Goal: Task Accomplishment & Management: Use online tool/utility

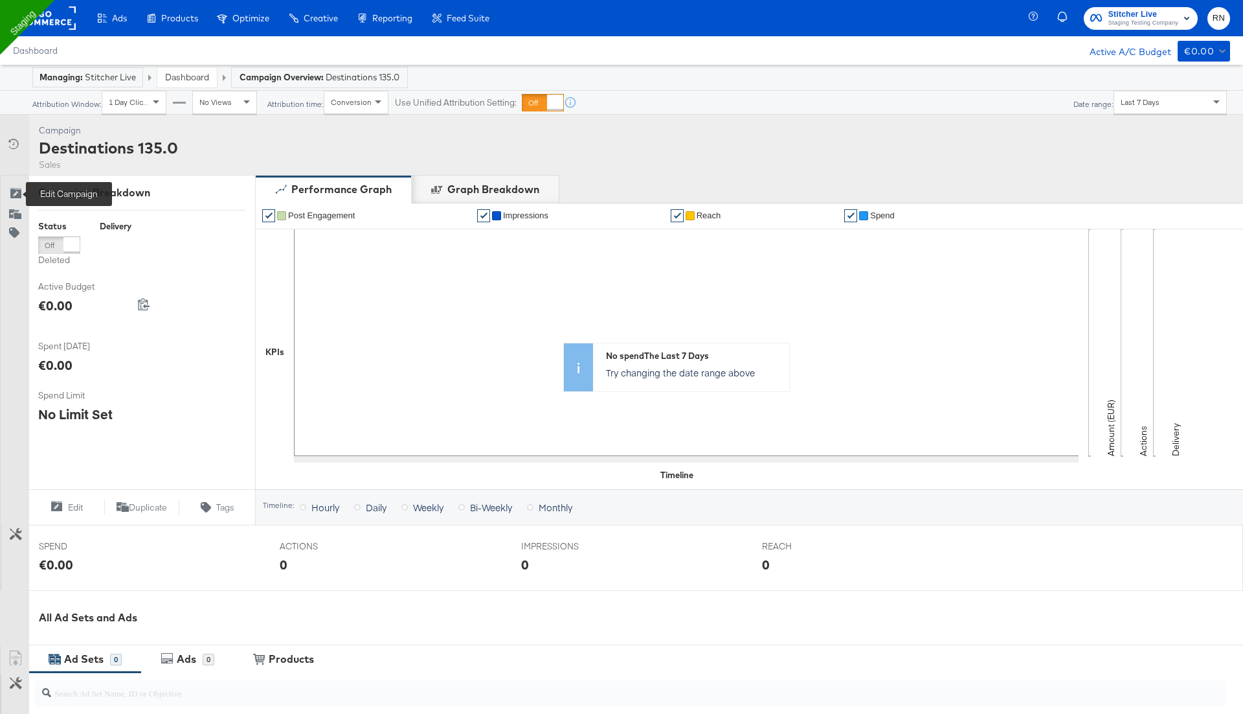
click at [17, 190] on icon at bounding box center [15, 194] width 13 height 13
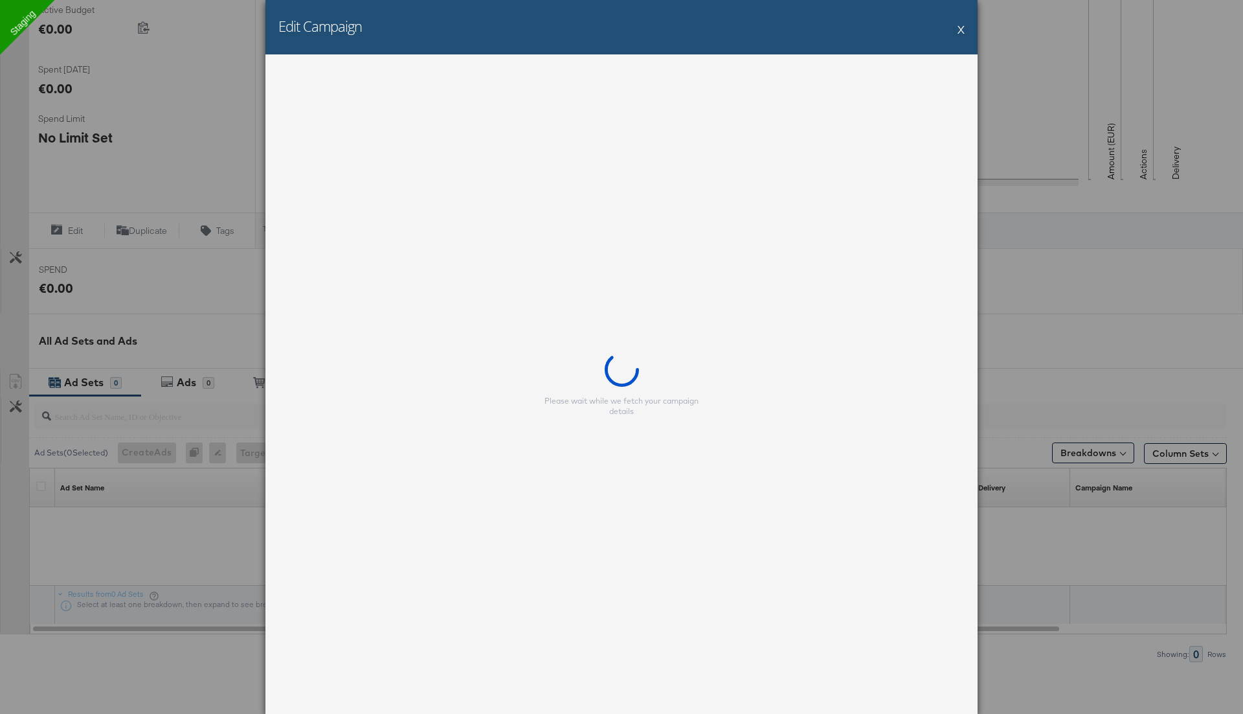
scroll to position [311, 0]
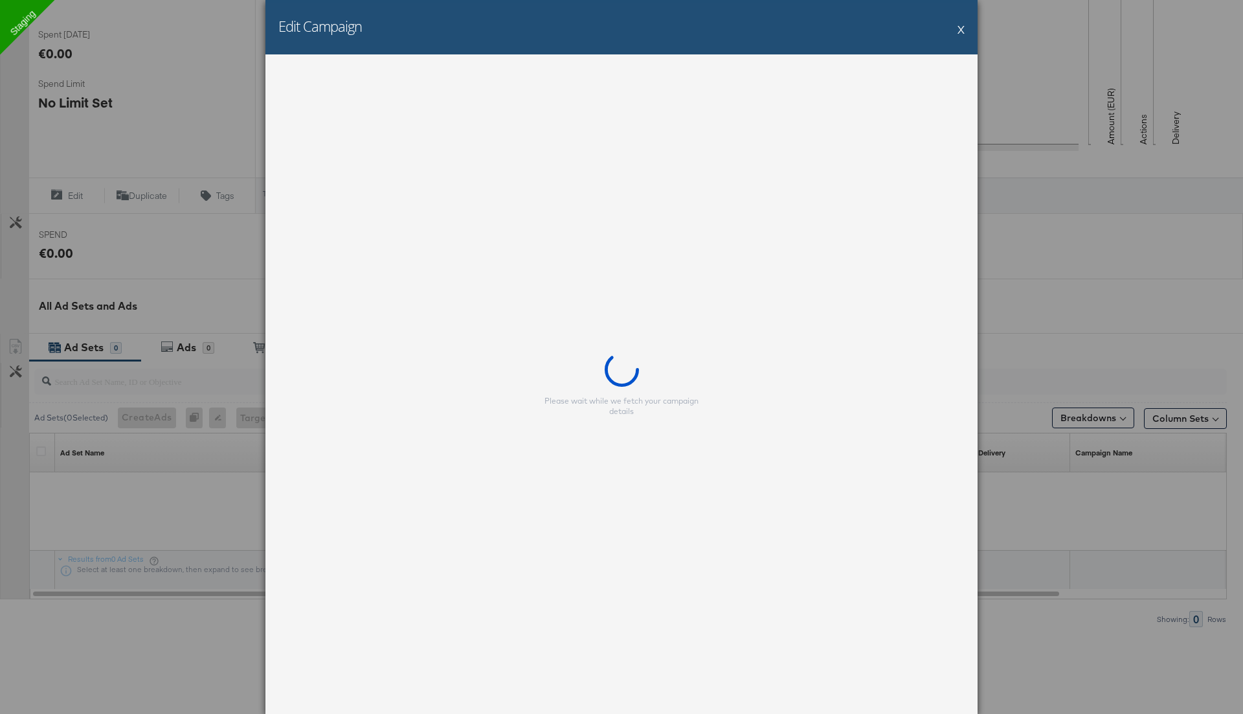
click at [960, 36] on button "X" at bounding box center [961, 29] width 7 height 26
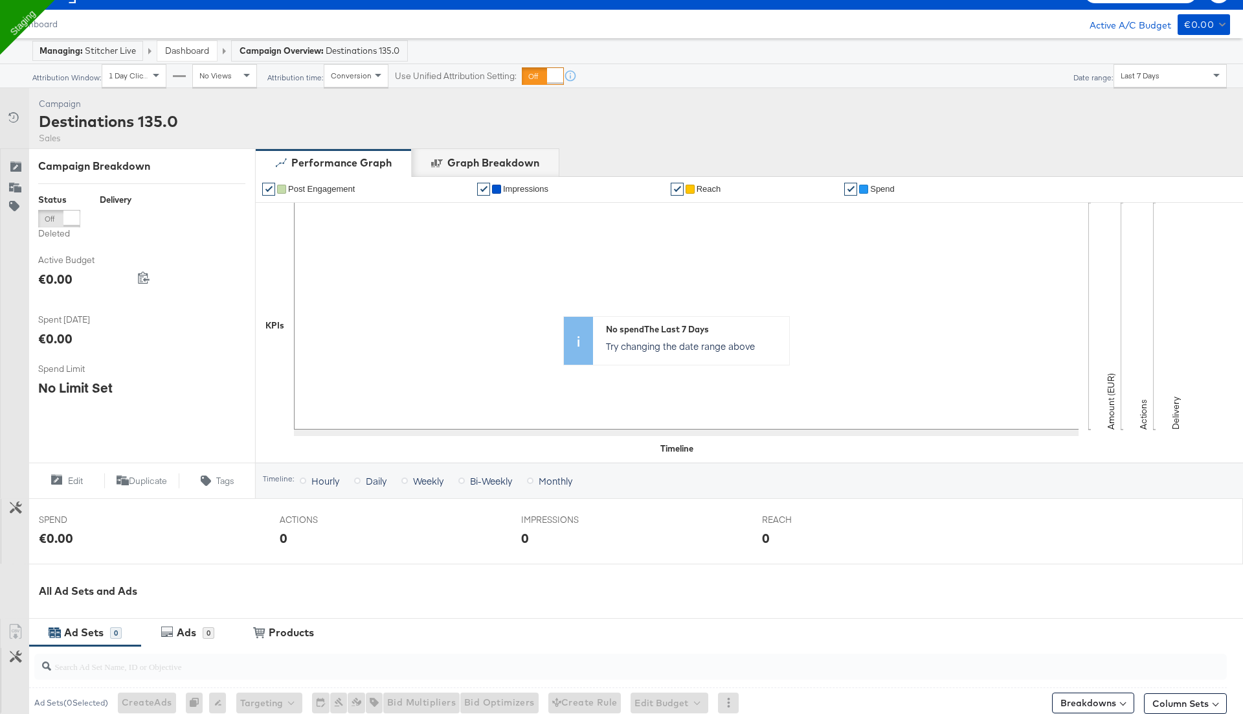
scroll to position [0, 0]
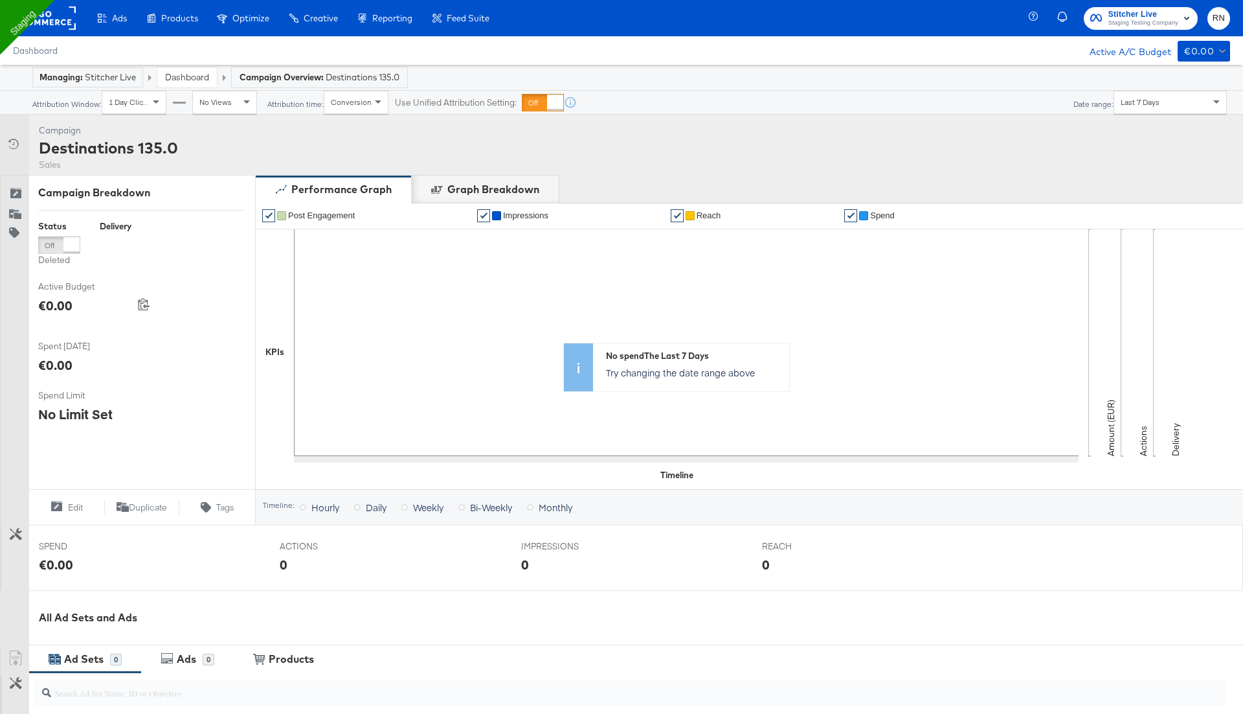
click at [52, 166] on div "Sales" at bounding box center [108, 165] width 139 height 12
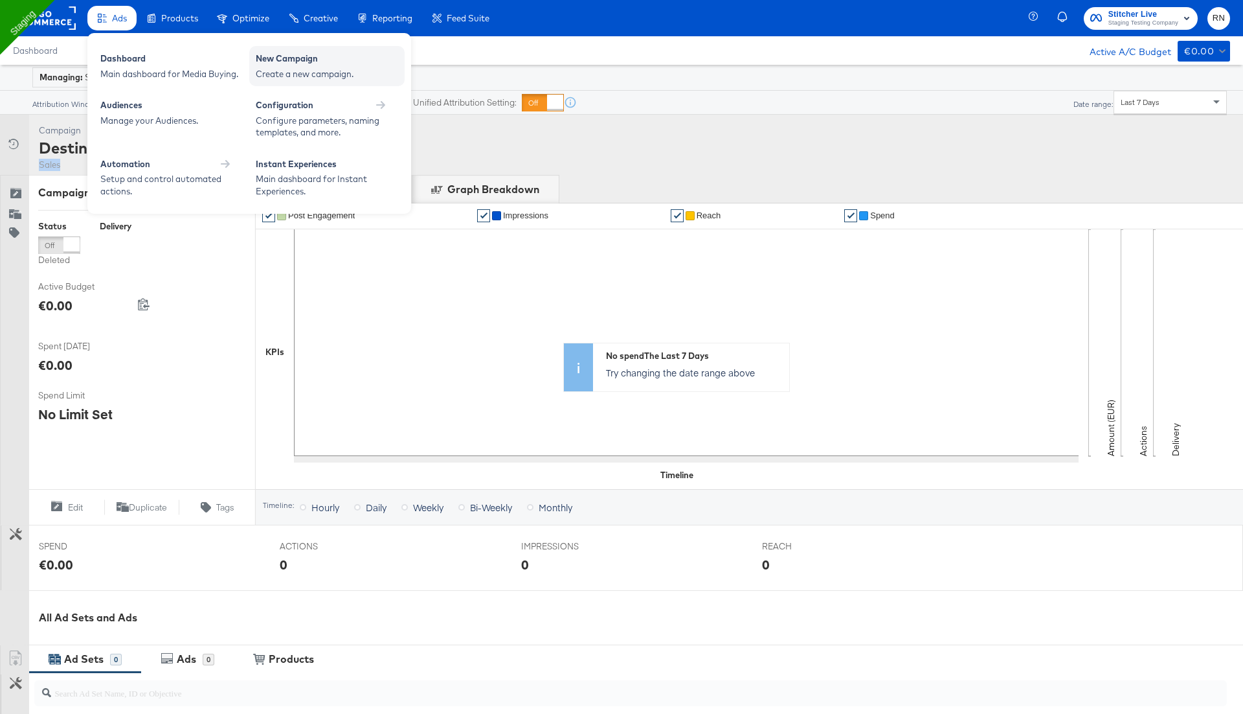
click at [280, 77] on div "Create a new campaign." at bounding box center [327, 74] width 142 height 12
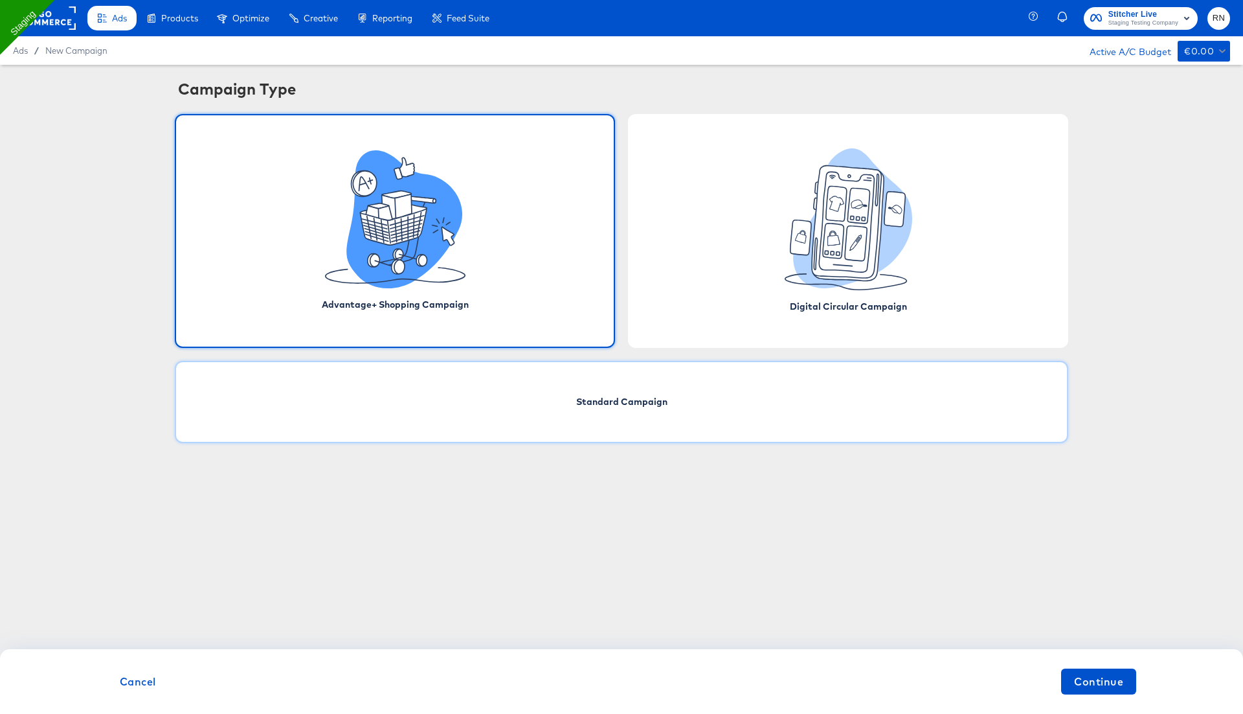
click at [605, 415] on div "Standard Campaign" at bounding box center [622, 402] width 894 height 82
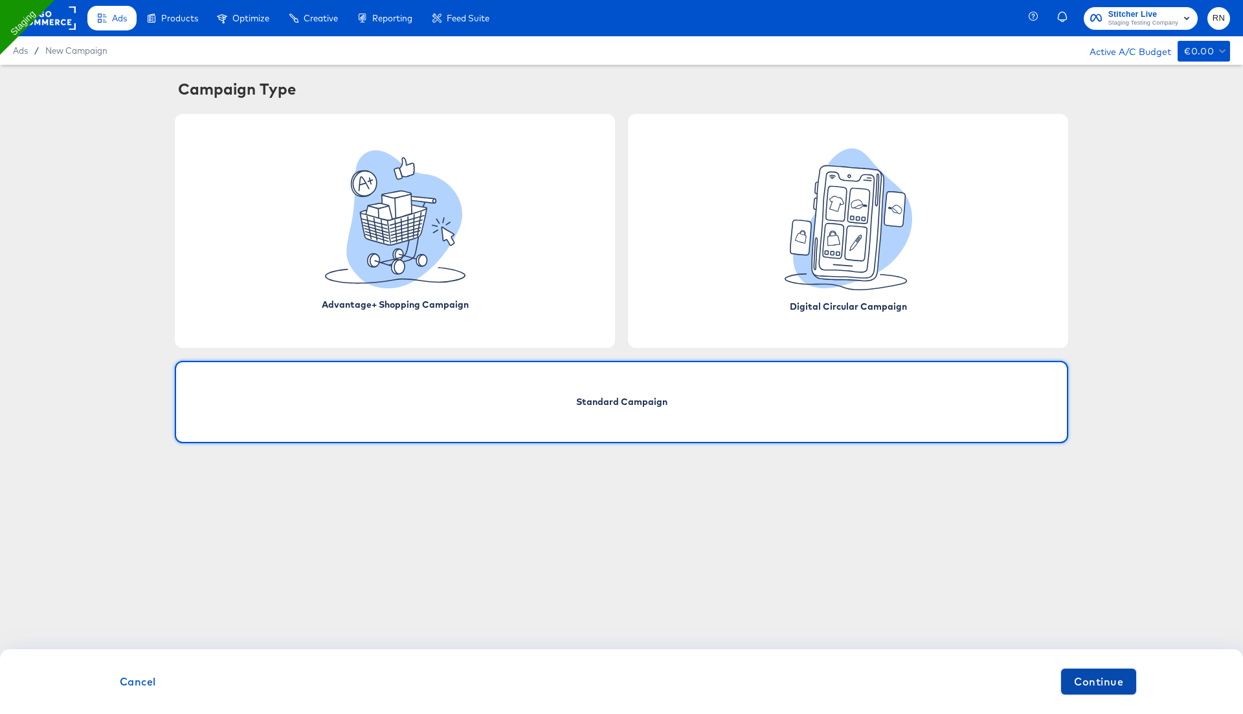
click at [1119, 682] on span "Continue" at bounding box center [1098, 681] width 49 height 18
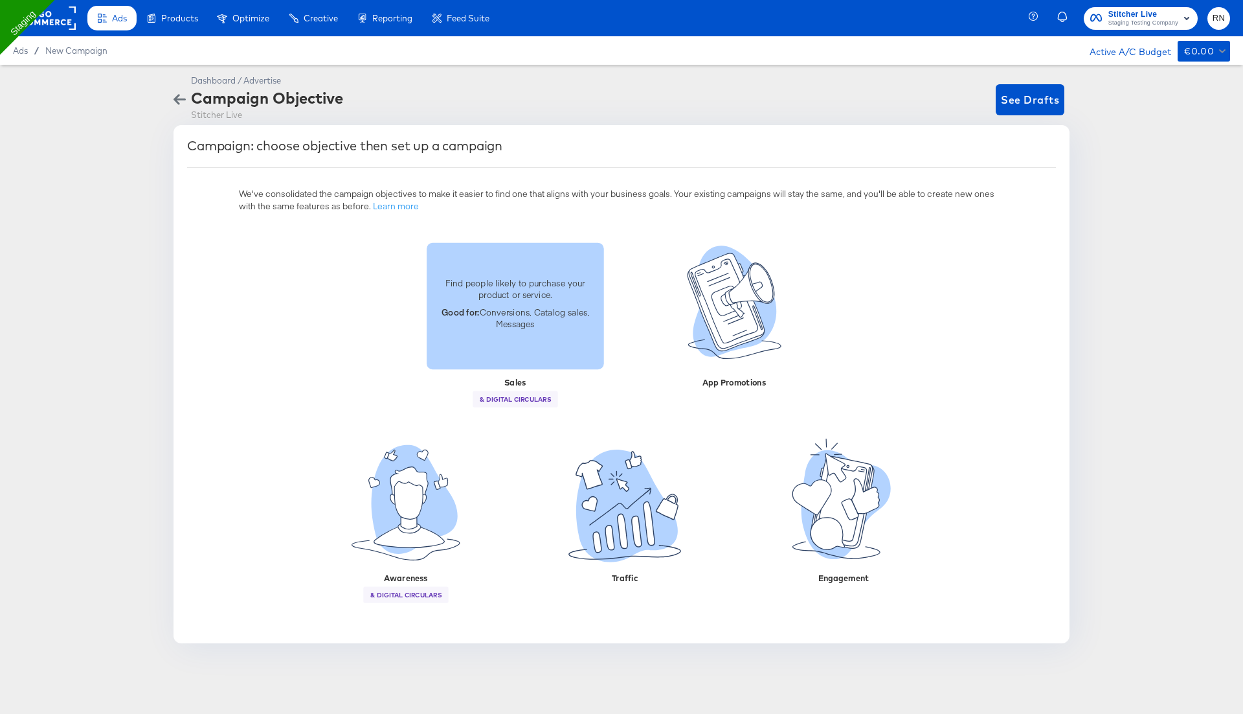
click at [508, 280] on p "Find people likely to purchase your product or service." at bounding box center [515, 288] width 162 height 24
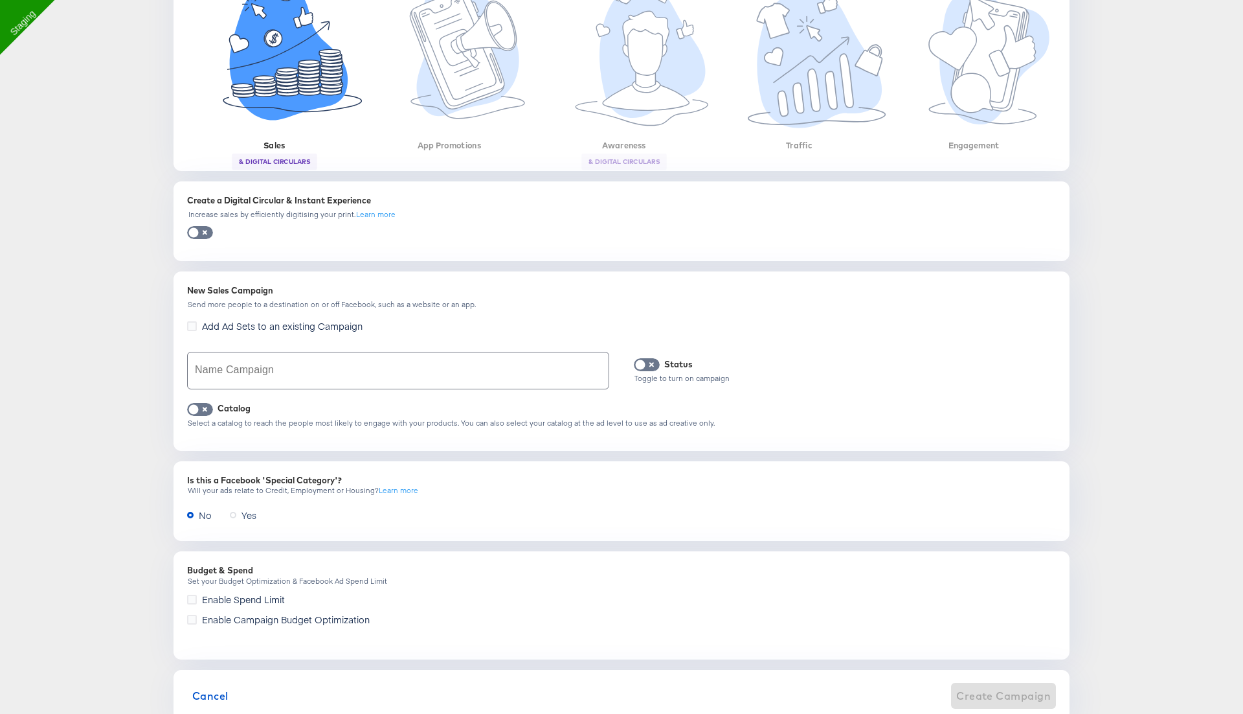
scroll to position [293, 0]
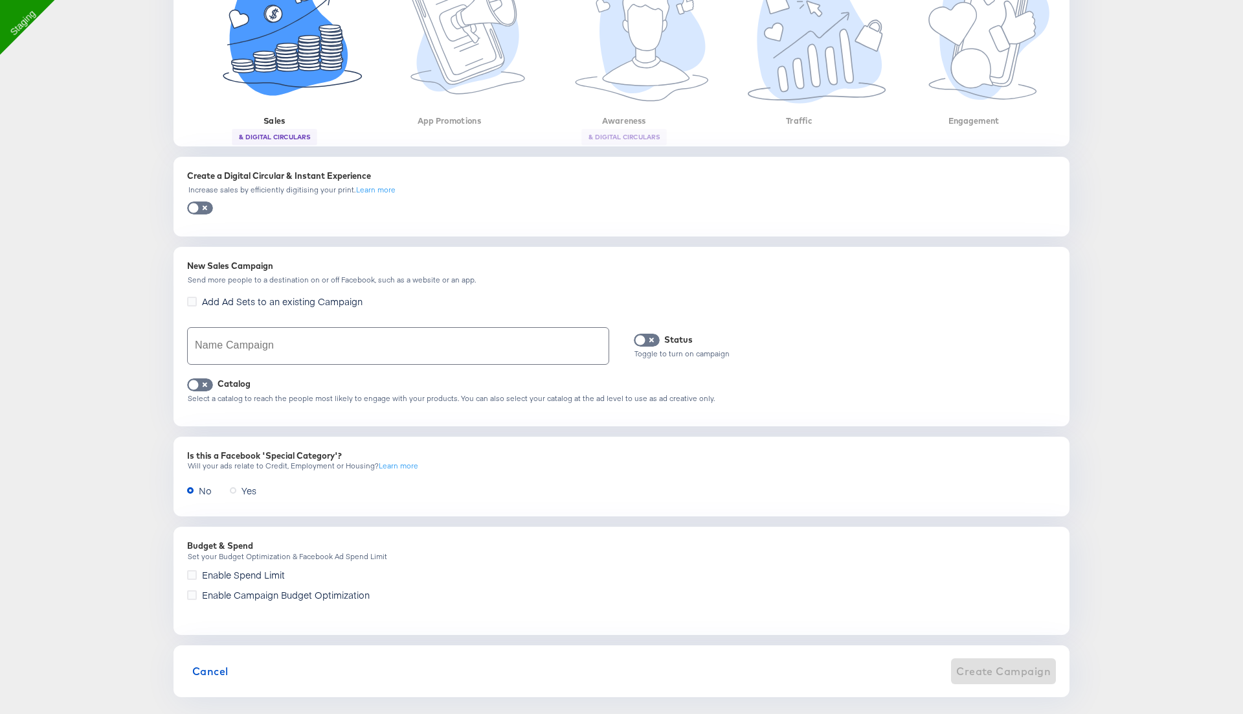
click at [293, 346] on input "text" at bounding box center [398, 346] width 421 height 36
click at [460, 711] on div "Dashboard / Advertise Campaign Objective Stitcher Live See Drafts Campaign: cho…" at bounding box center [621, 250] width 1243 height 957
click at [374, 351] on input "text" at bounding box center [398, 346] width 421 height 36
type input "Destination_135.1_test"
click at [209, 379] on span at bounding box center [200, 384] width 26 height 13
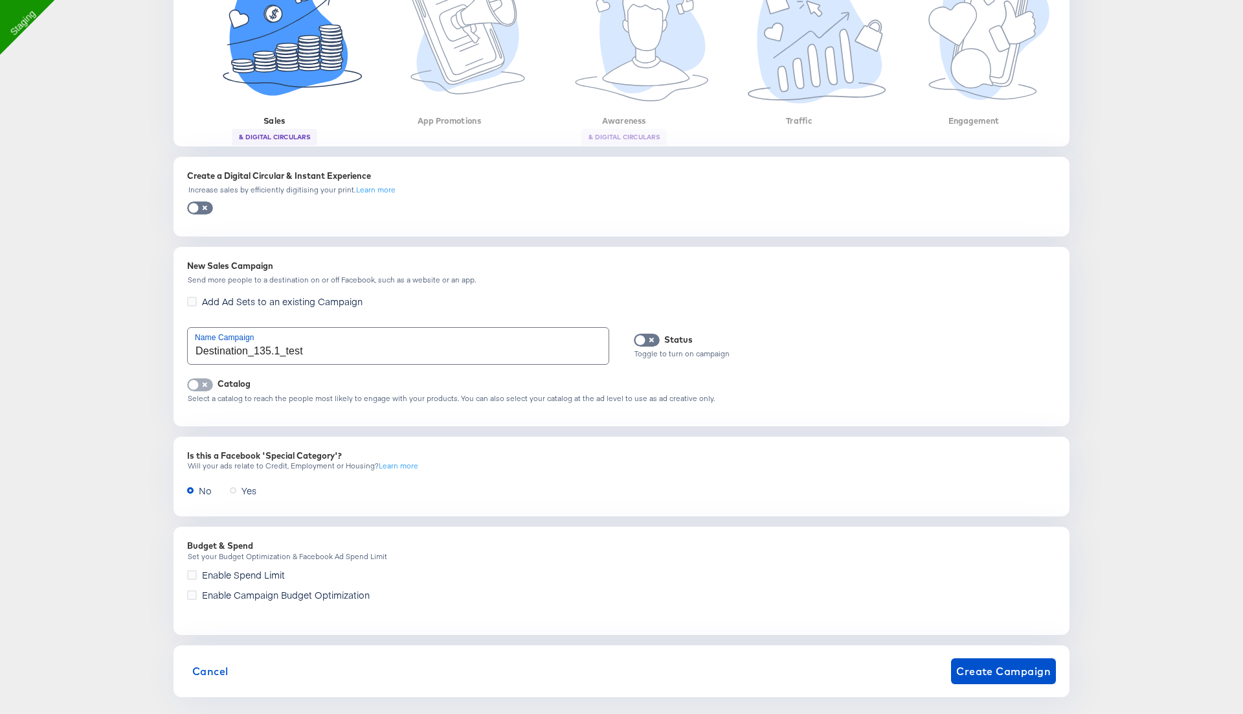
click at [199, 390] on input "checkbox" at bounding box center [193, 387] width 39 height 13
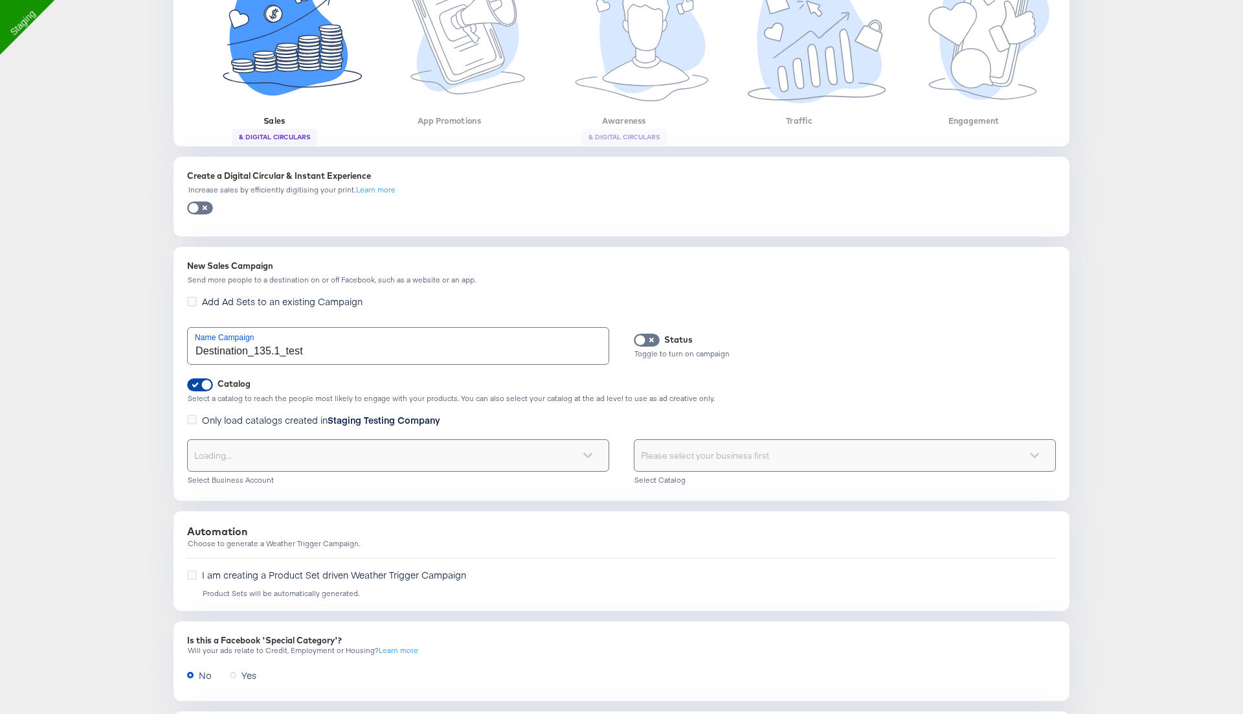
click at [199, 390] on input "checkbox" at bounding box center [206, 387] width 39 height 13
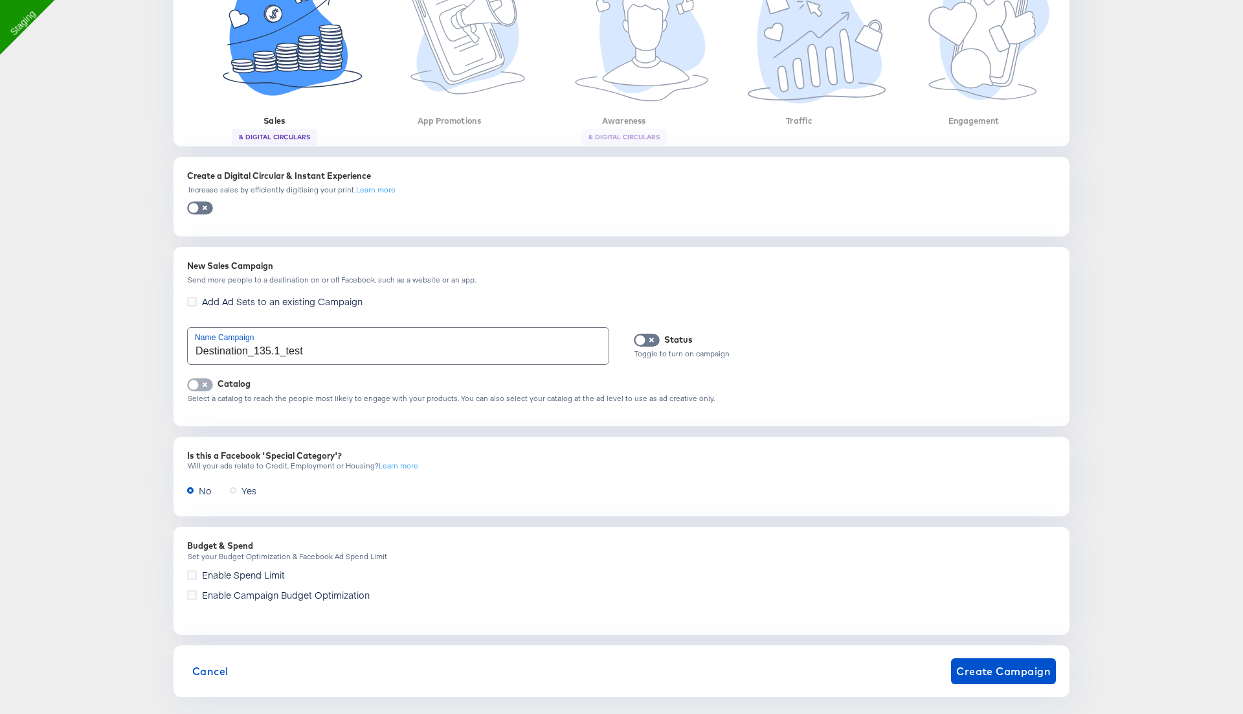
click at [199, 390] on input "checkbox" at bounding box center [193, 387] width 39 height 13
checkbox input "true"
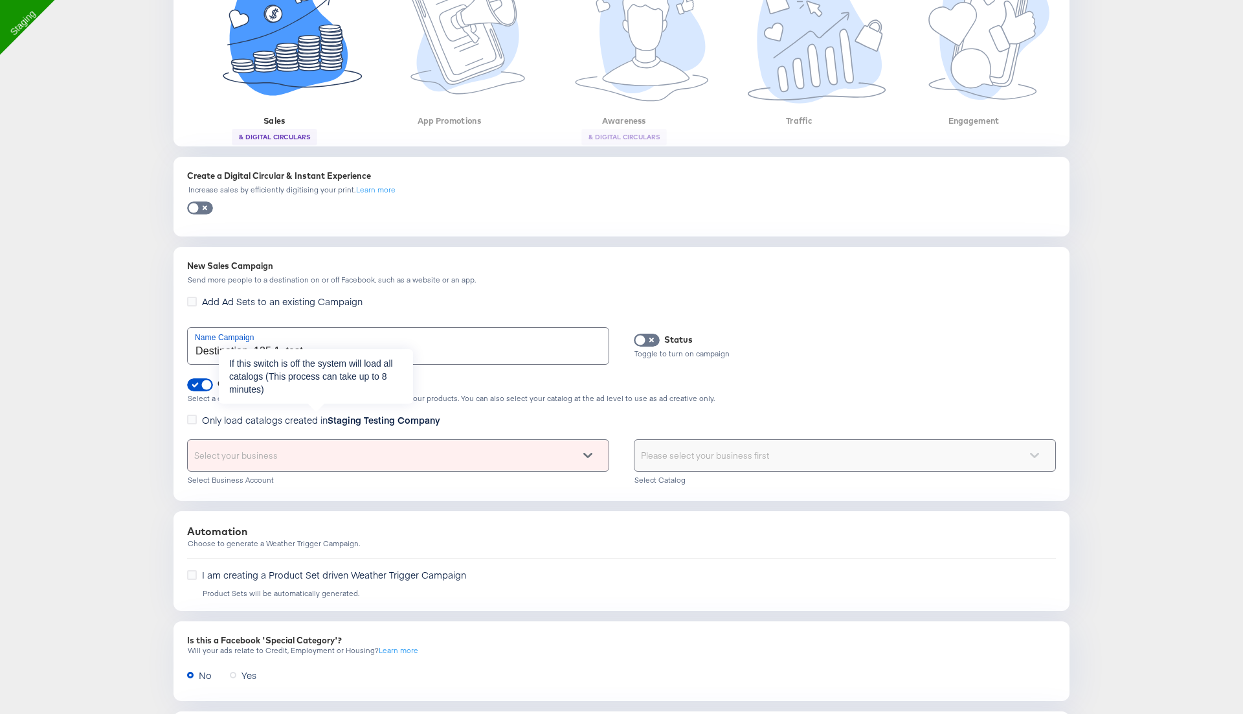
click at [216, 419] on span "Only load catalogs created in Staging Testing Company" at bounding box center [321, 419] width 238 height 13
click at [0, 0] on input "Only load catalogs created in Staging Testing Company" at bounding box center [0, 0] width 0 height 0
click at [263, 465] on div "Select your business" at bounding box center [398, 455] width 421 height 31
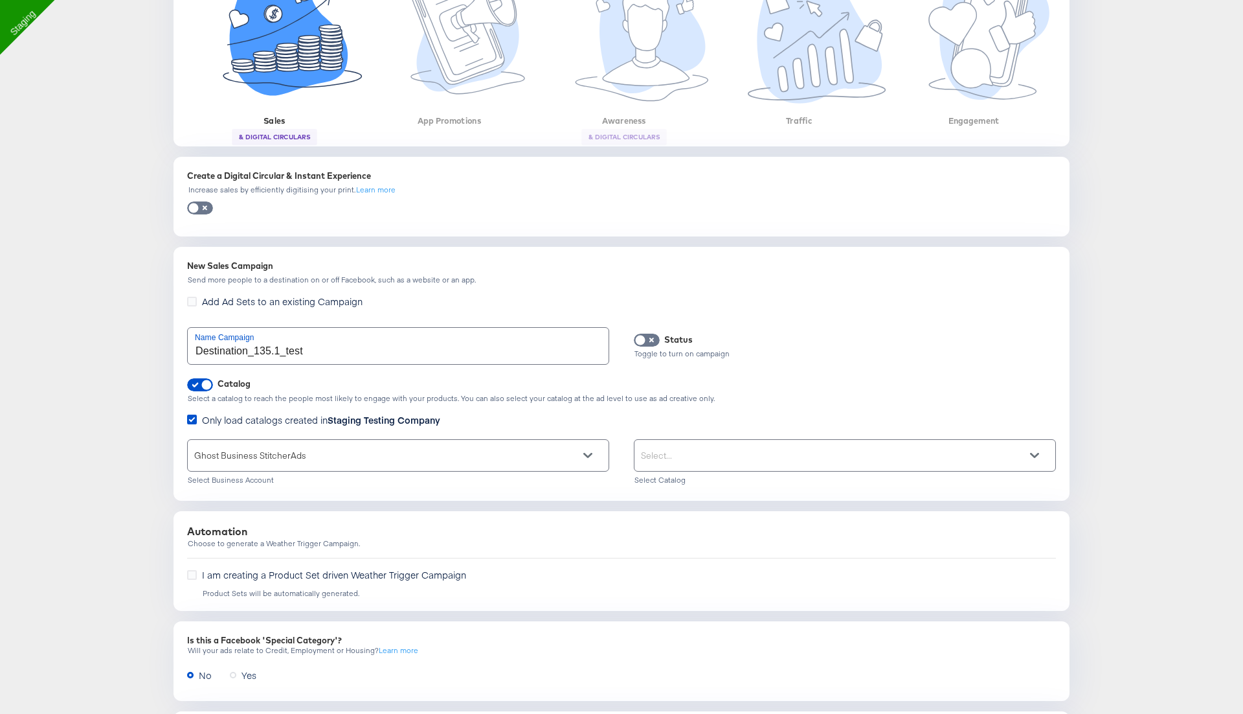
click at [657, 455] on div "Select..." at bounding box center [845, 455] width 421 height 31
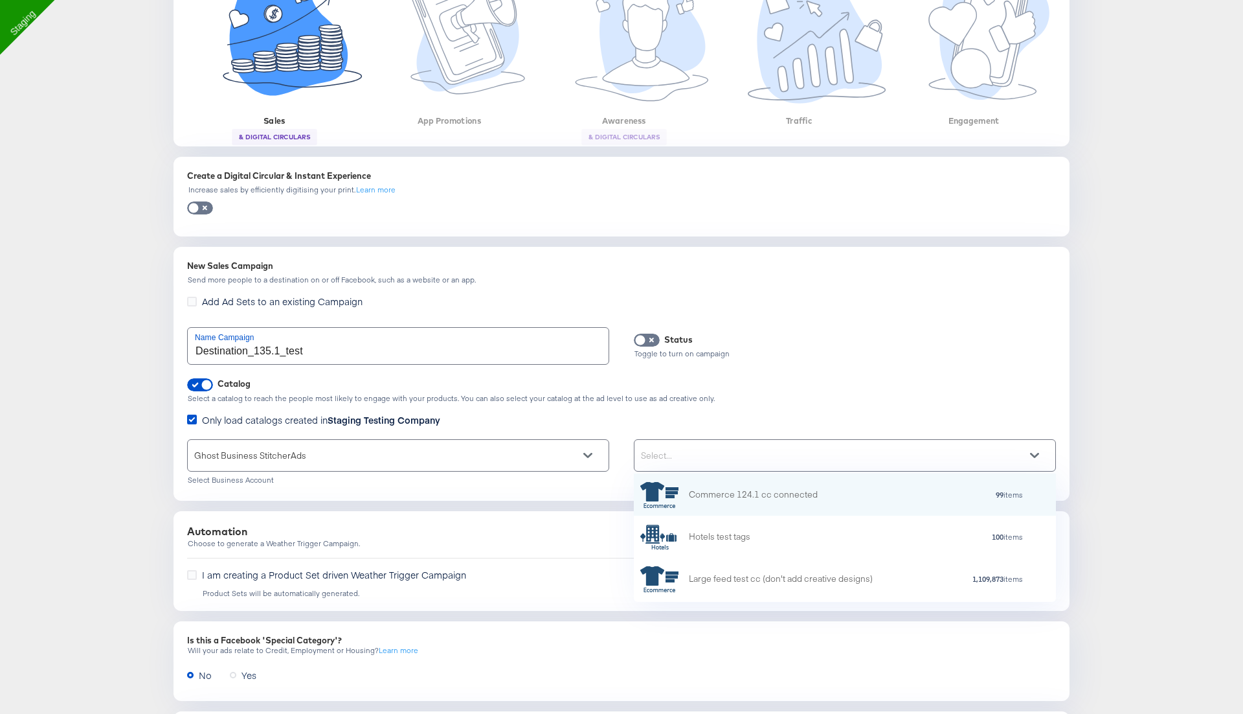
scroll to position [128, 422]
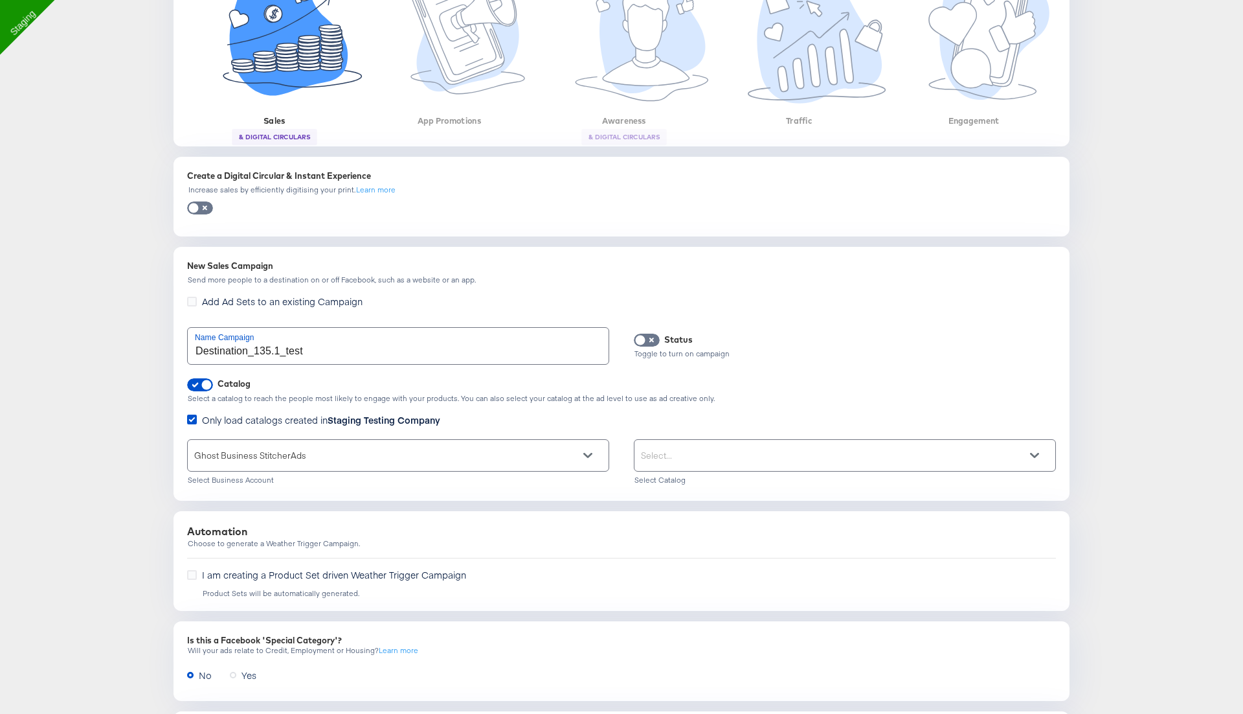
paste input "Destinations k8s cc test"
type input "Destinations k8s cc test"
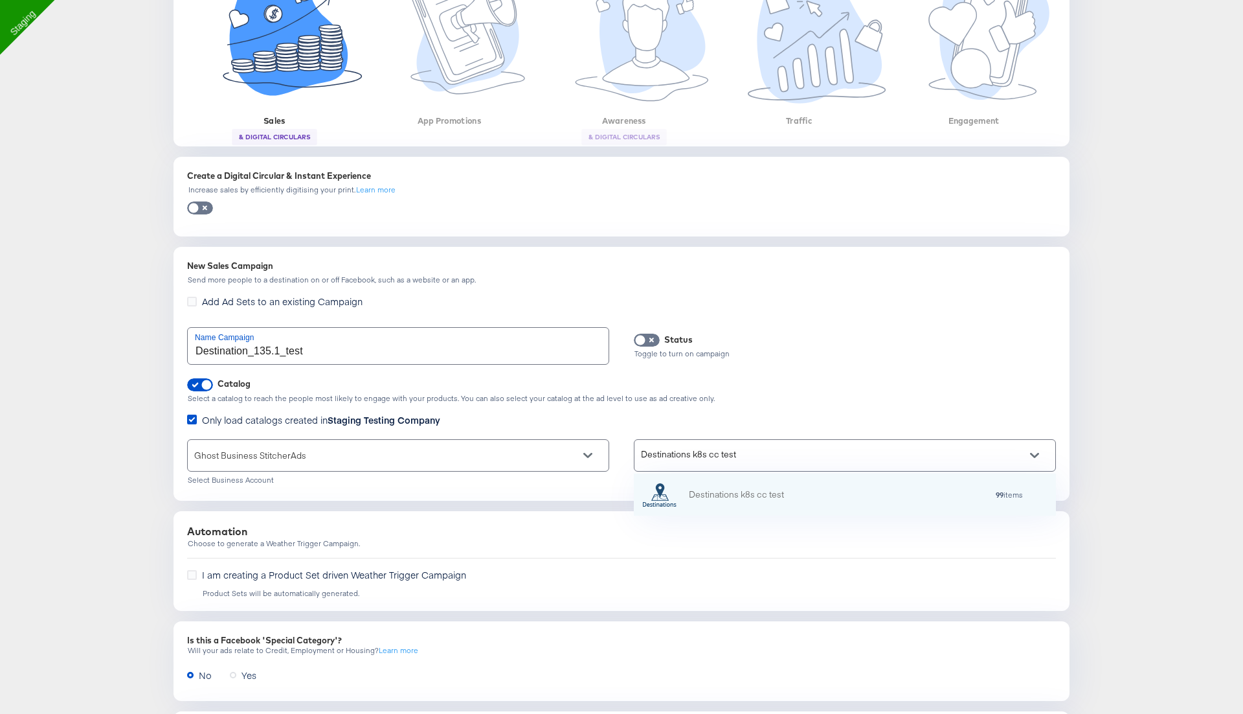
scroll to position [42, 422]
click at [676, 504] on icon "grid" at bounding box center [659, 495] width 39 height 26
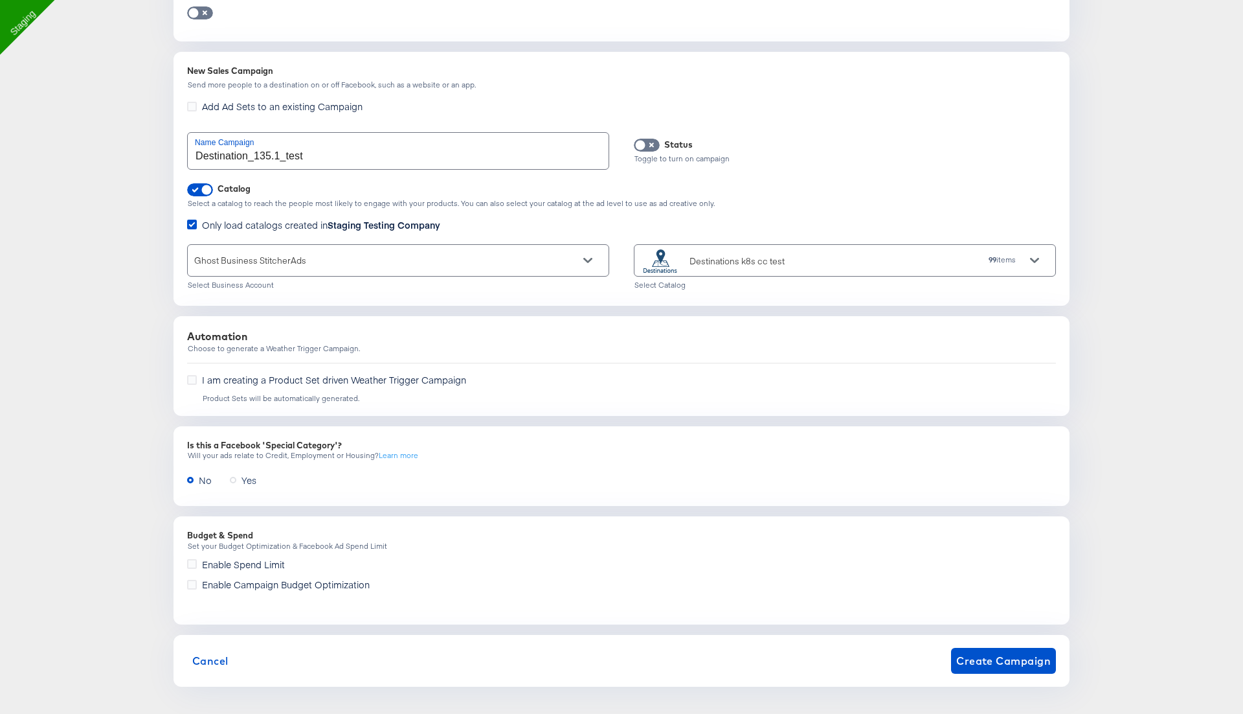
scroll to position [490, 0]
click at [975, 664] on span "Create Campaign" at bounding box center [1003, 658] width 95 height 18
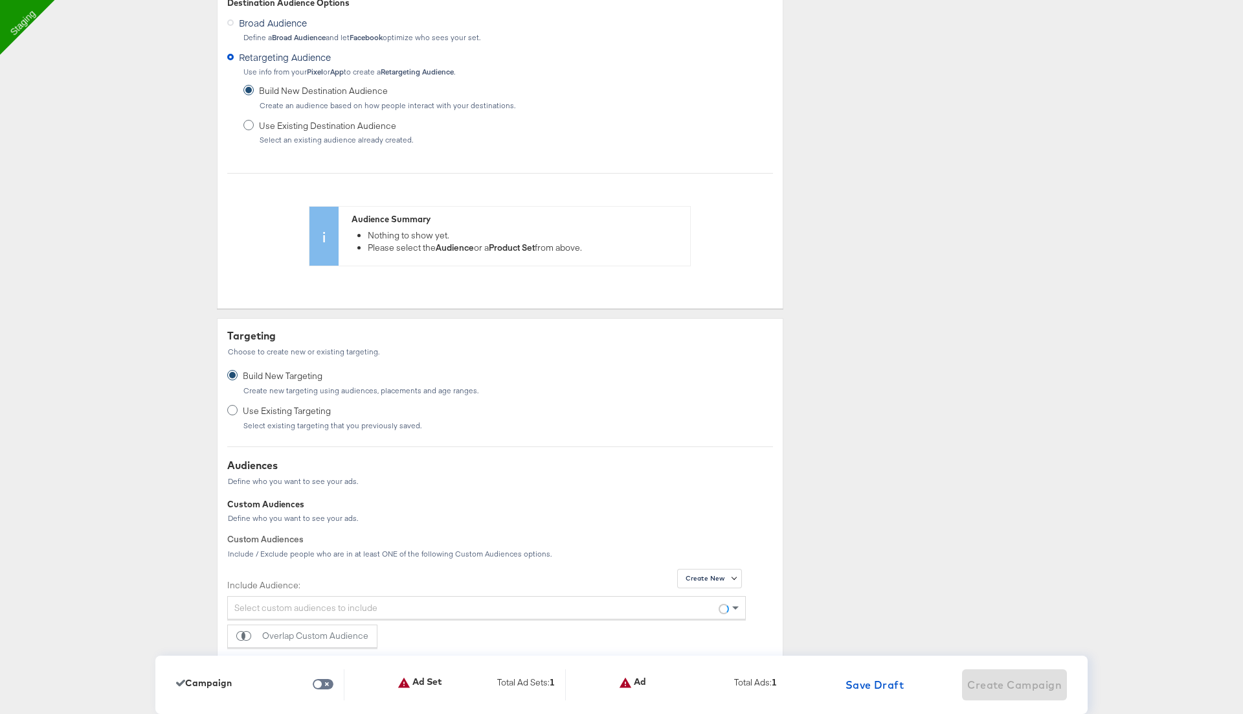
scroll to position [0, 0]
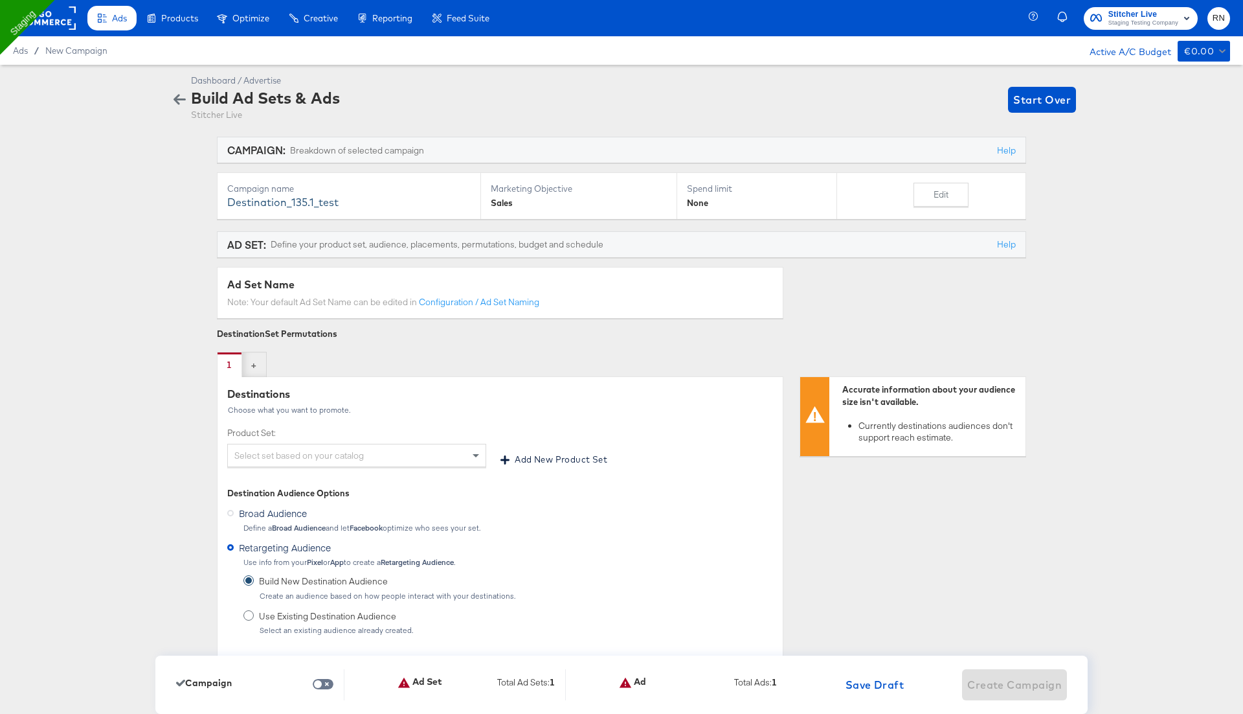
click at [315, 455] on div "Select set based on your catalog" at bounding box center [357, 455] width 258 height 22
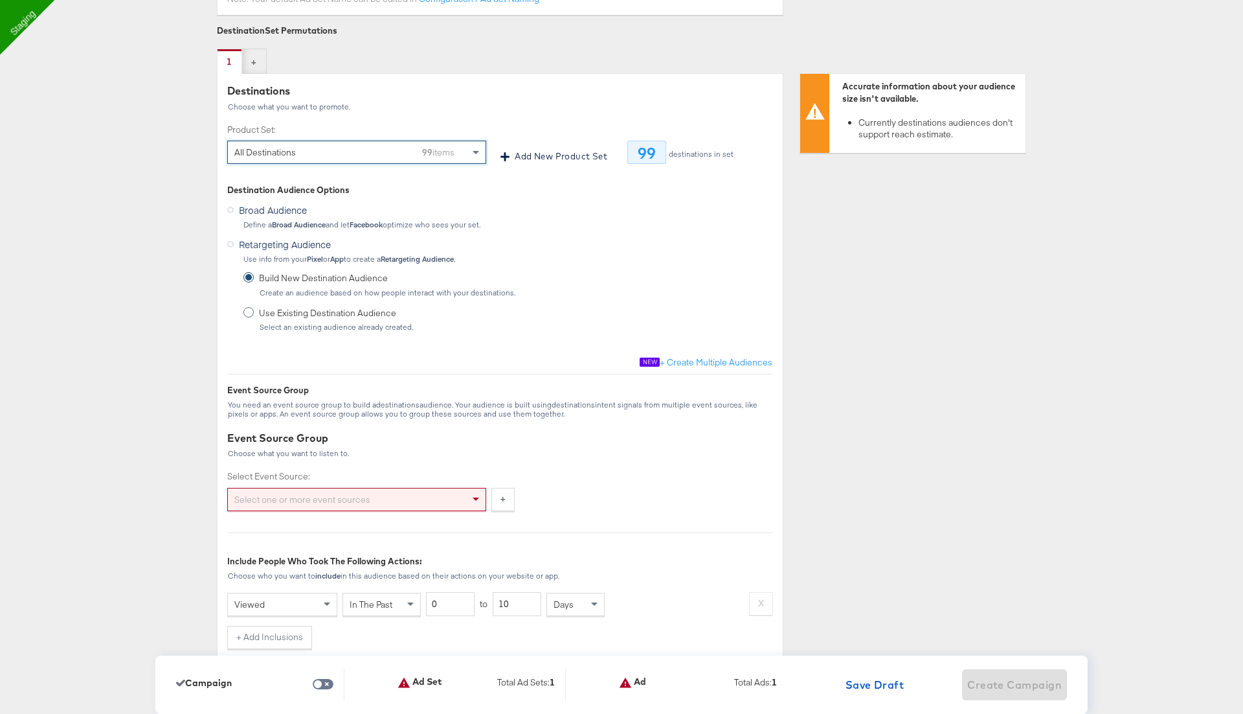
scroll to position [346, 0]
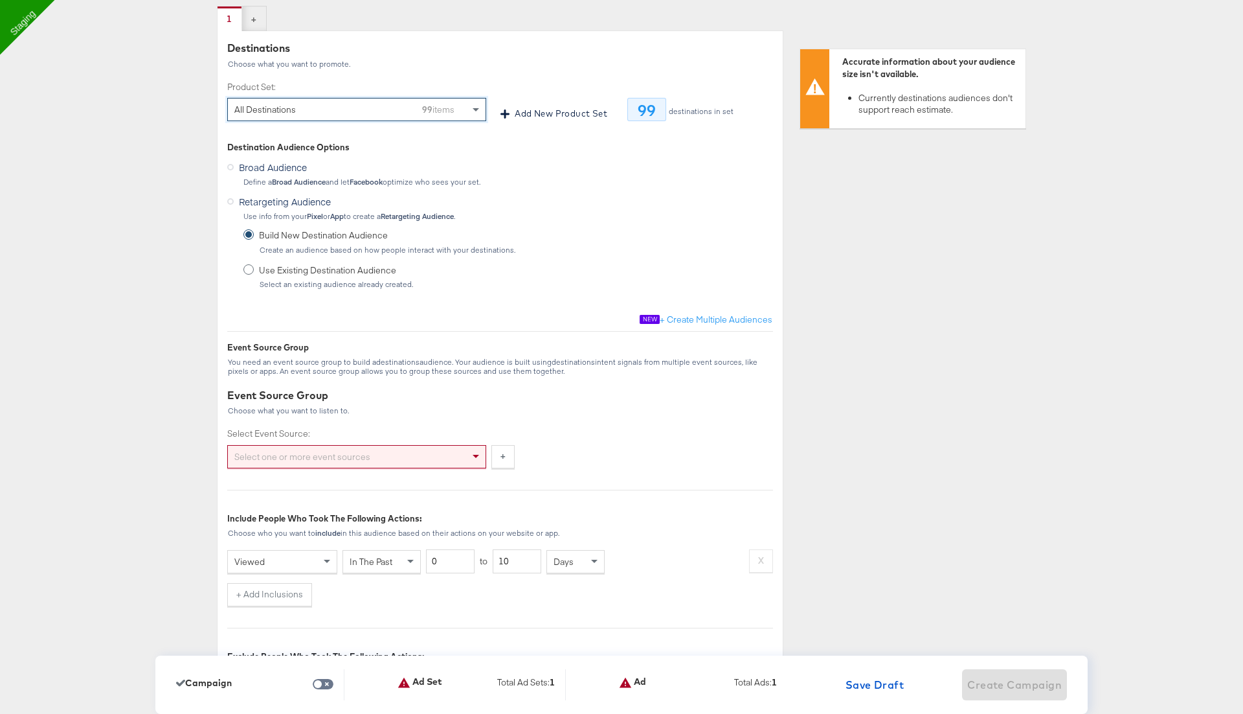
click at [310, 451] on div "Select one or more event sources" at bounding box center [357, 457] width 258 height 22
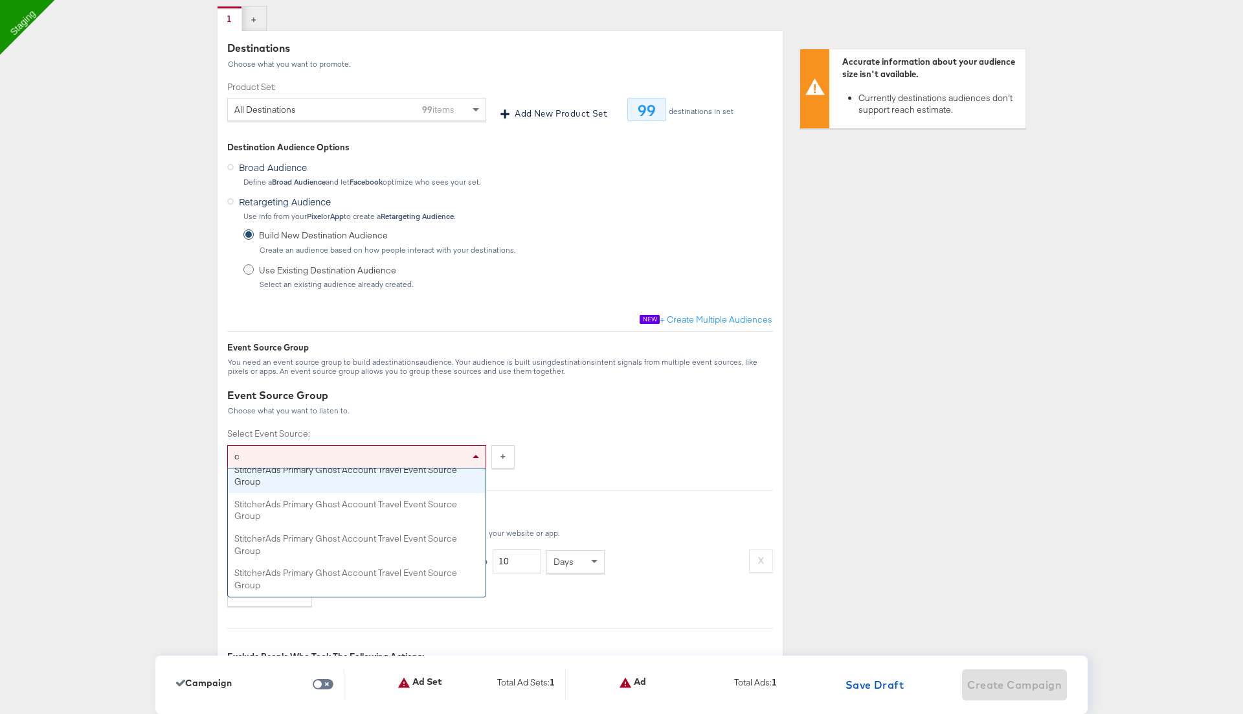
type input "cc"
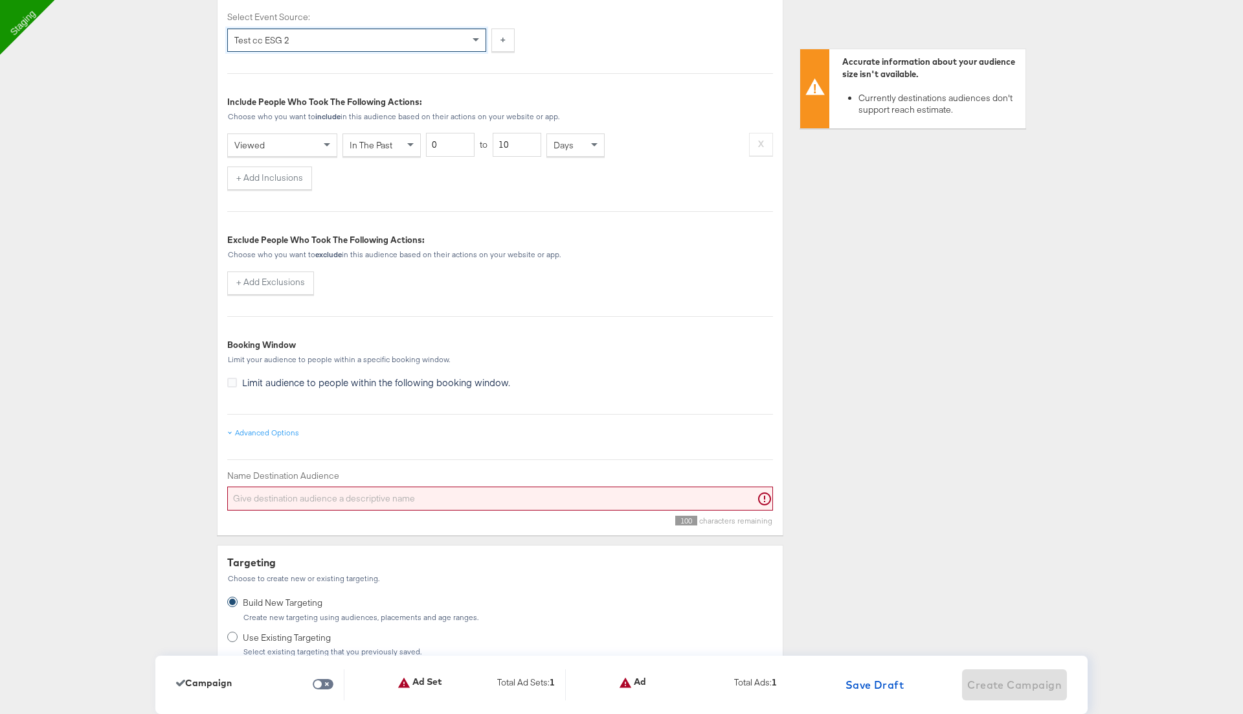
scroll to position [772, 0]
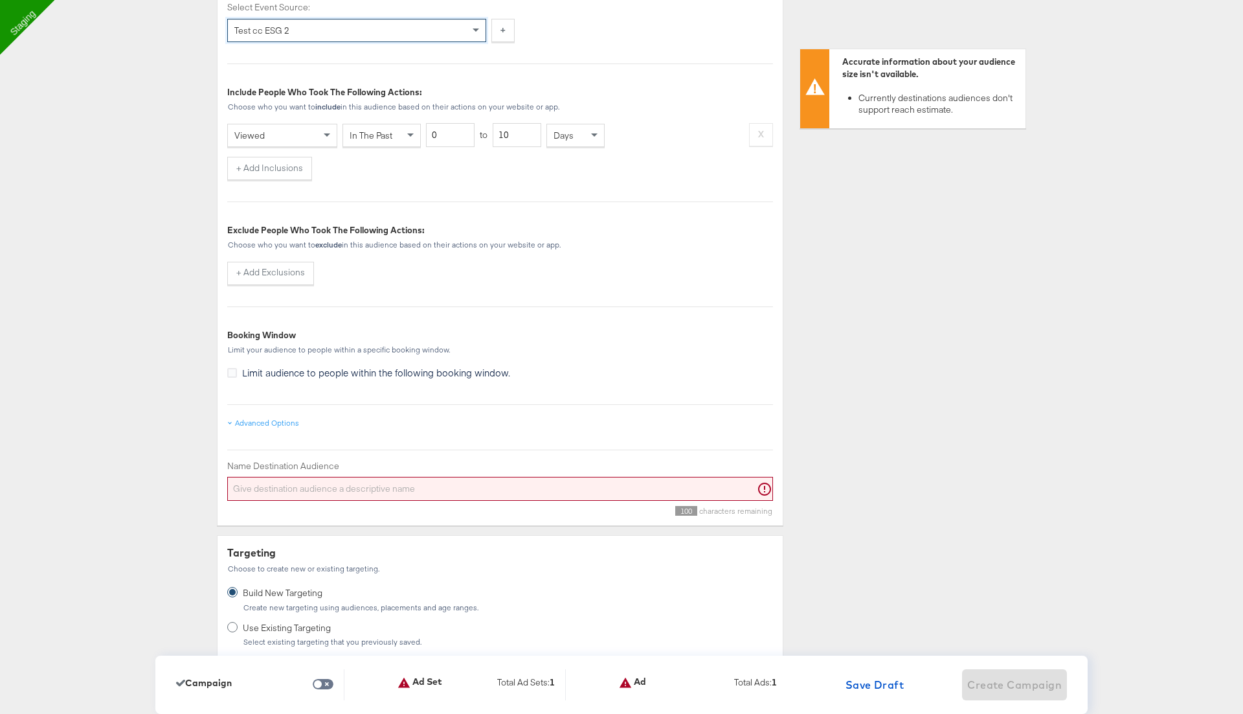
click at [280, 487] on input "Name Destination Audience" at bounding box center [500, 489] width 546 height 24
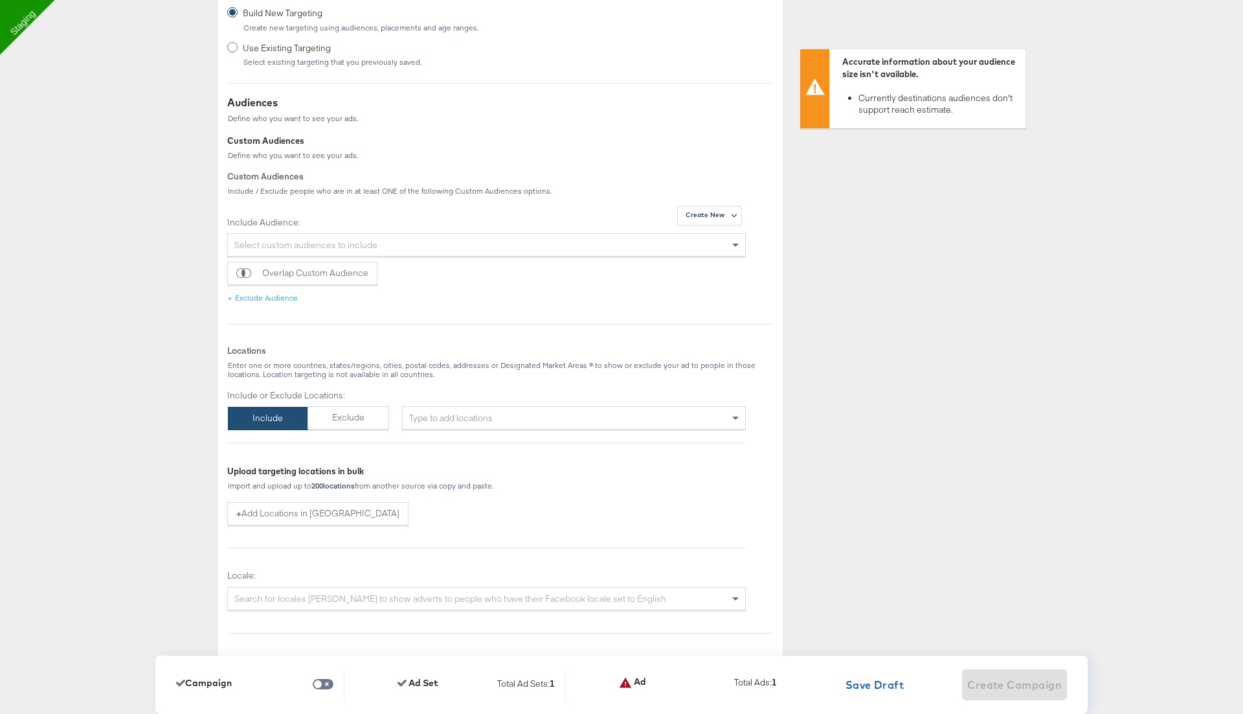
scroll to position [1363, 0]
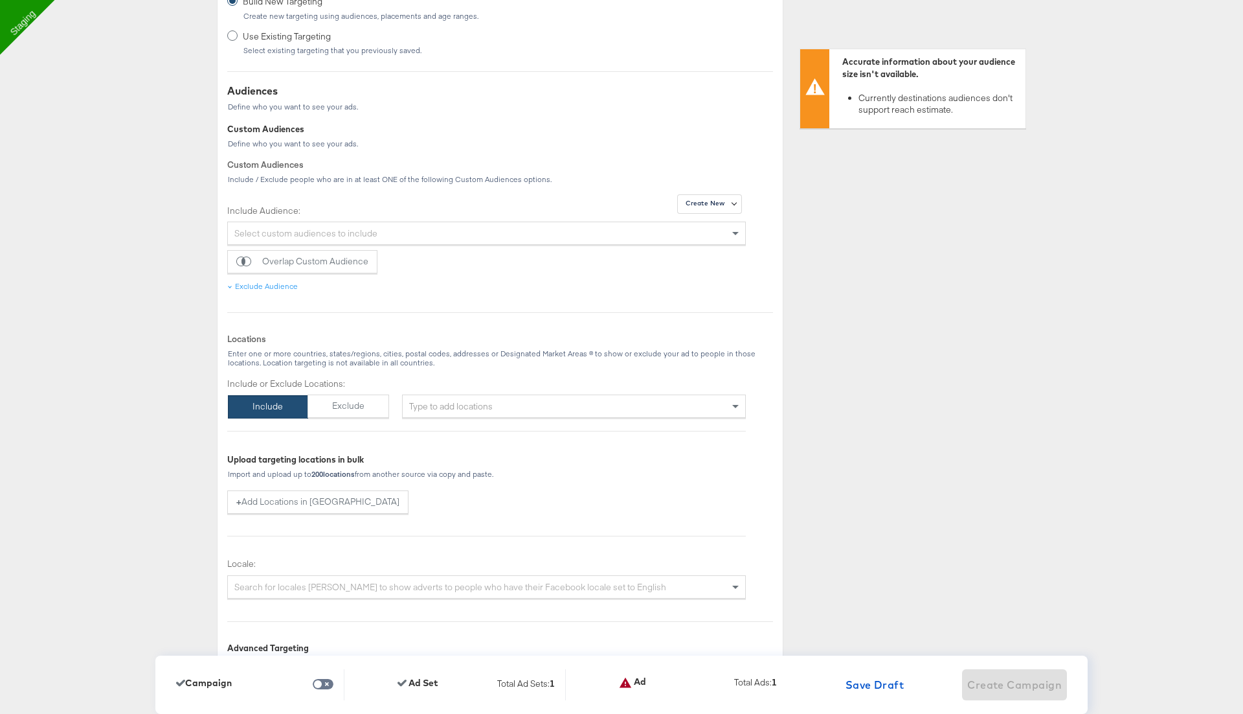
type input "hjgv"
click at [446, 403] on div "Type to add locations" at bounding box center [574, 405] width 344 height 23
type input "united stat"
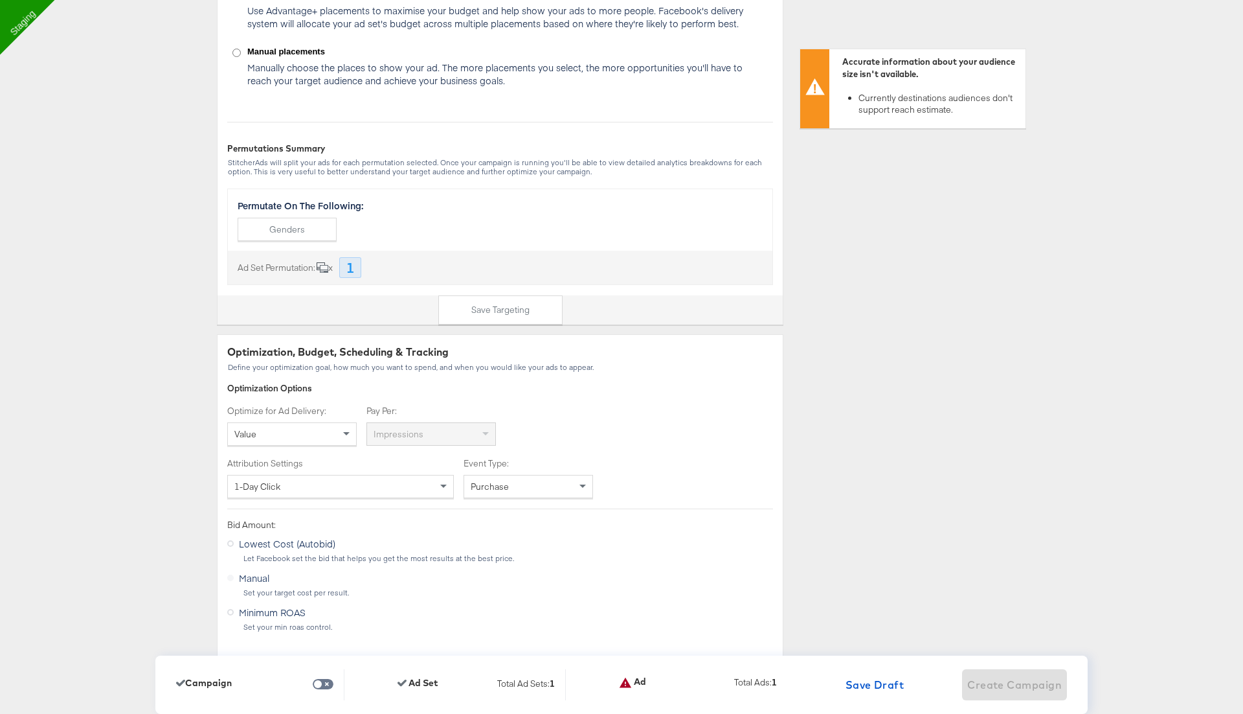
scroll to position [2534, 0]
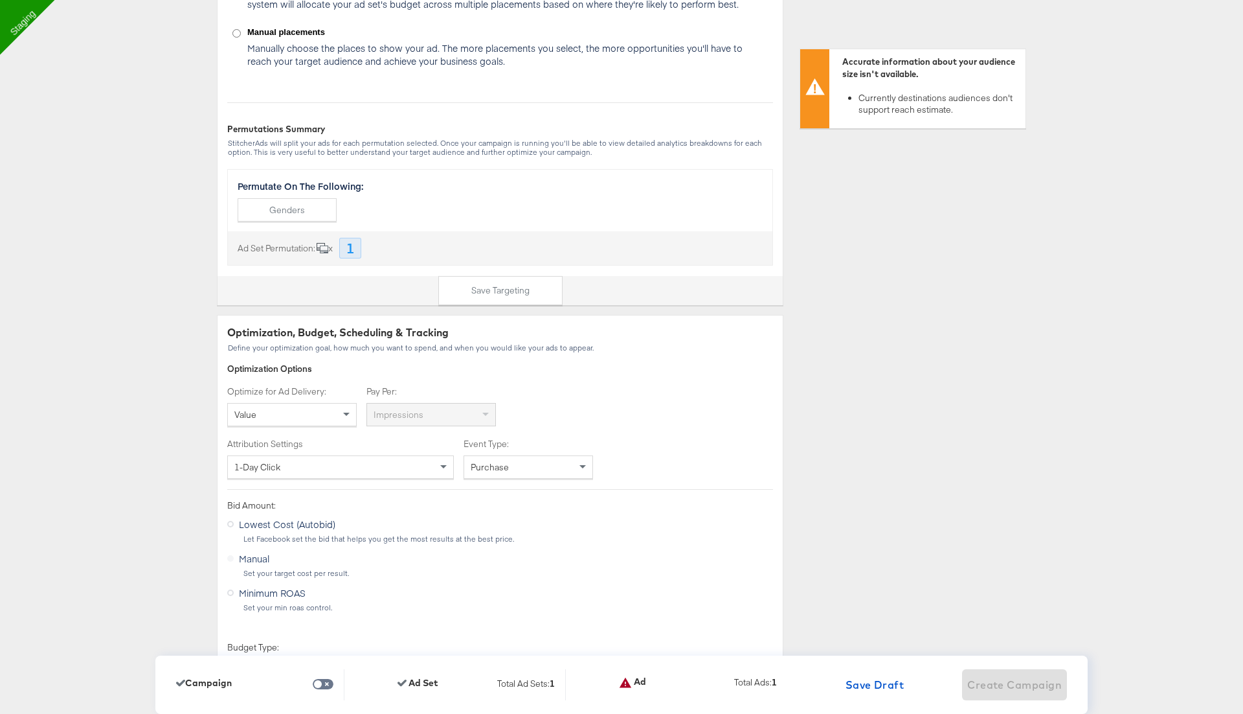
click at [336, 404] on div "Value" at bounding box center [292, 414] width 128 height 22
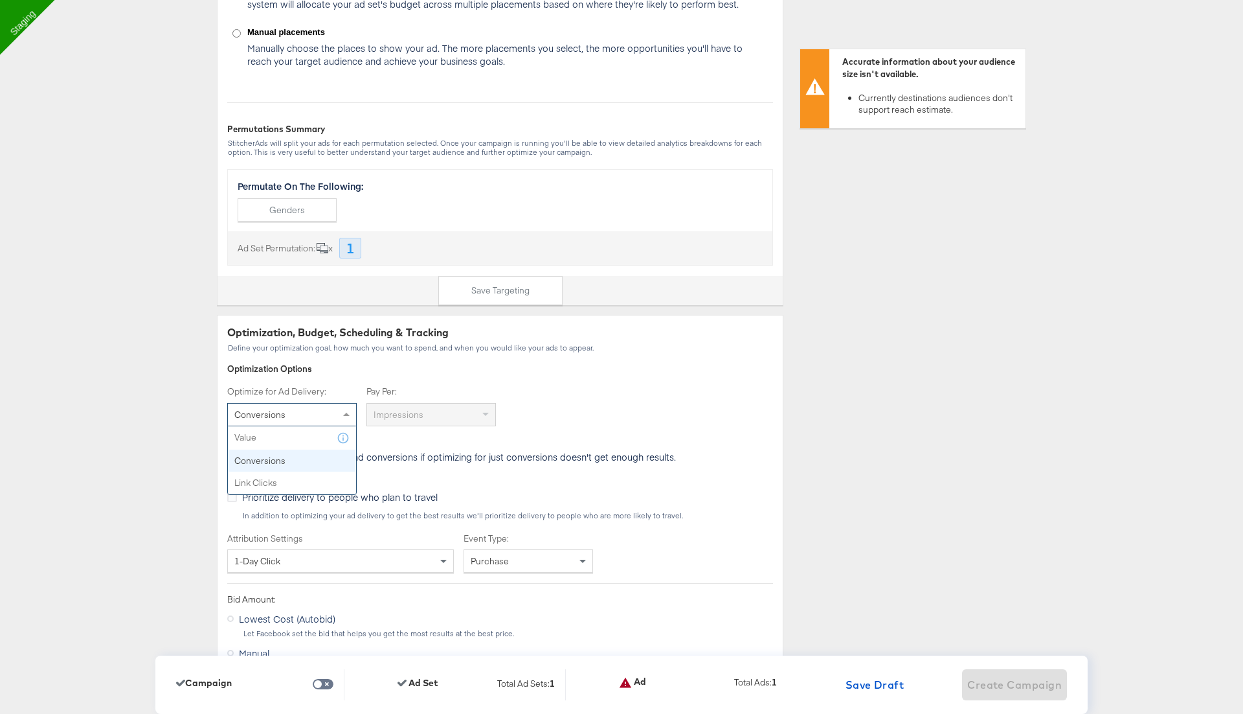
click at [315, 416] on div "Conversions" at bounding box center [292, 414] width 128 height 22
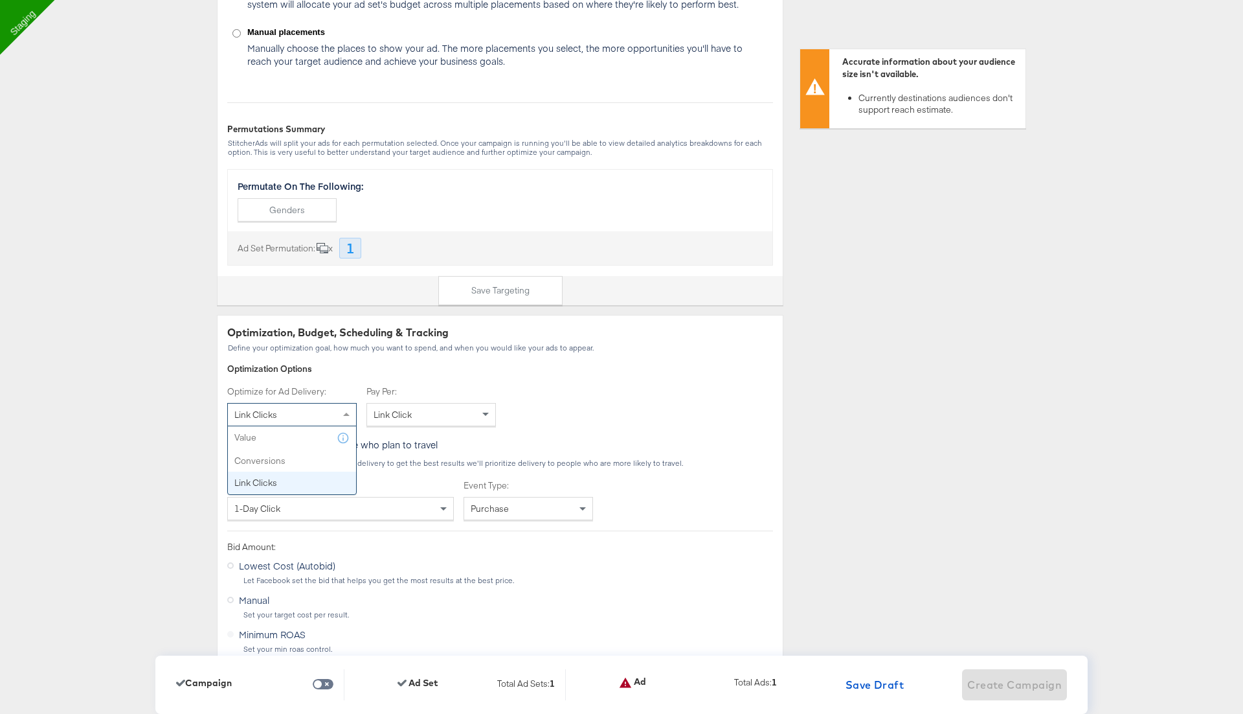
click at [289, 407] on div "Link Clicks" at bounding box center [292, 414] width 128 height 22
click at [277, 408] on div "Link Clicks" at bounding box center [292, 414] width 128 height 22
click at [317, 407] on div "Link Clicks" at bounding box center [292, 414] width 128 height 22
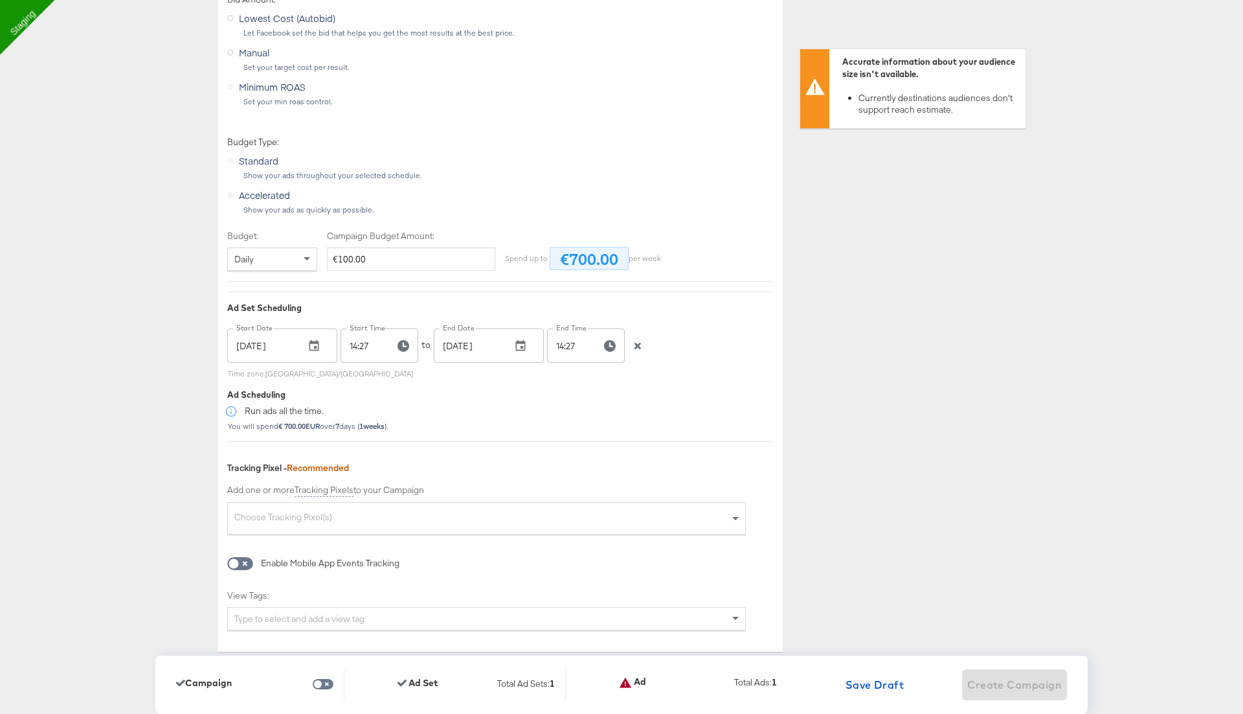
scroll to position [3097, 0]
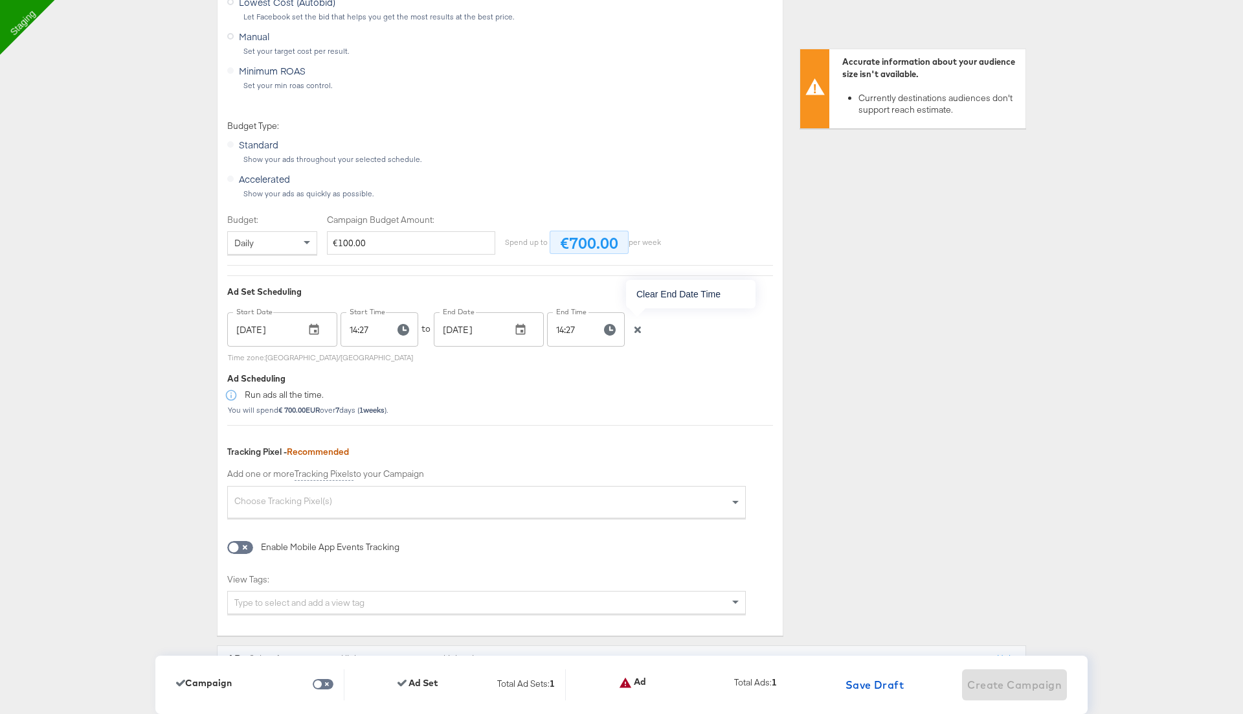
click at [639, 325] on icon "button" at bounding box center [637, 329] width 9 height 9
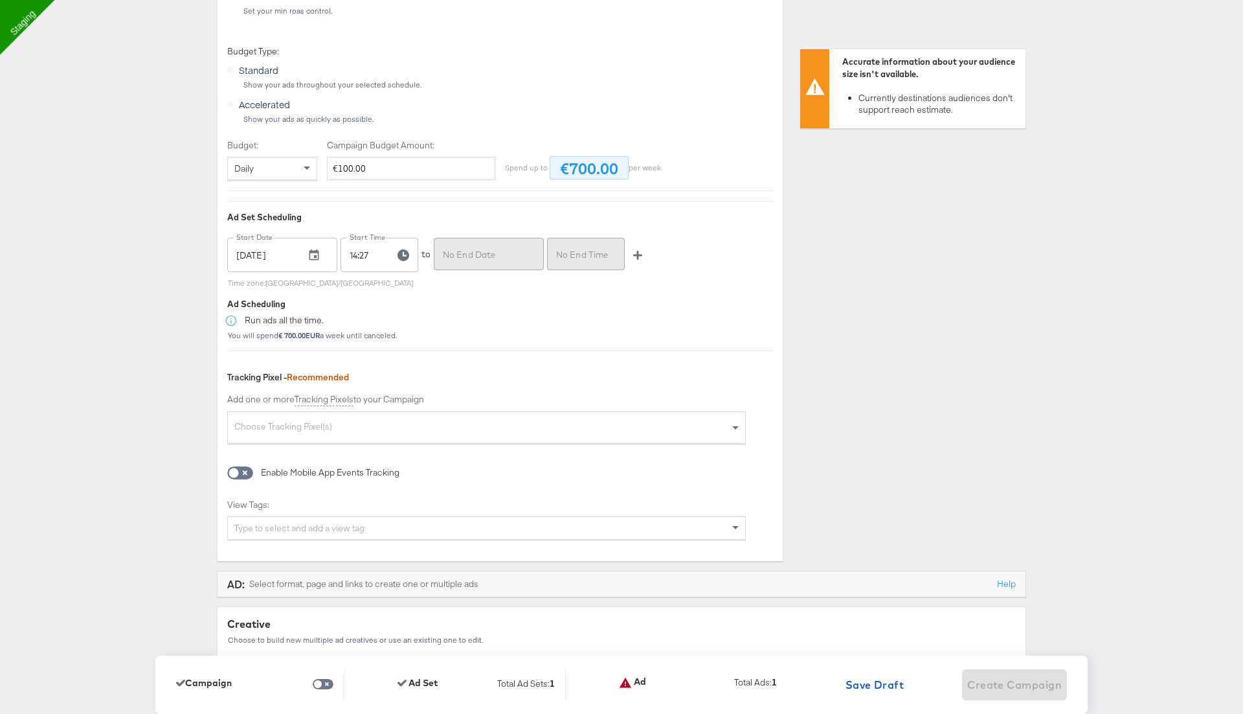
scroll to position [3188, 0]
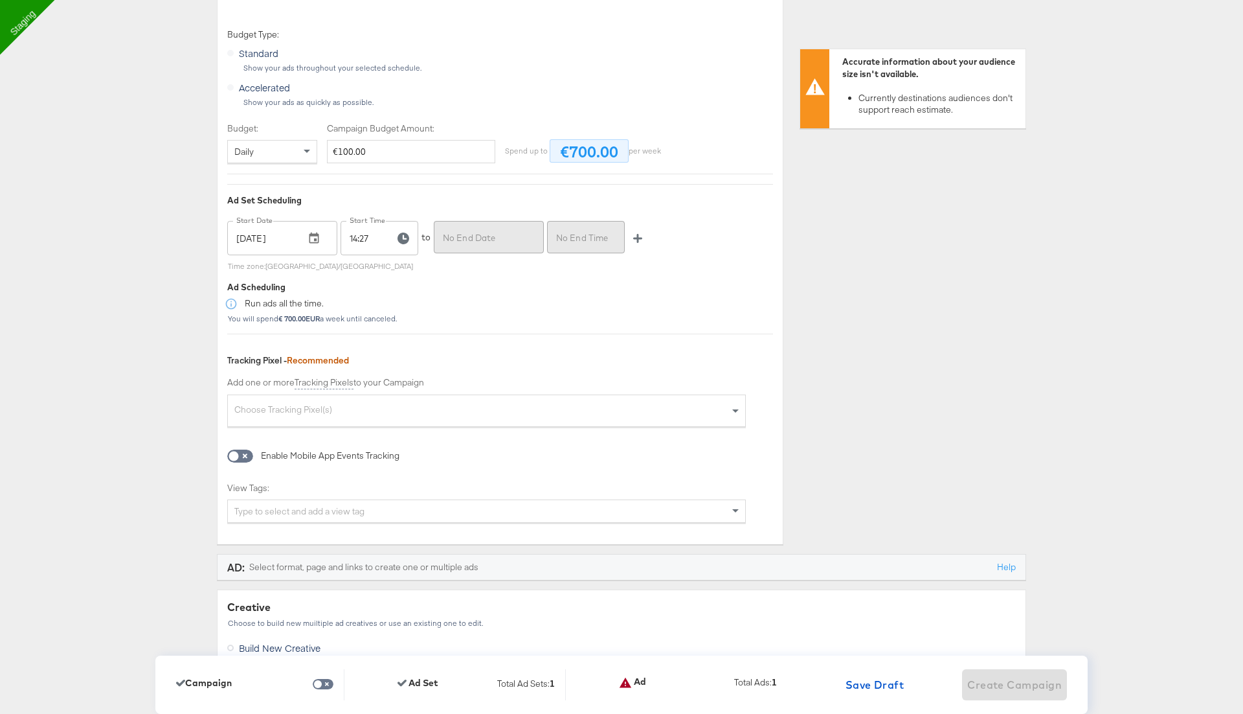
click at [407, 398] on div "Choose Tracking Pixel(s)" at bounding box center [486, 412] width 517 height 28
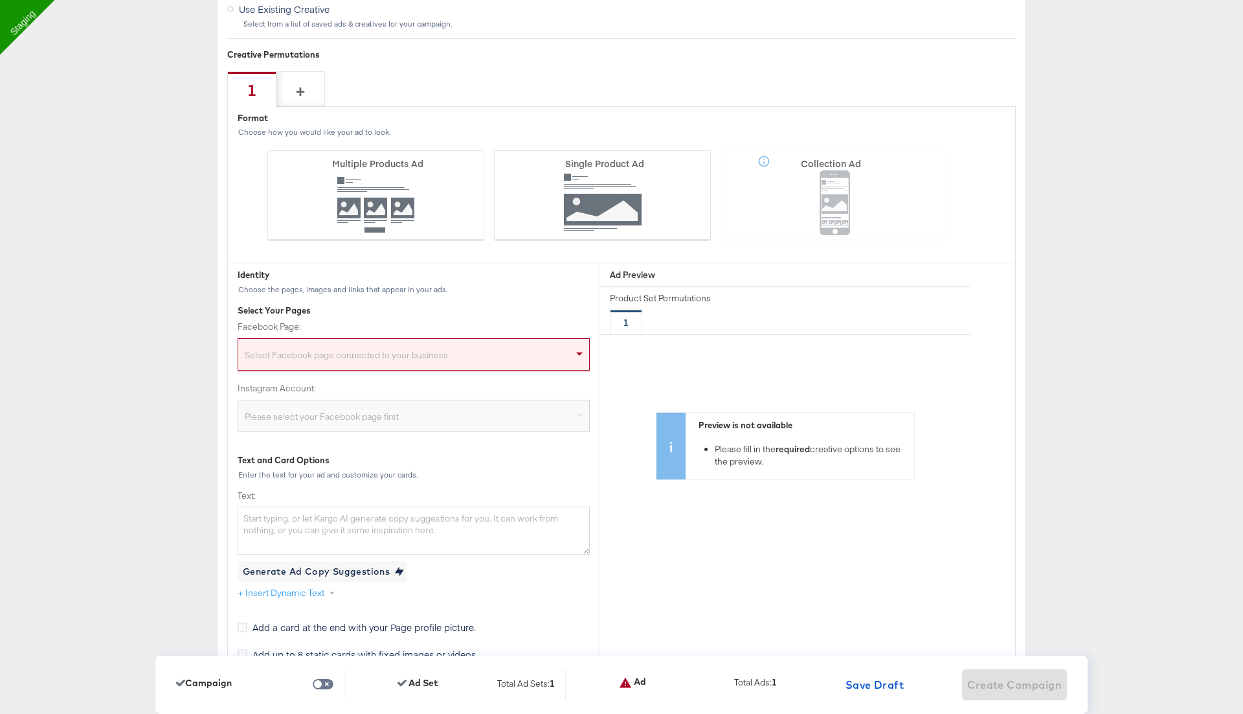
scroll to position [3862, 0]
click at [401, 352] on div "Select Facebook page connected to your business" at bounding box center [413, 356] width 351 height 26
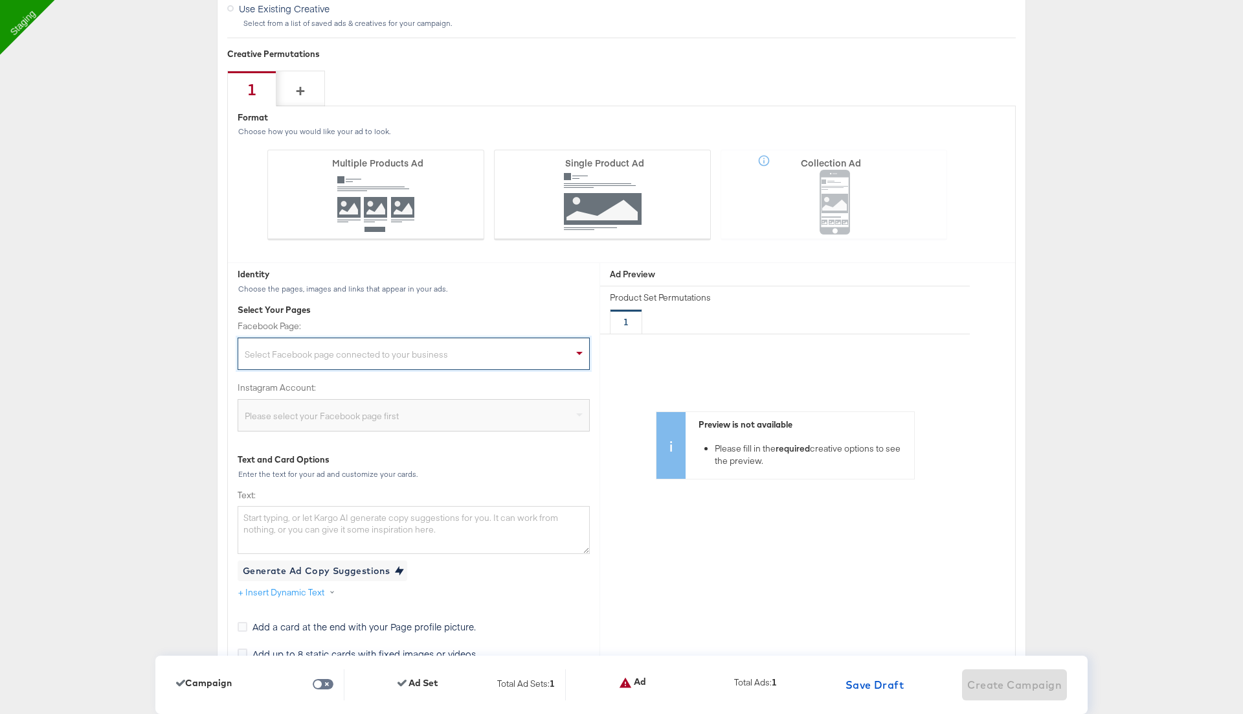
click at [393, 346] on div "Select Facebook page connected to your business" at bounding box center [413, 356] width 351 height 26
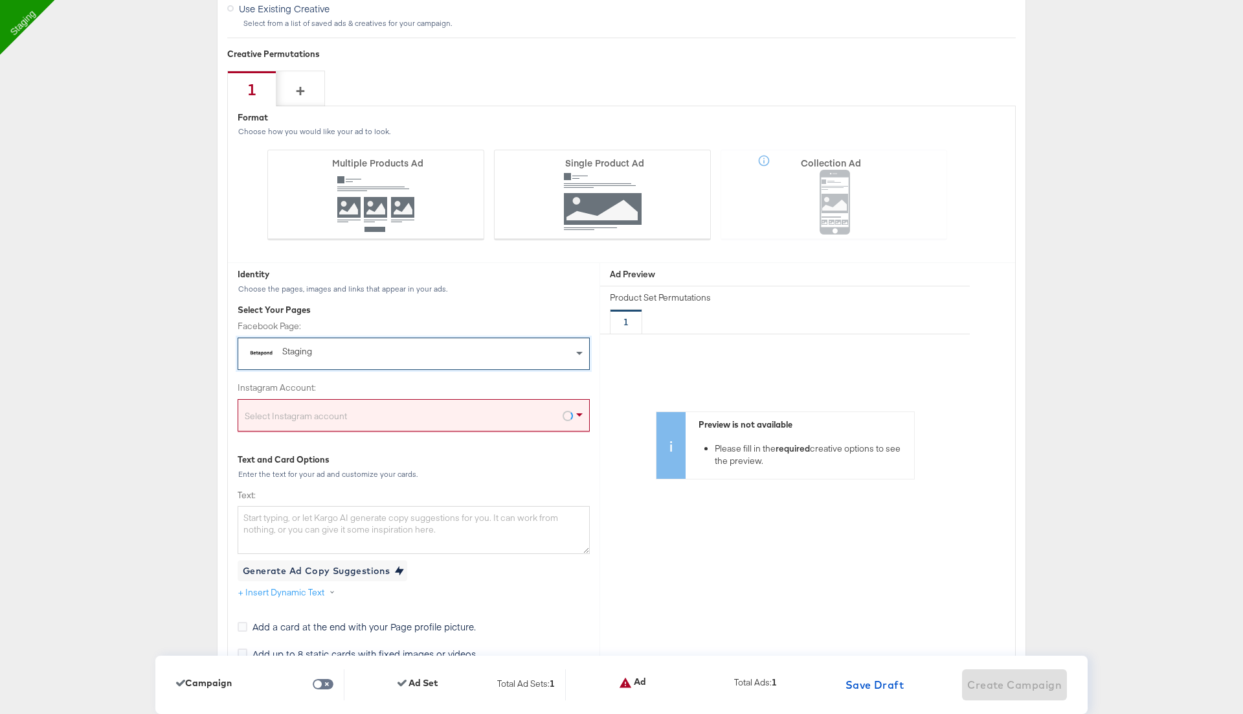
click at [351, 407] on div "Select Instagram account" at bounding box center [413, 418] width 351 height 26
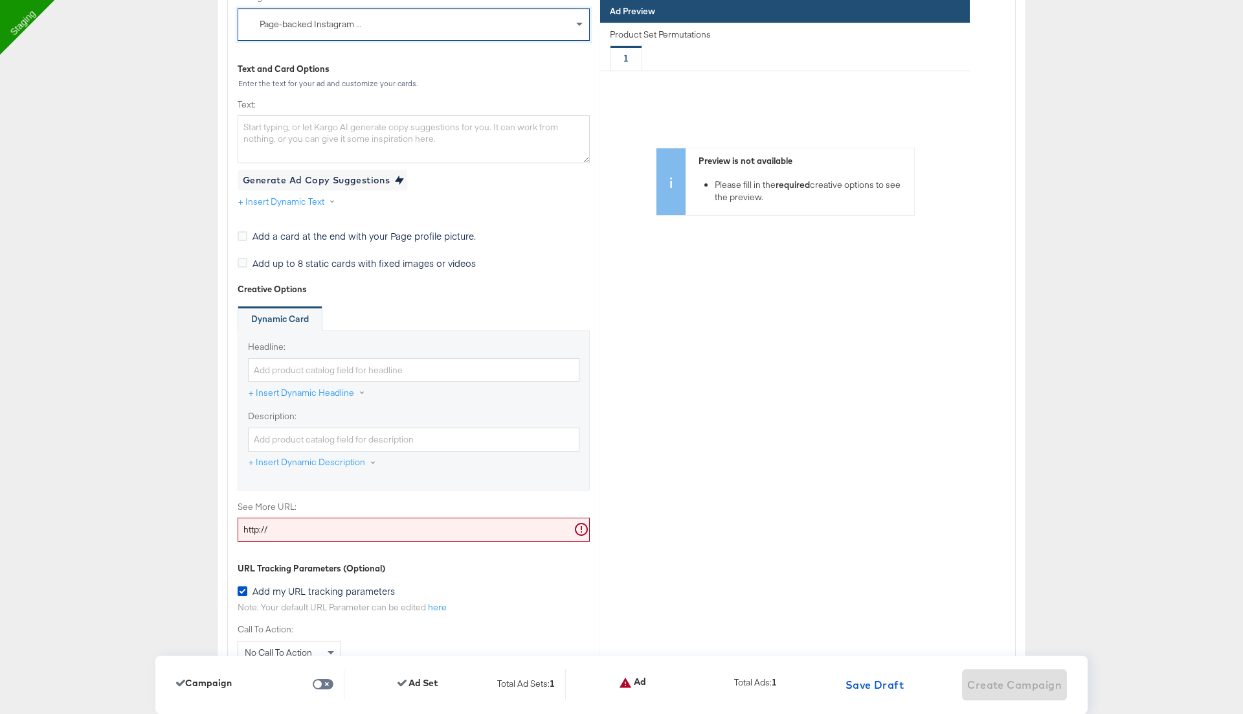
scroll to position [4256, 0]
click at [344, 502] on div "See More URL: http://" at bounding box center [414, 517] width 352 height 41
click at [335, 514] on input "http://" at bounding box center [414, 526] width 352 height 24
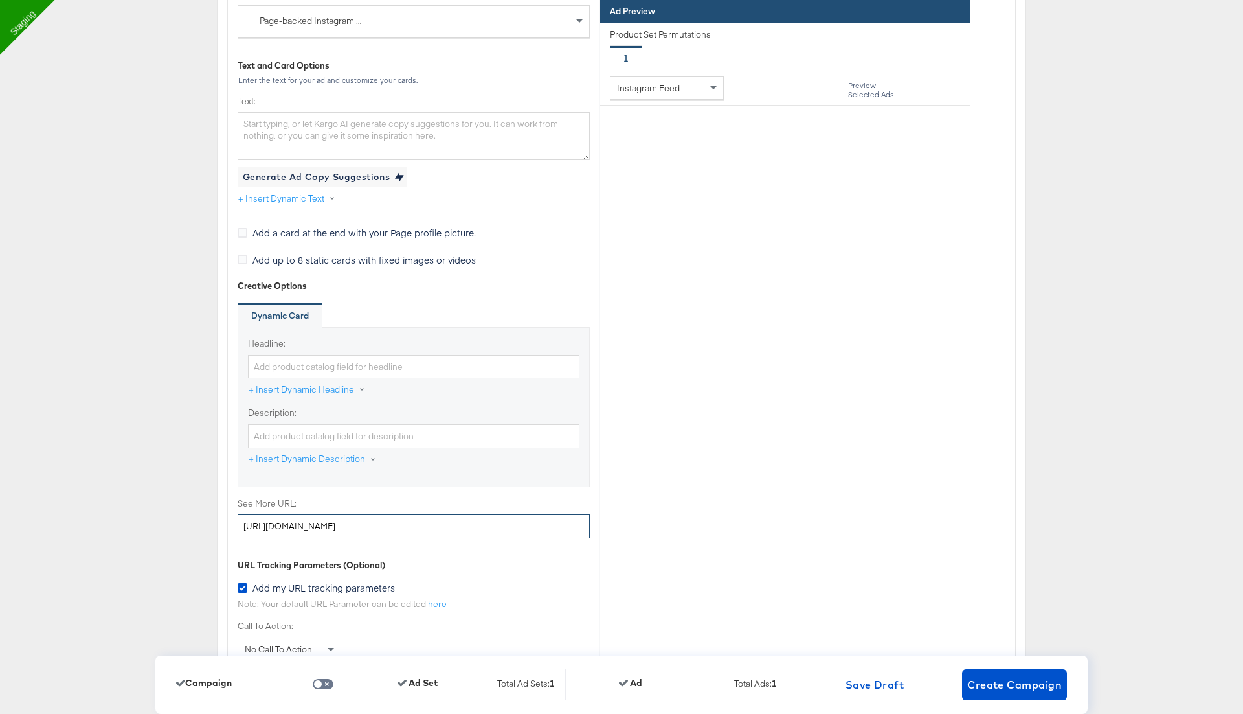
type input "http://www.kargo.com"
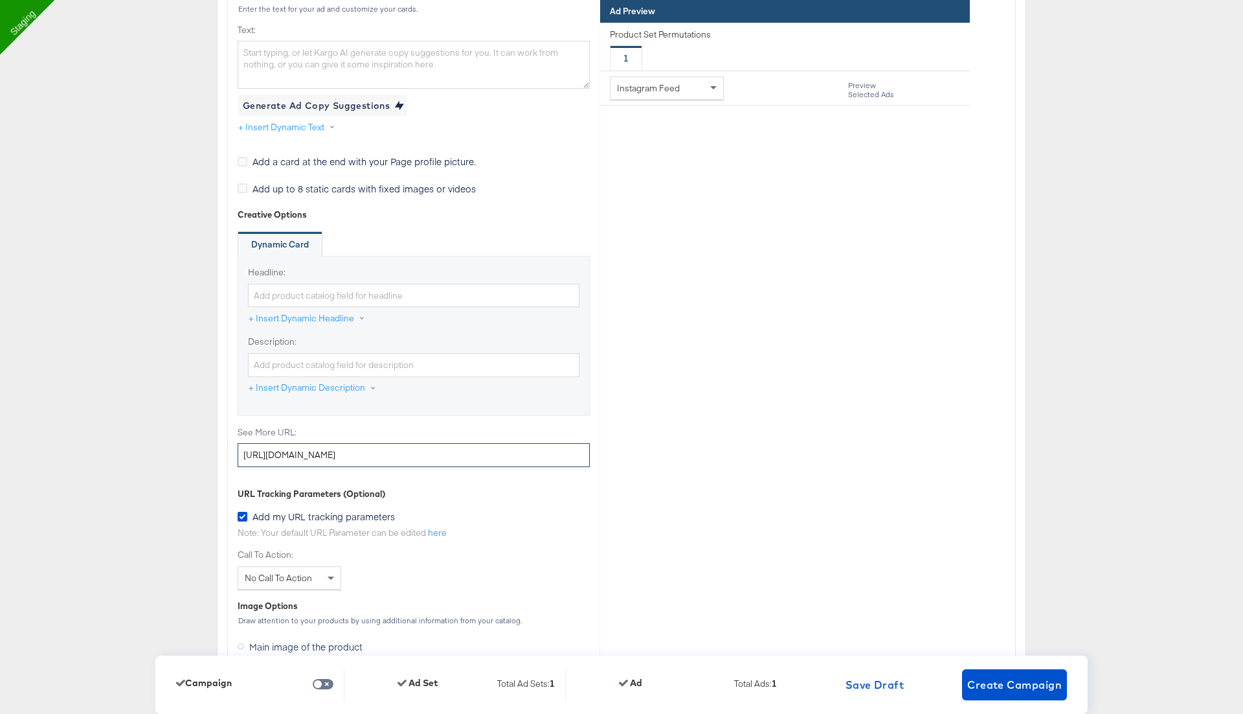
scroll to position [4355, 0]
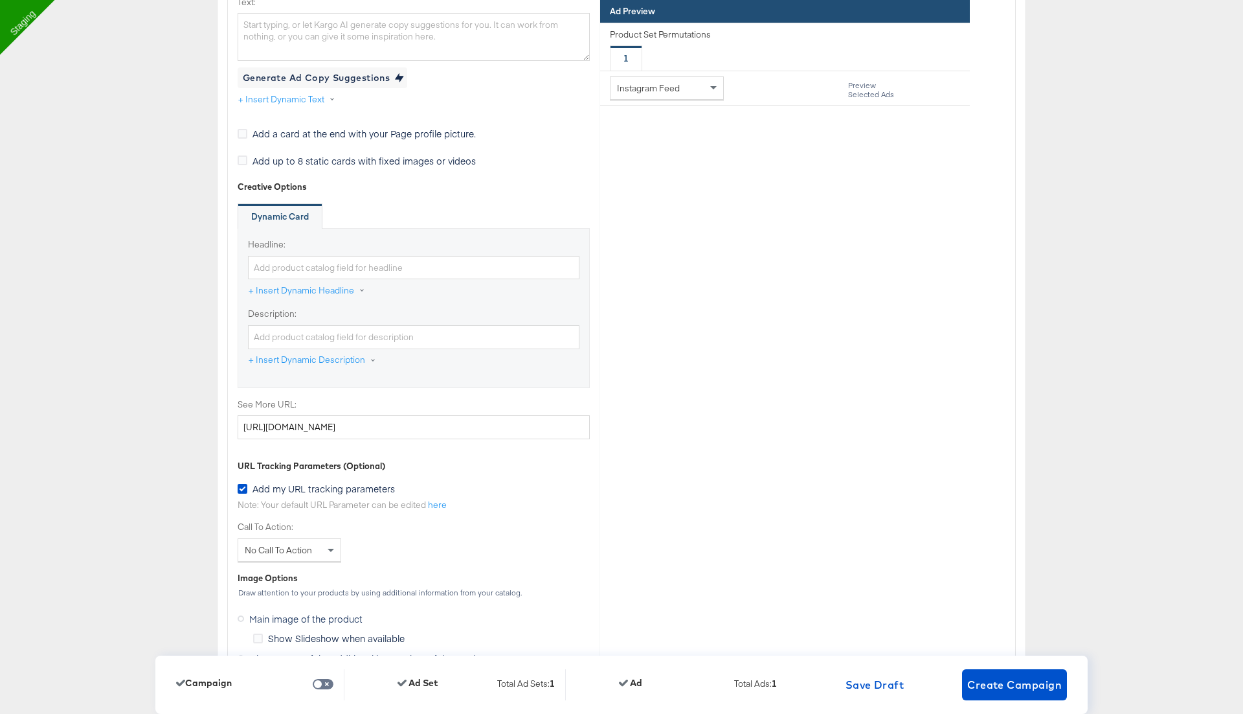
click at [480, 482] on div "Add my URL tracking parameters" at bounding box center [414, 490] width 352 height 17
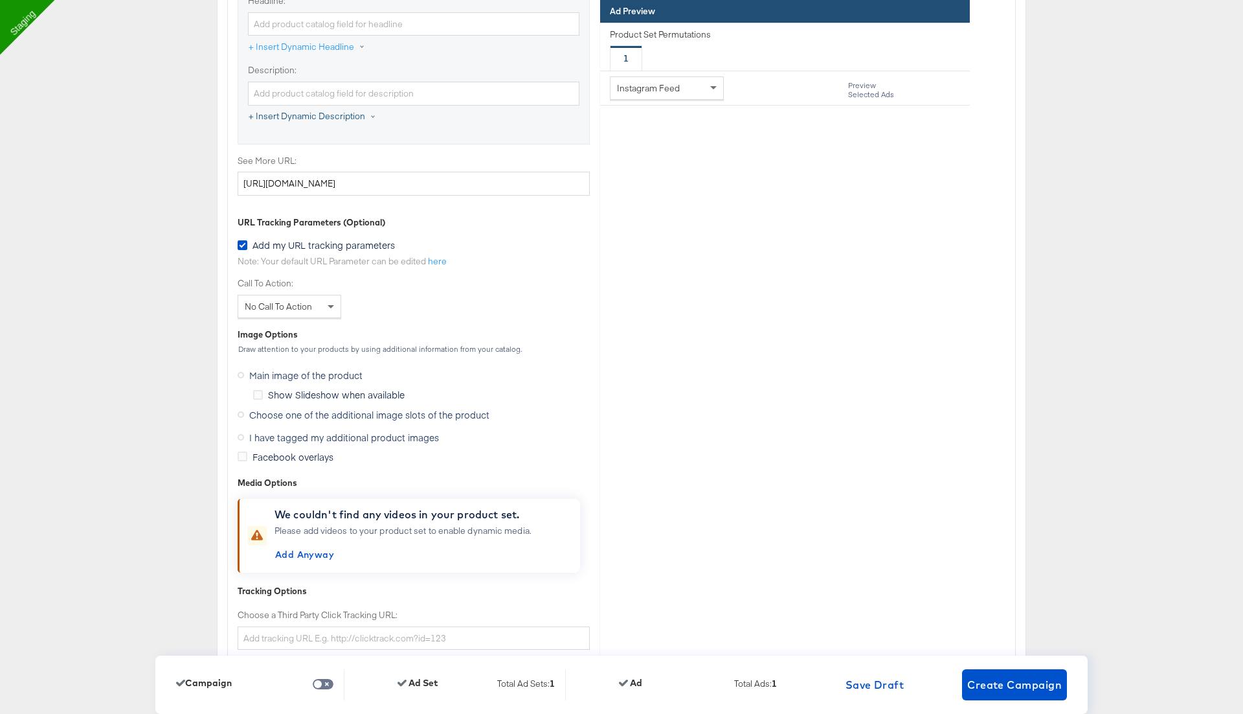
scroll to position [4602, 0]
click at [240, 407] on icon at bounding box center [241, 410] width 6 height 6
click at [0, 0] on input "Choose one of the additional image slots of the product" at bounding box center [0, 0] width 0 height 0
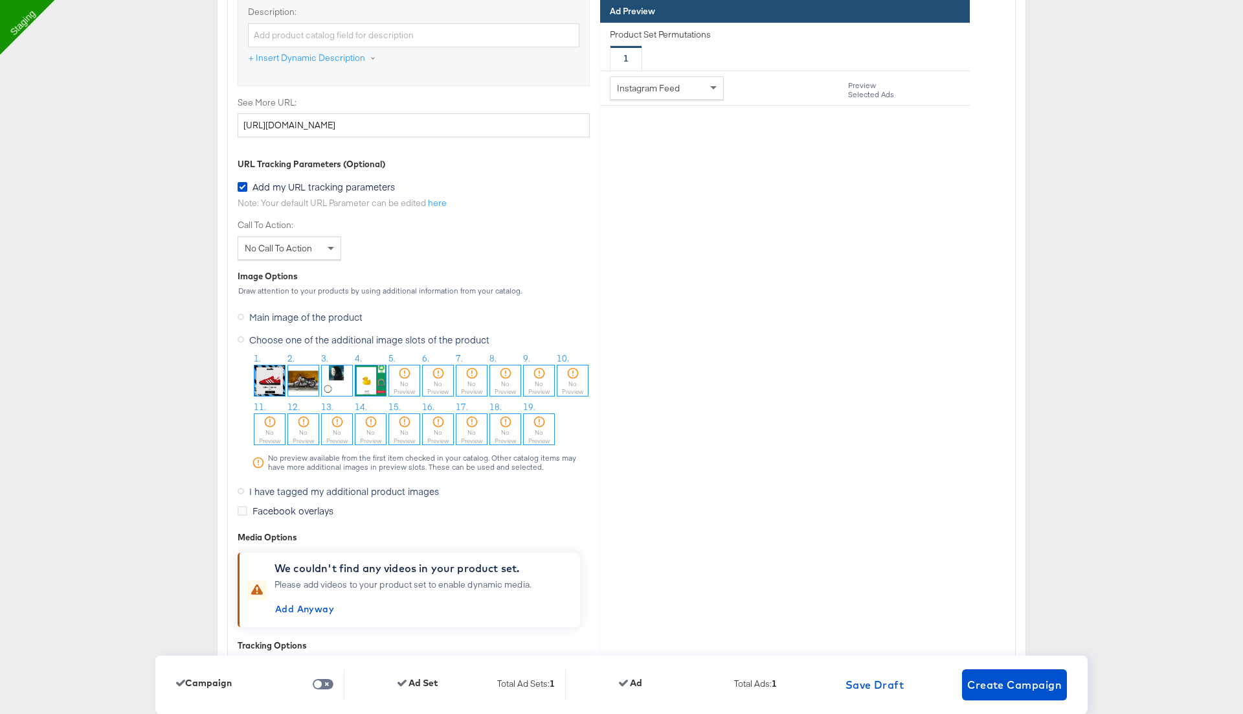
scroll to position [4657, 0]
click at [269, 368] on img at bounding box center [269, 380] width 30 height 30
click at [678, 85] on span "Instagram Feed" at bounding box center [648, 88] width 63 height 12
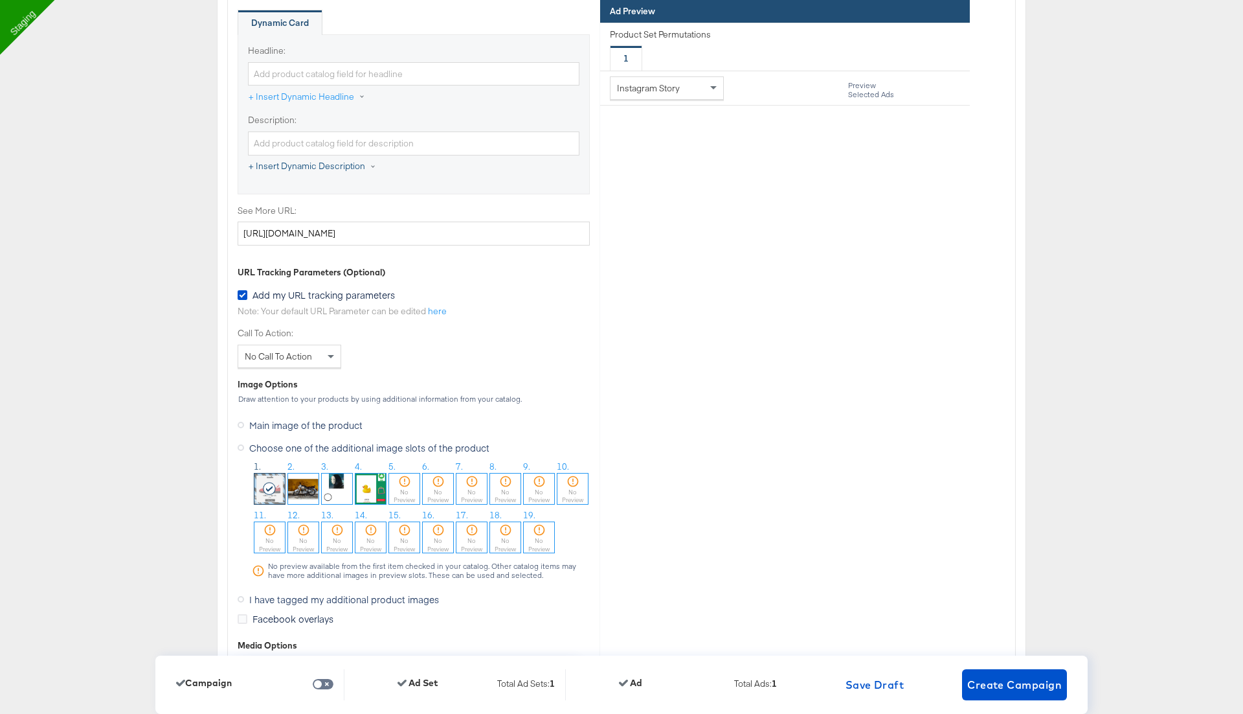
scroll to position [4561, 0]
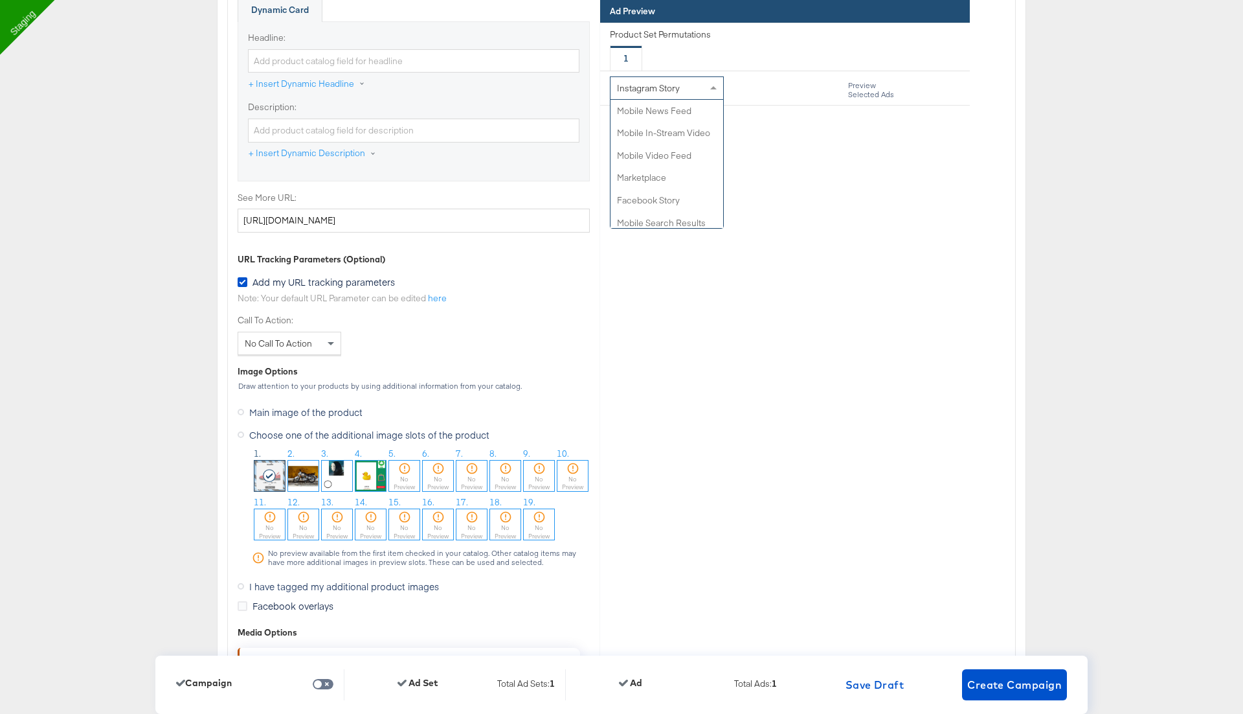
click at [690, 90] on div "Instagram Story" at bounding box center [667, 88] width 113 height 22
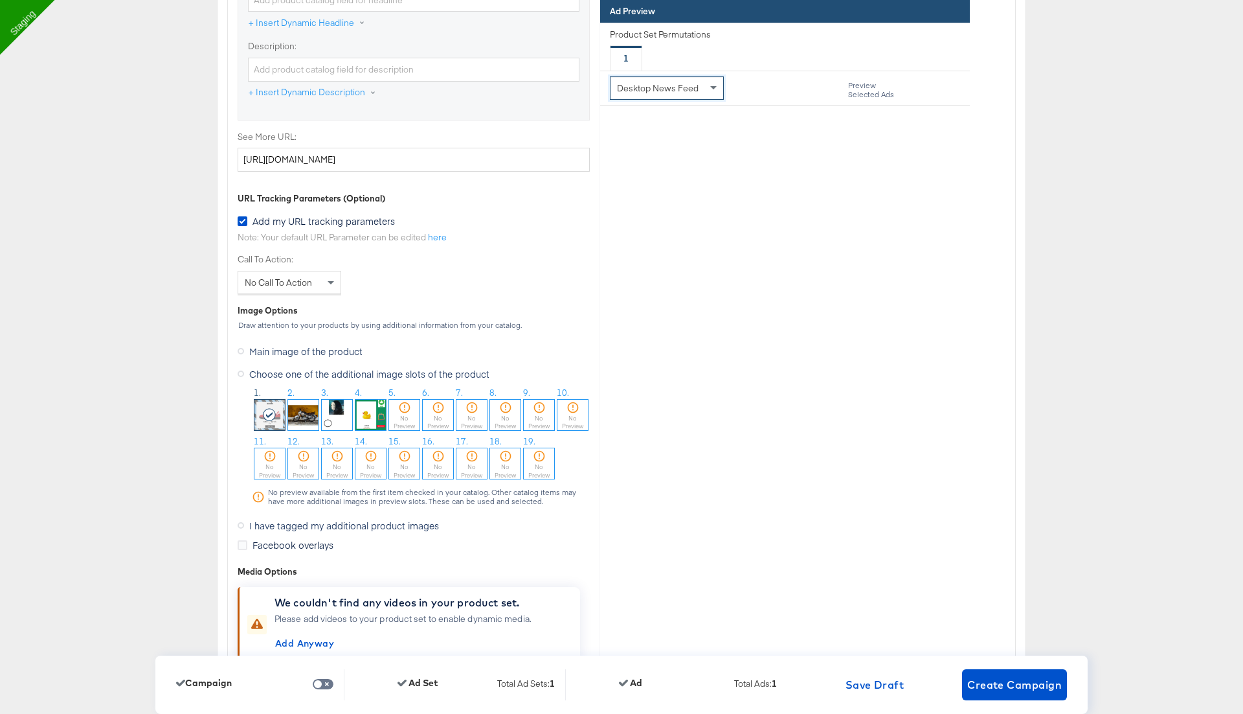
scroll to position [4624, 0]
click at [309, 517] on span "I have tagged my additional product images" at bounding box center [344, 523] width 190 height 13
click at [0, 0] on input "I have tagged my additional product images" at bounding box center [0, 0] width 0 height 0
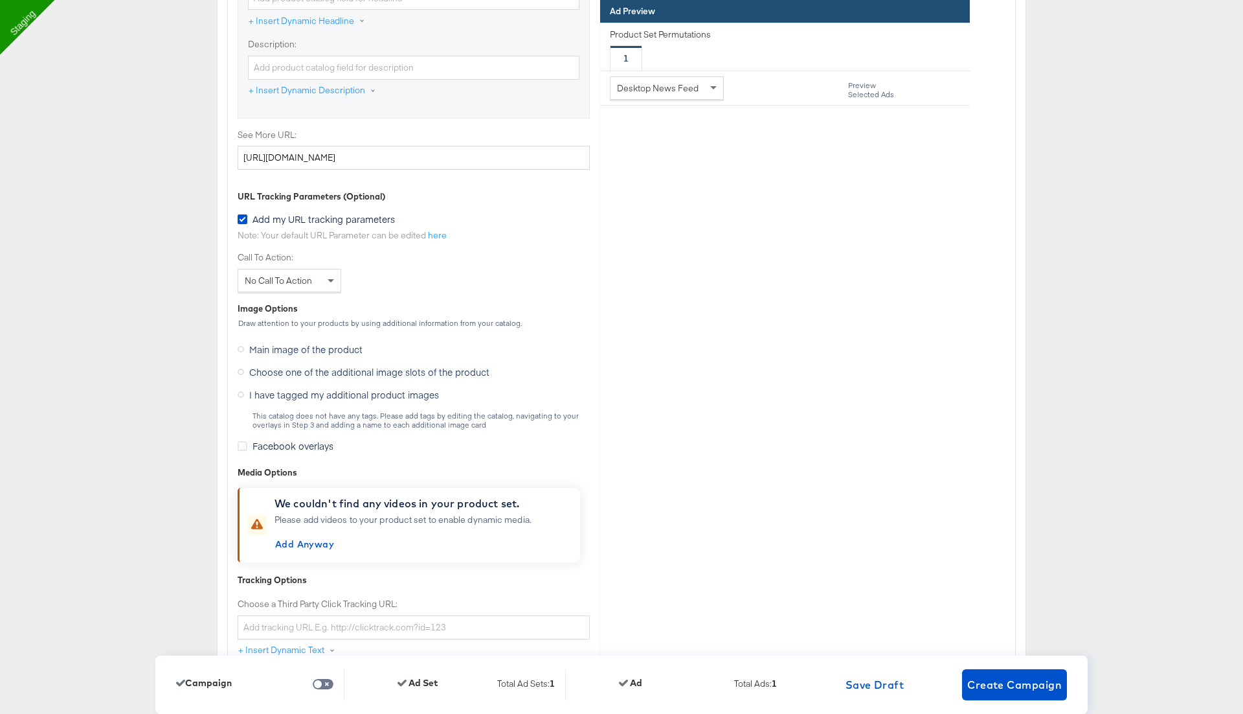
click at [243, 368] on icon at bounding box center [241, 371] width 6 height 6
click at [0, 0] on input "Choose one of the additional image slots of the product" at bounding box center [0, 0] width 0 height 0
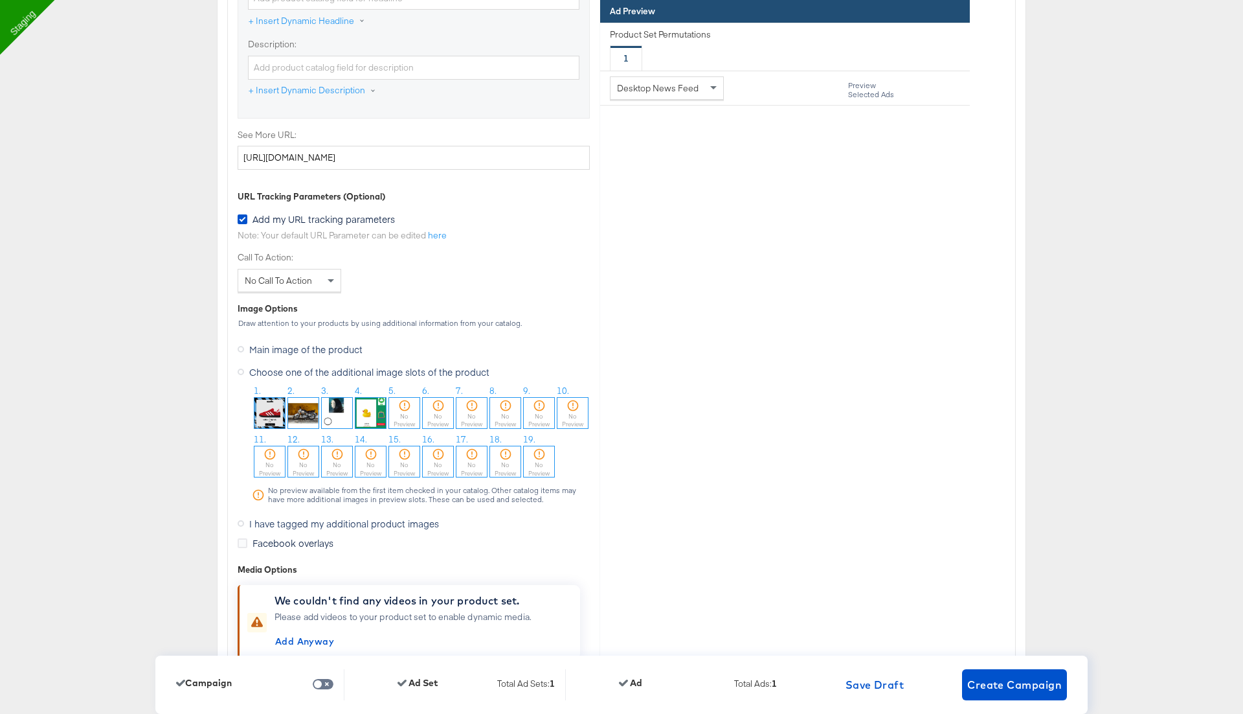
click at [267, 407] on img at bounding box center [269, 413] width 30 height 30
click at [326, 405] on img at bounding box center [337, 413] width 30 height 30
click at [302, 398] on img at bounding box center [303, 413] width 30 height 30
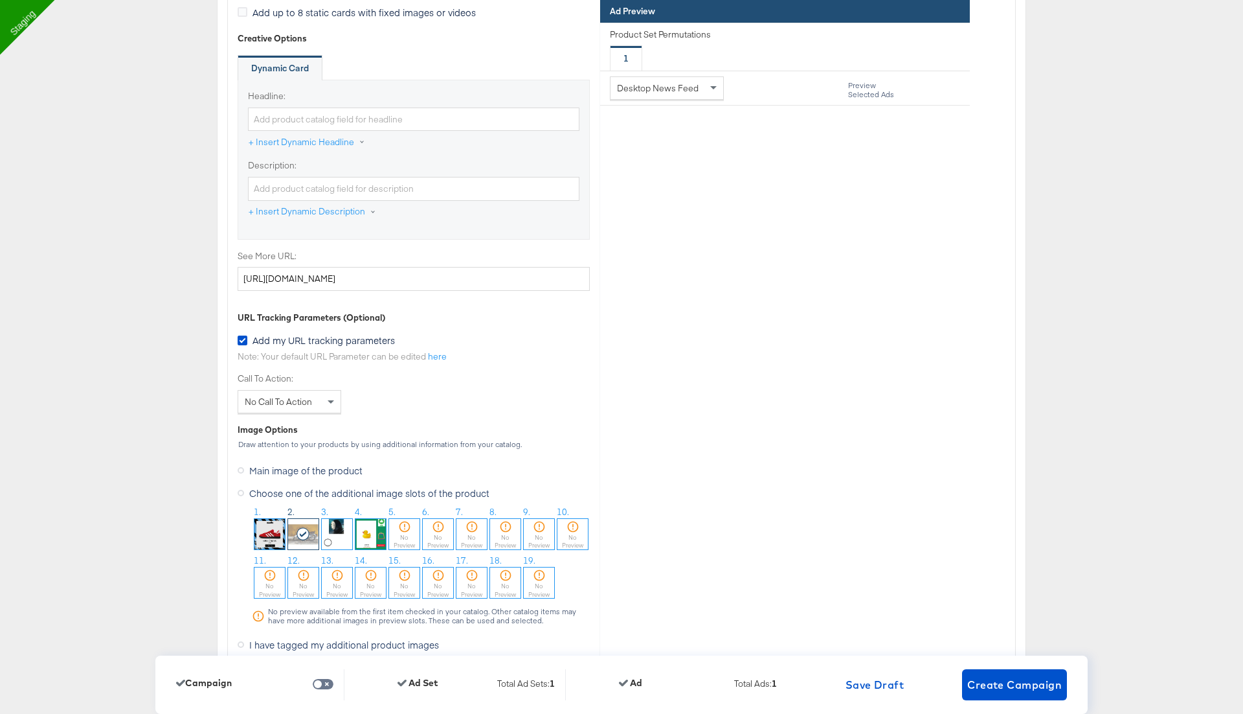
scroll to position [4505, 0]
click at [271, 517] on img at bounding box center [269, 532] width 30 height 30
click at [673, 92] on span "Desktop News Feed" at bounding box center [658, 88] width 82 height 12
click at [663, 87] on span "Instagram Story" at bounding box center [648, 88] width 63 height 12
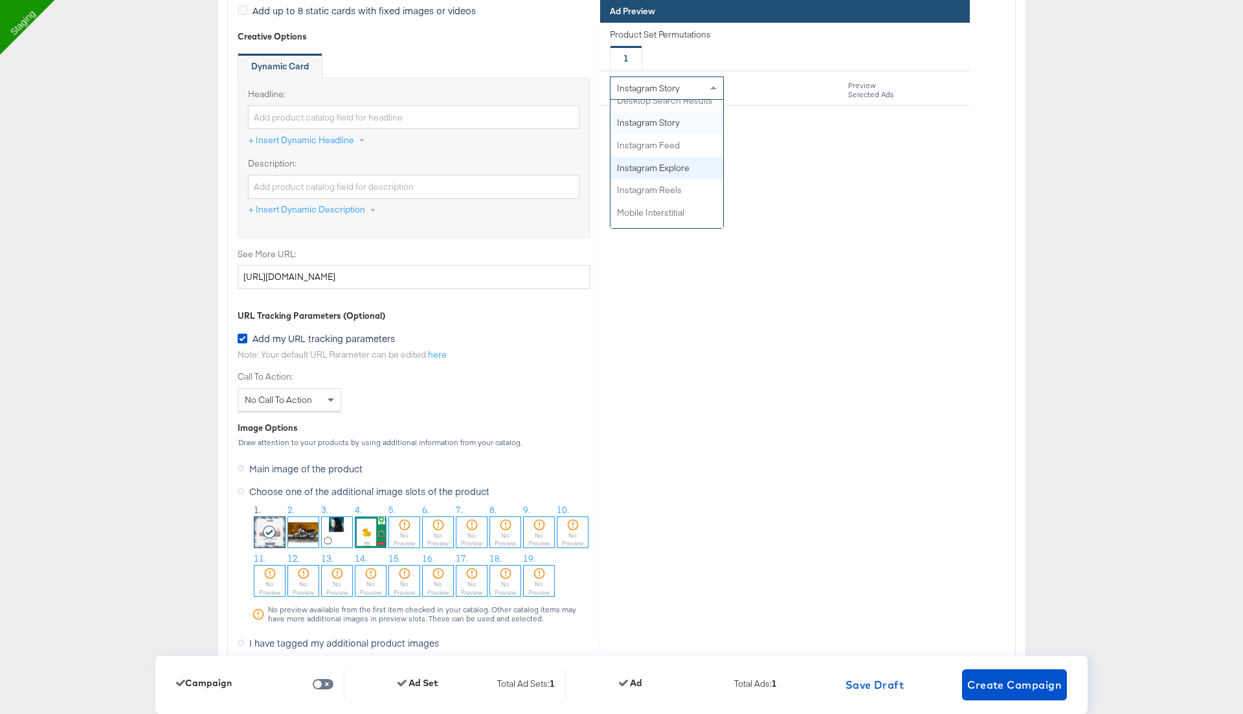
scroll to position [252, 0]
click at [764, 515] on div "Identity Choose the pages, images and links that appear in your ads. Select You…" at bounding box center [621, 302] width 787 height 1364
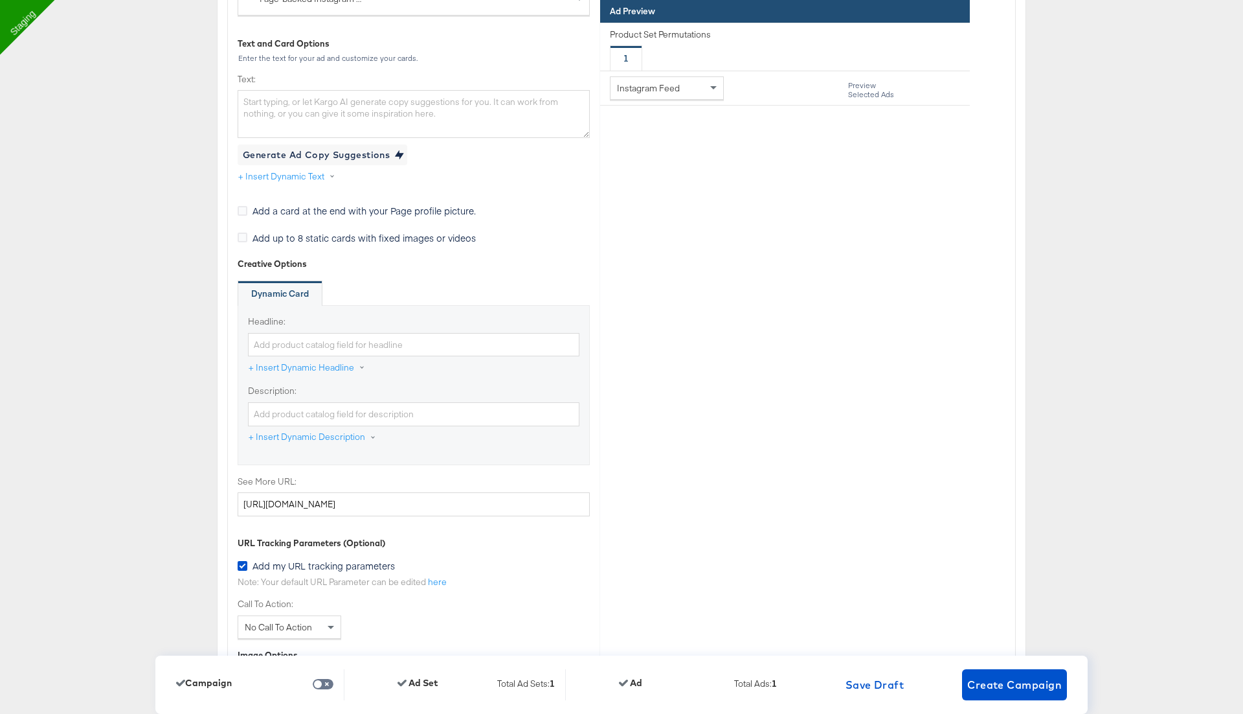
scroll to position [4307, 0]
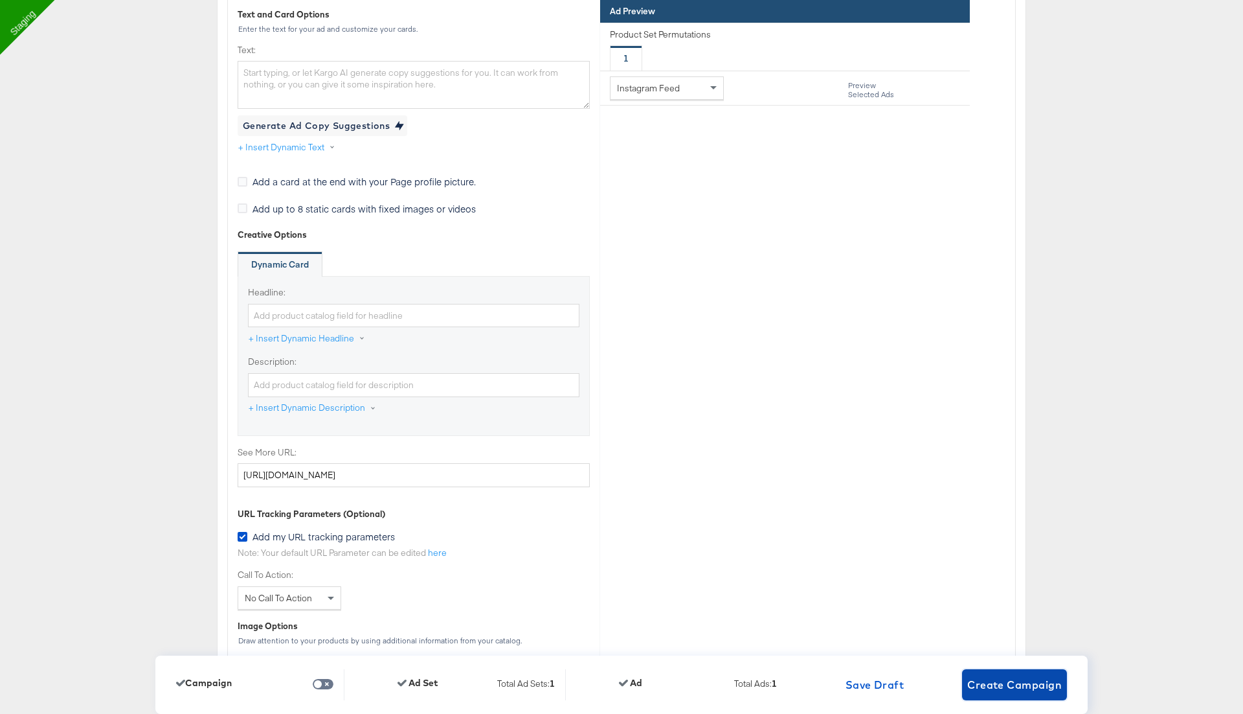
click at [988, 689] on span "Create Campaign" at bounding box center [1014, 684] width 95 height 18
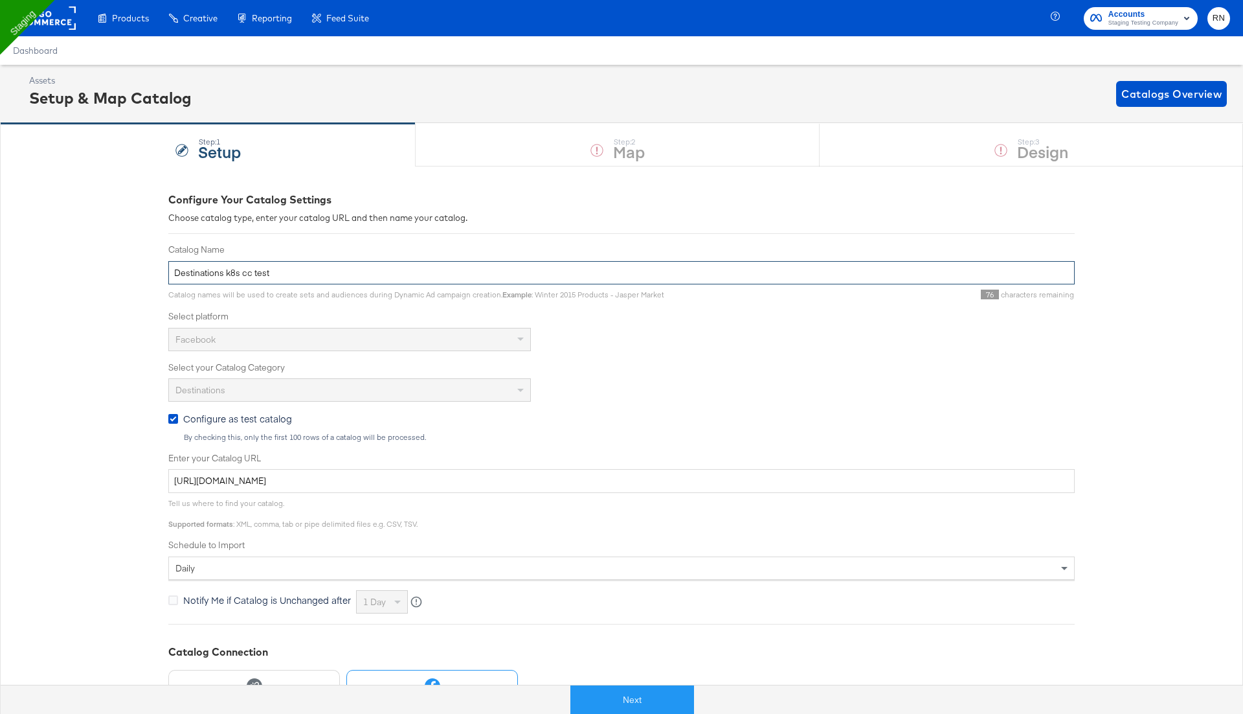
click at [313, 265] on input "Destinations k8s cc test" at bounding box center [621, 273] width 907 height 24
click at [1023, 156] on div "Step: 1 Setup Step: 2 Map Step: 3 Design" at bounding box center [621, 144] width 1243 height 43
click at [625, 696] on button "Next" at bounding box center [632, 699] width 124 height 29
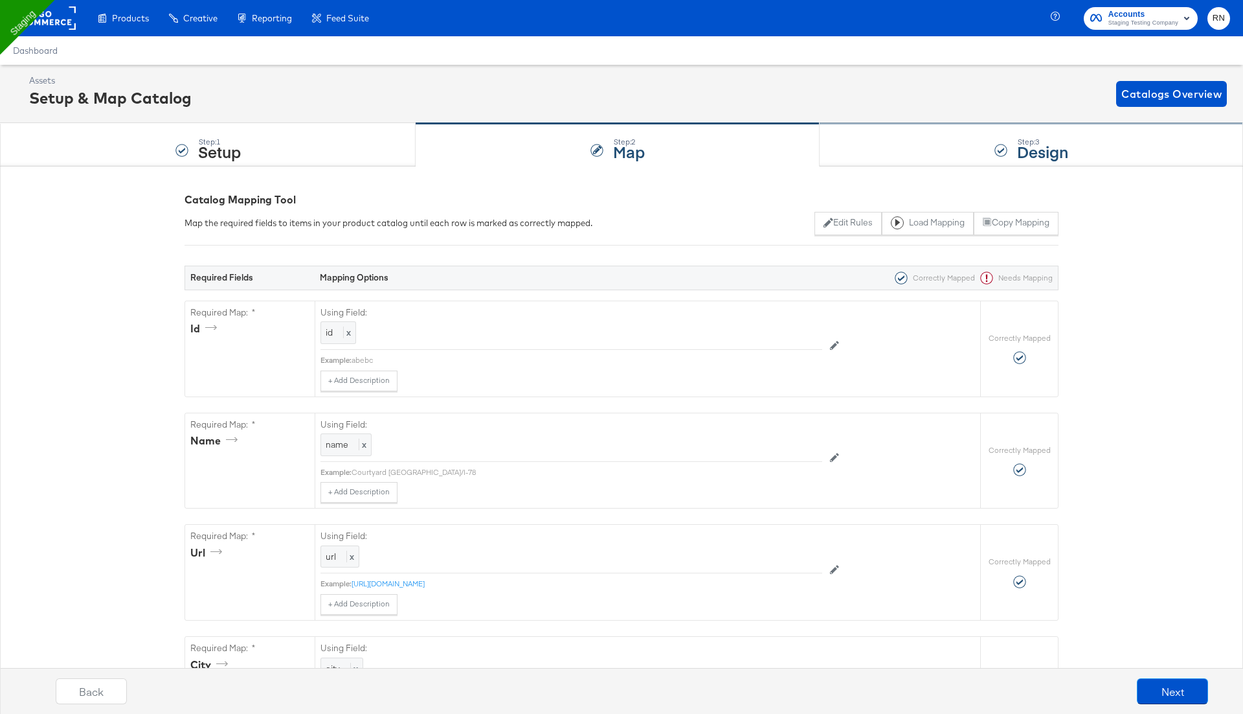
click at [1020, 137] on div "Step: 3" at bounding box center [1042, 141] width 51 height 9
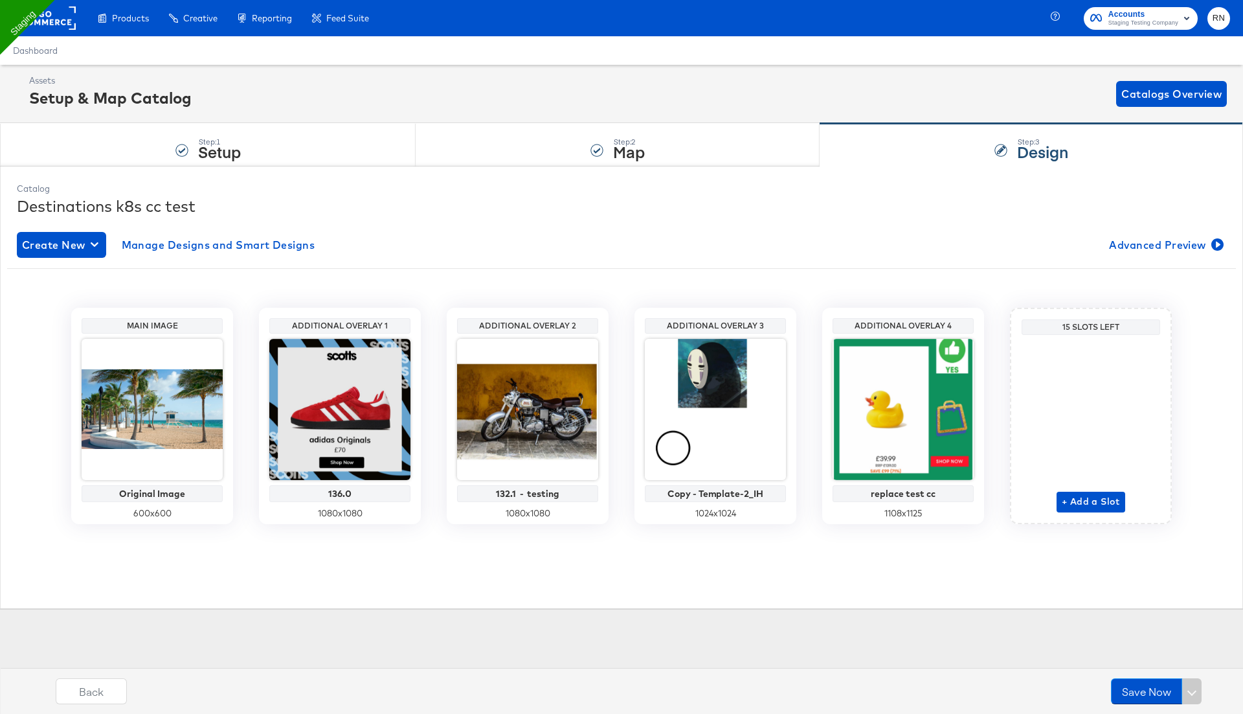
click at [900, 321] on div "Additional Overlay 4" at bounding box center [903, 326] width 135 height 10
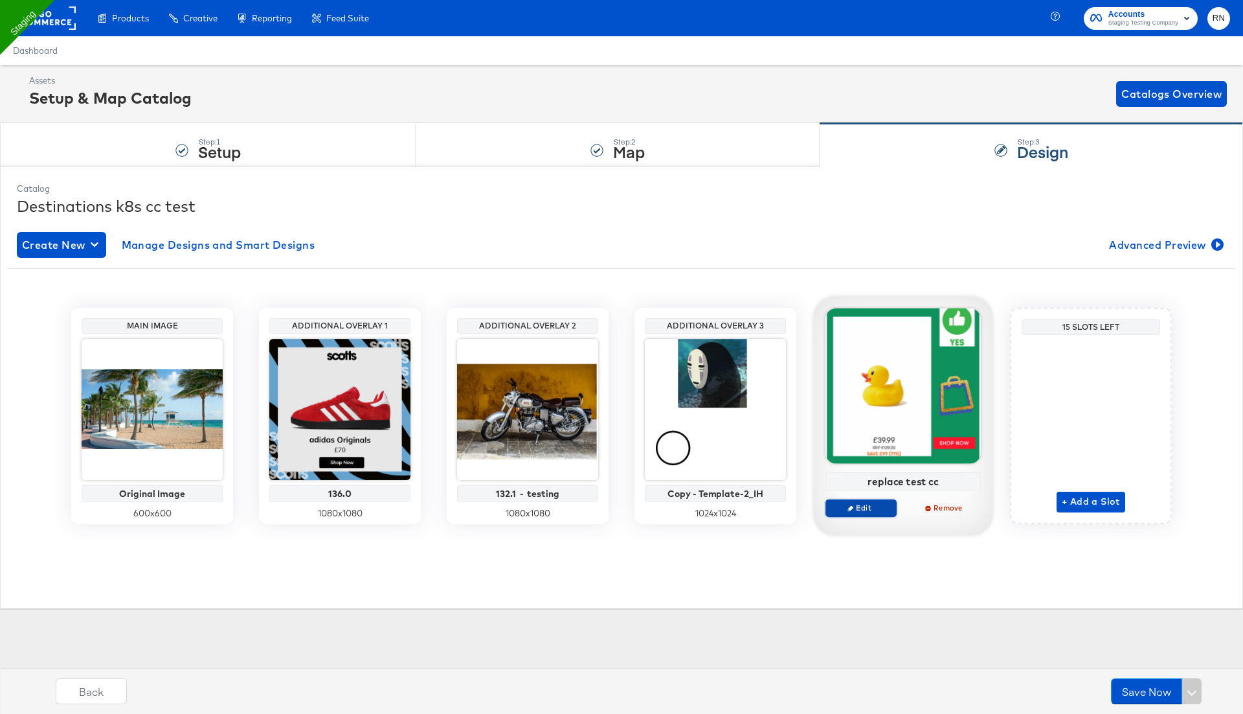
click at [872, 513] on button "Edit" at bounding box center [861, 508] width 71 height 18
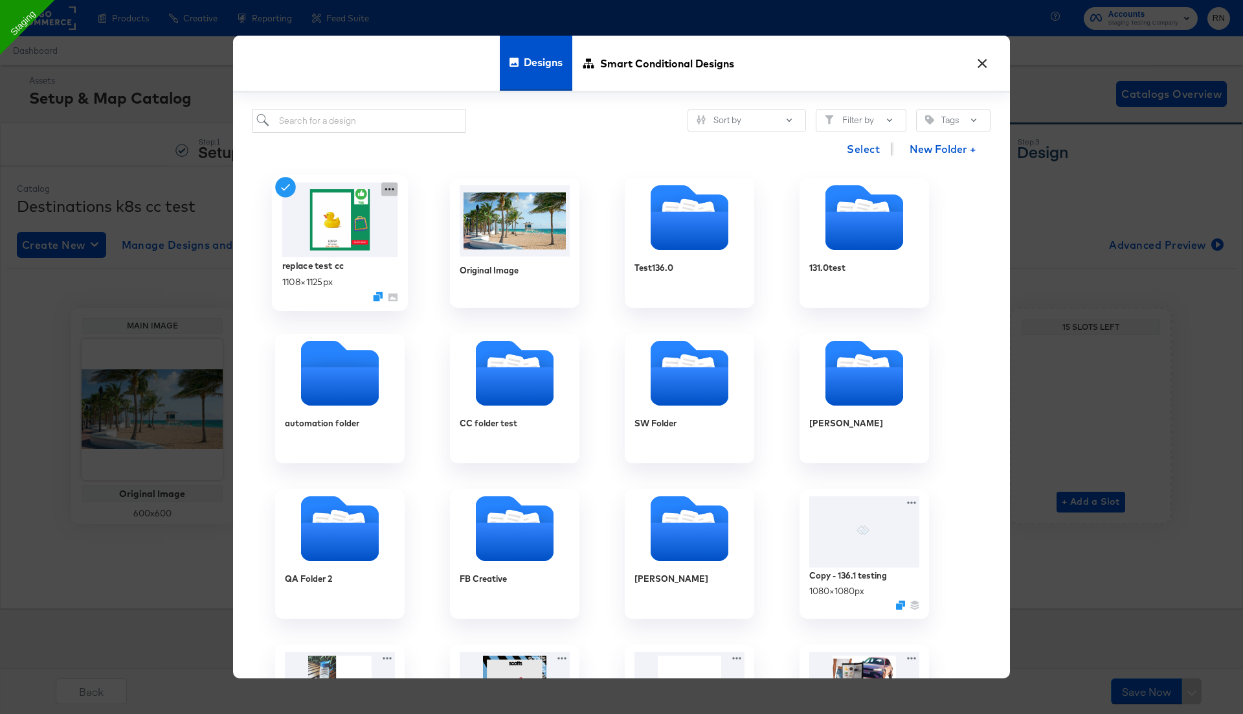
click at [392, 185] on icon at bounding box center [389, 190] width 16 height 14
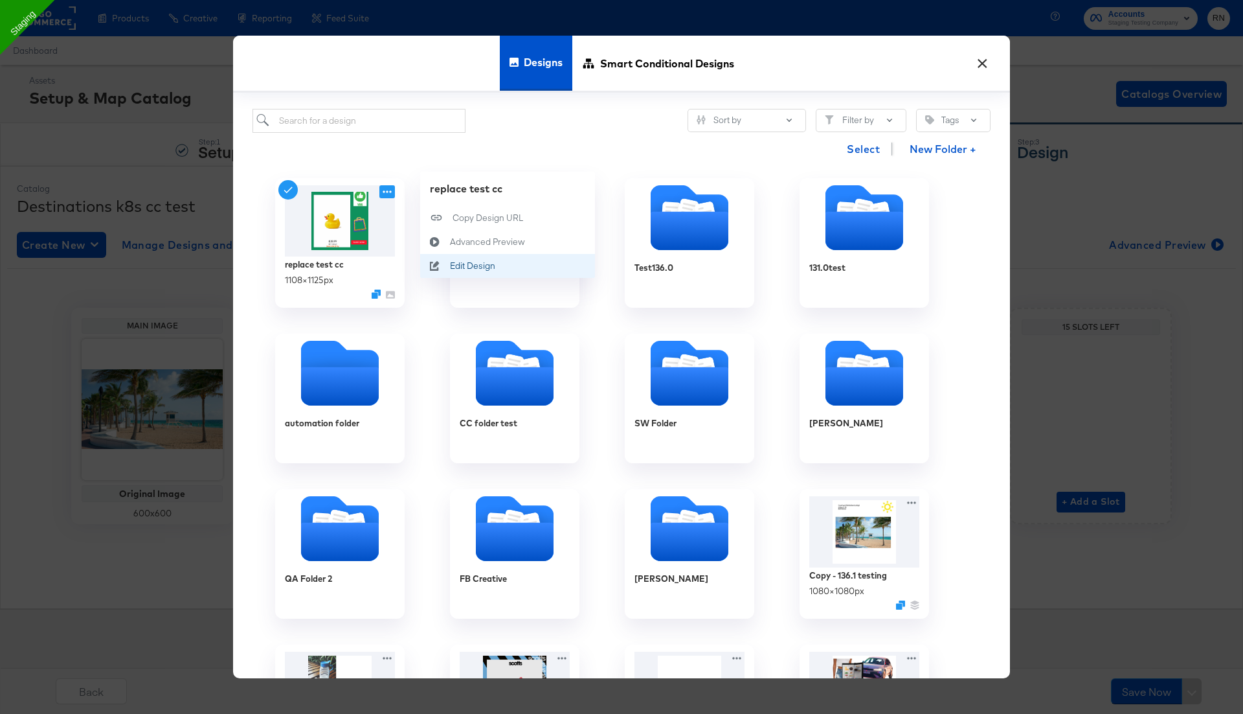
click at [450, 266] on div "Edit Design Edit Design" at bounding box center [450, 266] width 0 height 0
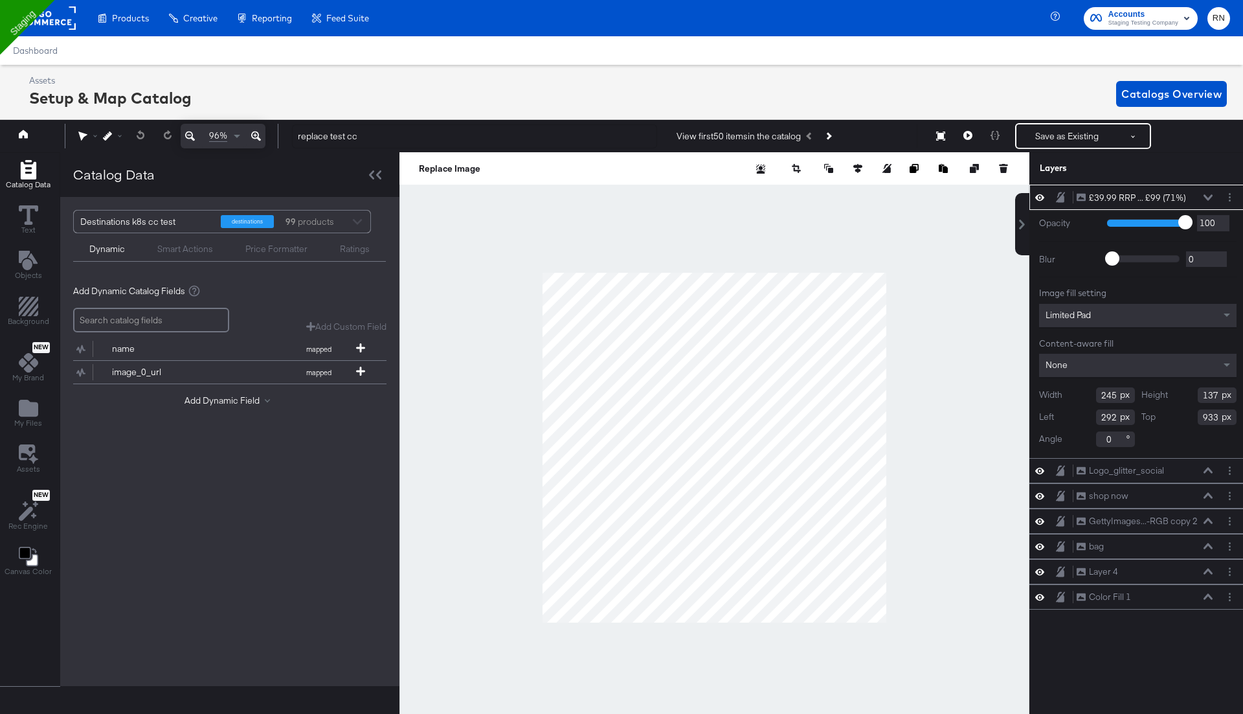
scroll to position [0, 3]
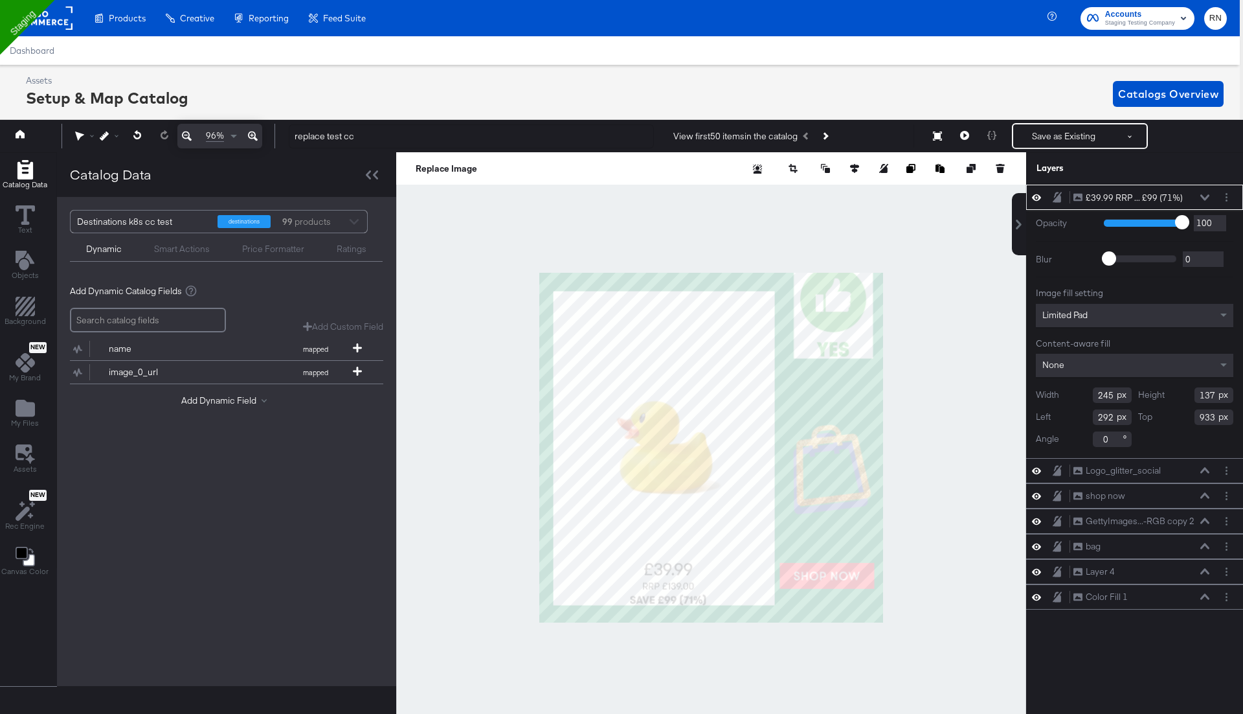
click at [157, 311] on input "search" at bounding box center [148, 320] width 156 height 25
click at [331, 322] on div "Add Custom Field" at bounding box center [343, 327] width 80 height 12
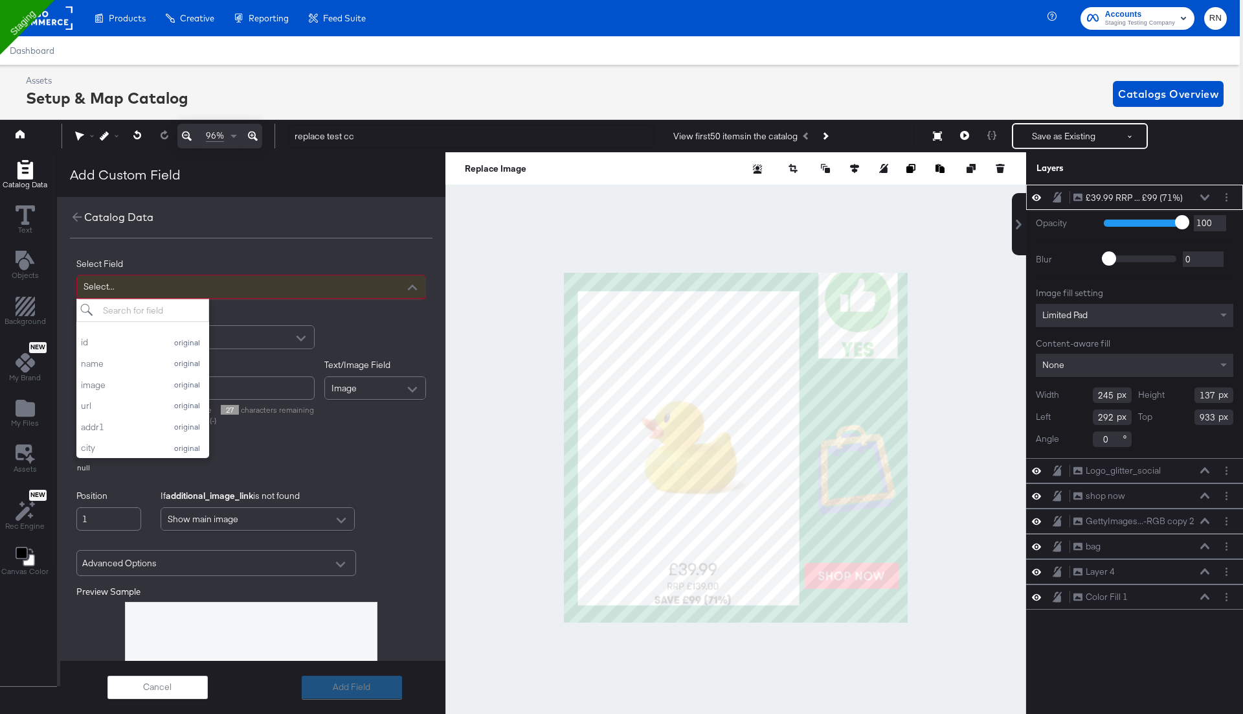
click at [272, 284] on div "Select..." at bounding box center [251, 286] width 348 height 23
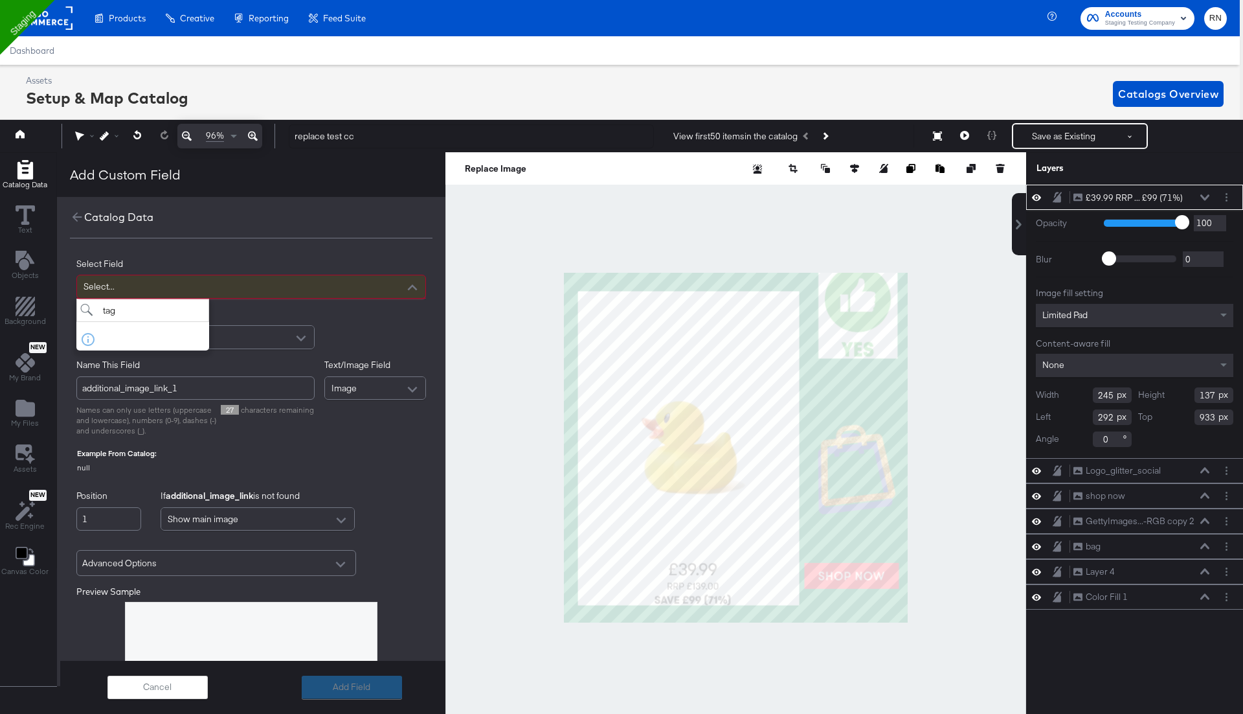
type input "tag"
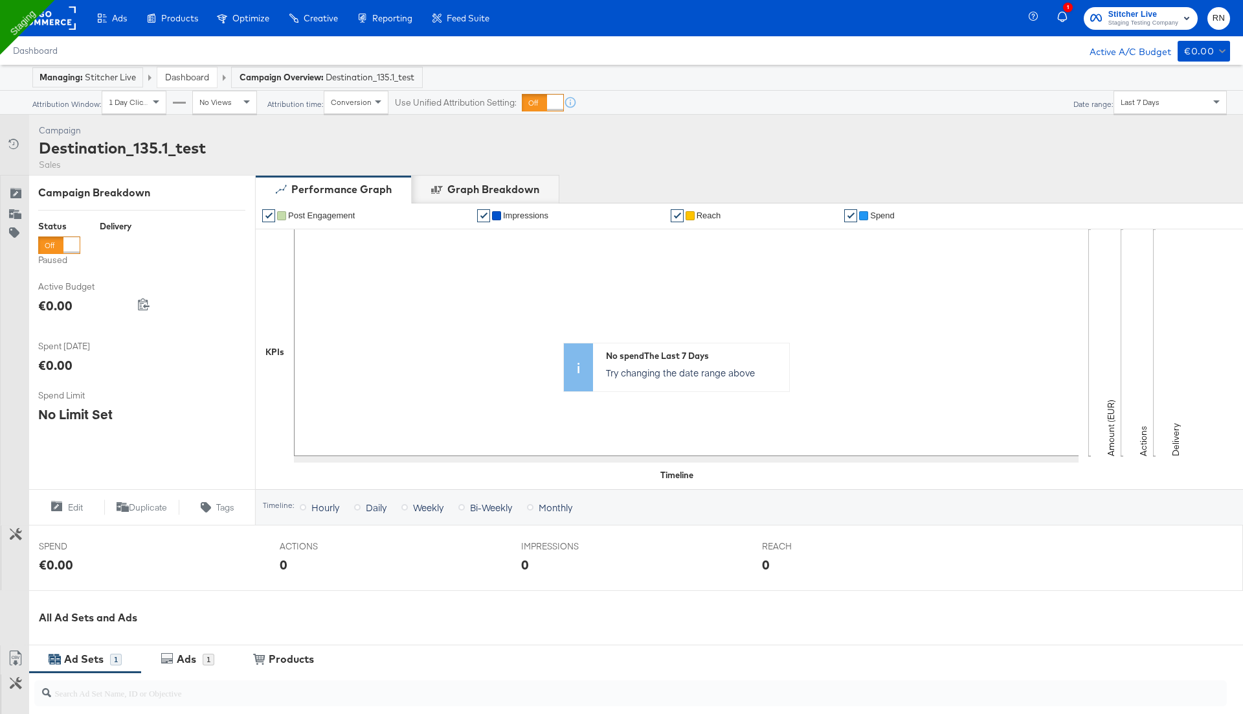
scroll to position [273, 0]
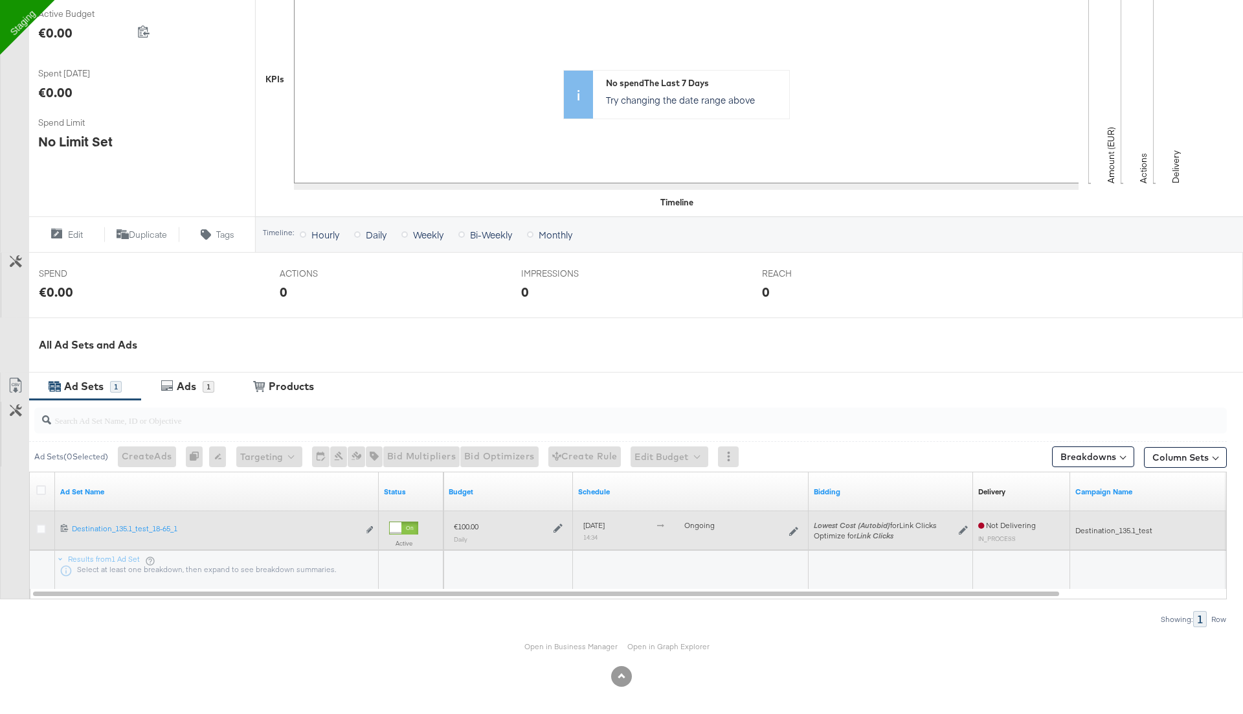
click at [398, 532] on div at bounding box center [403, 527] width 29 height 13
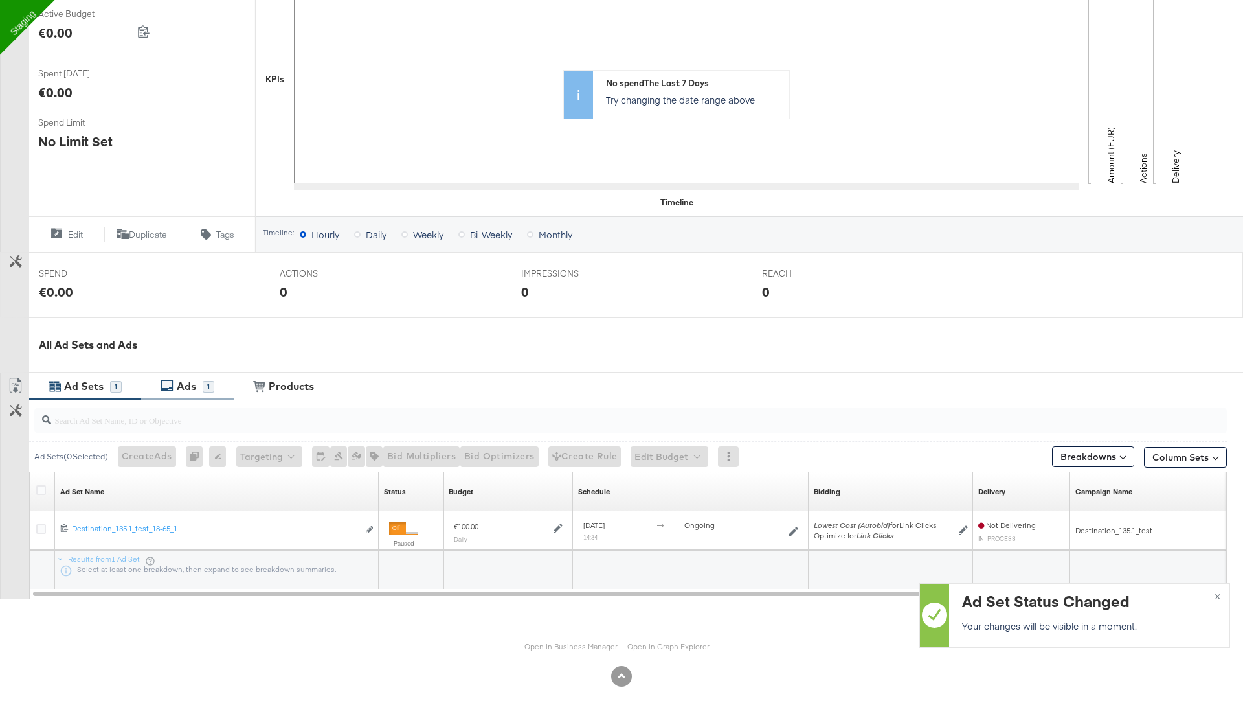
click at [197, 390] on div "Ads" at bounding box center [188, 386] width 29 height 15
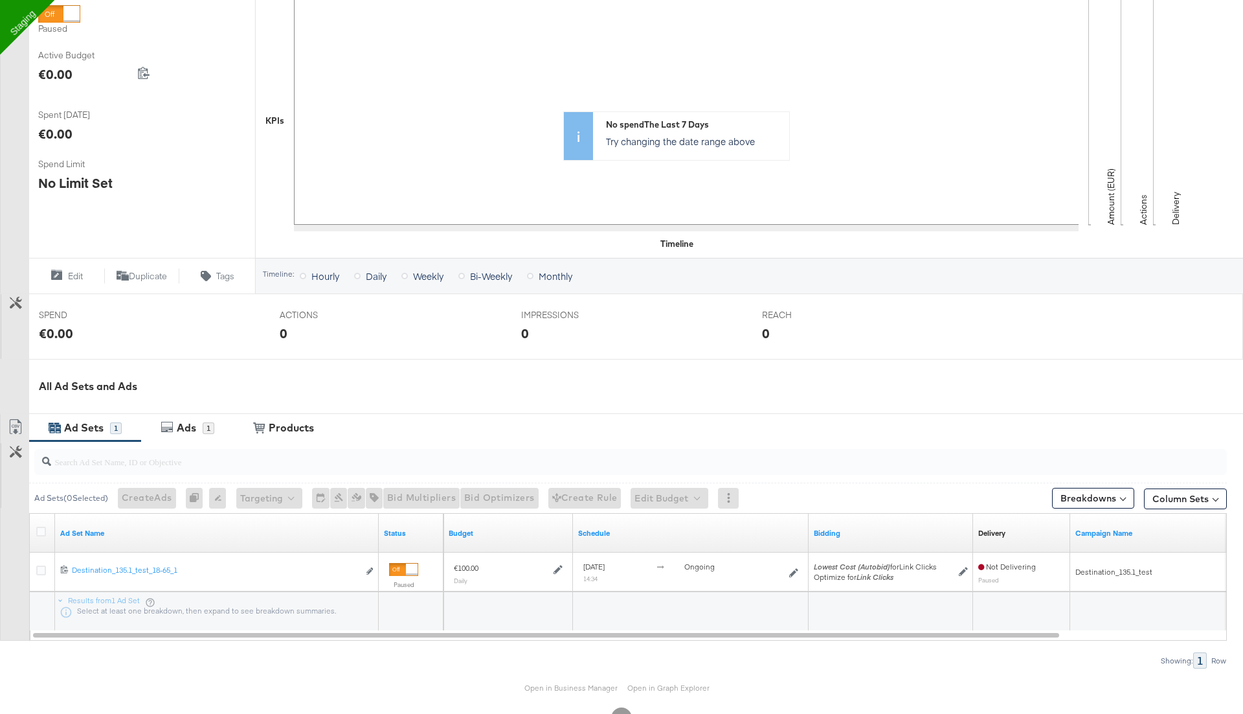
scroll to position [273, 0]
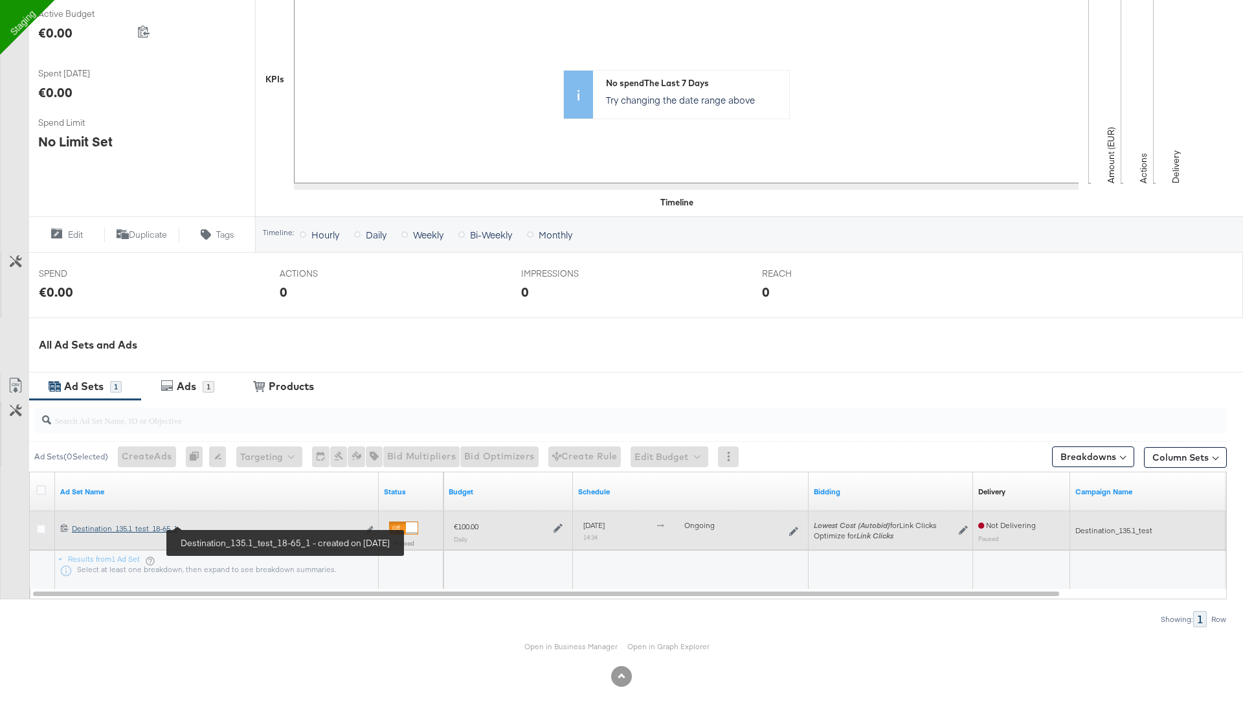
click at [124, 528] on div "Destination_135.1_test_18-65_1 Destination_135.1_test_18-65_1" at bounding box center [215, 528] width 287 height 10
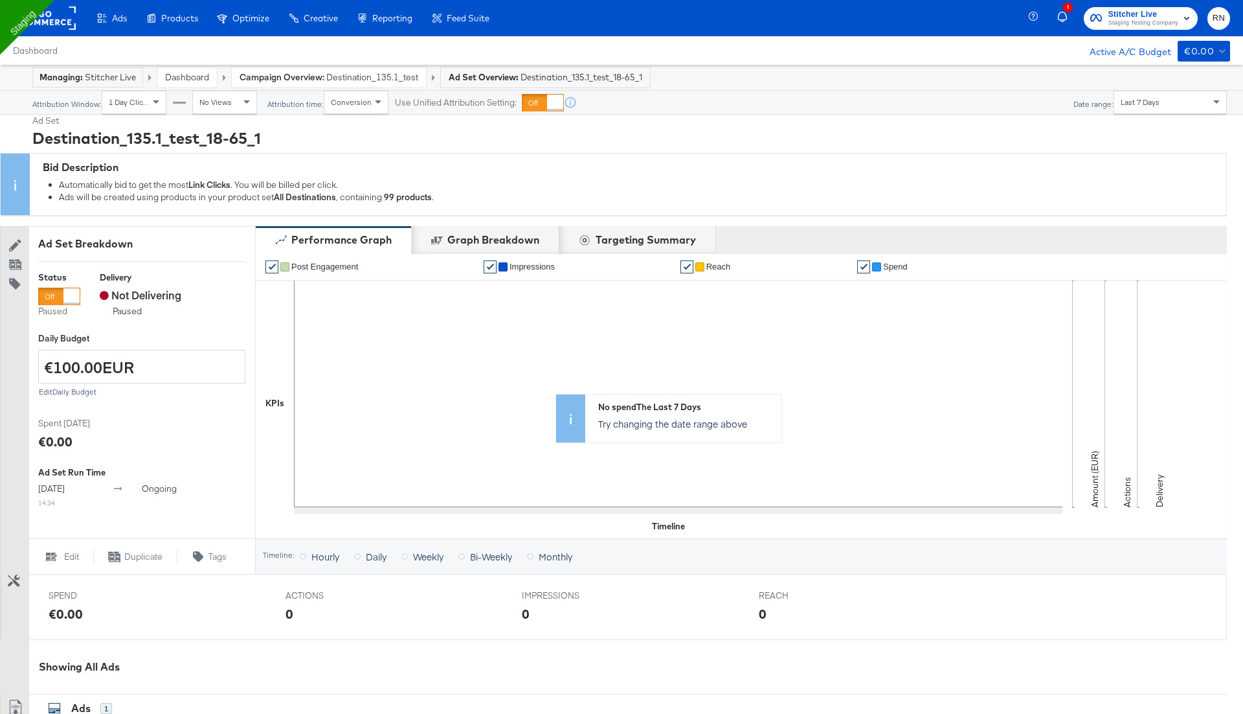
scroll to position [321, 0]
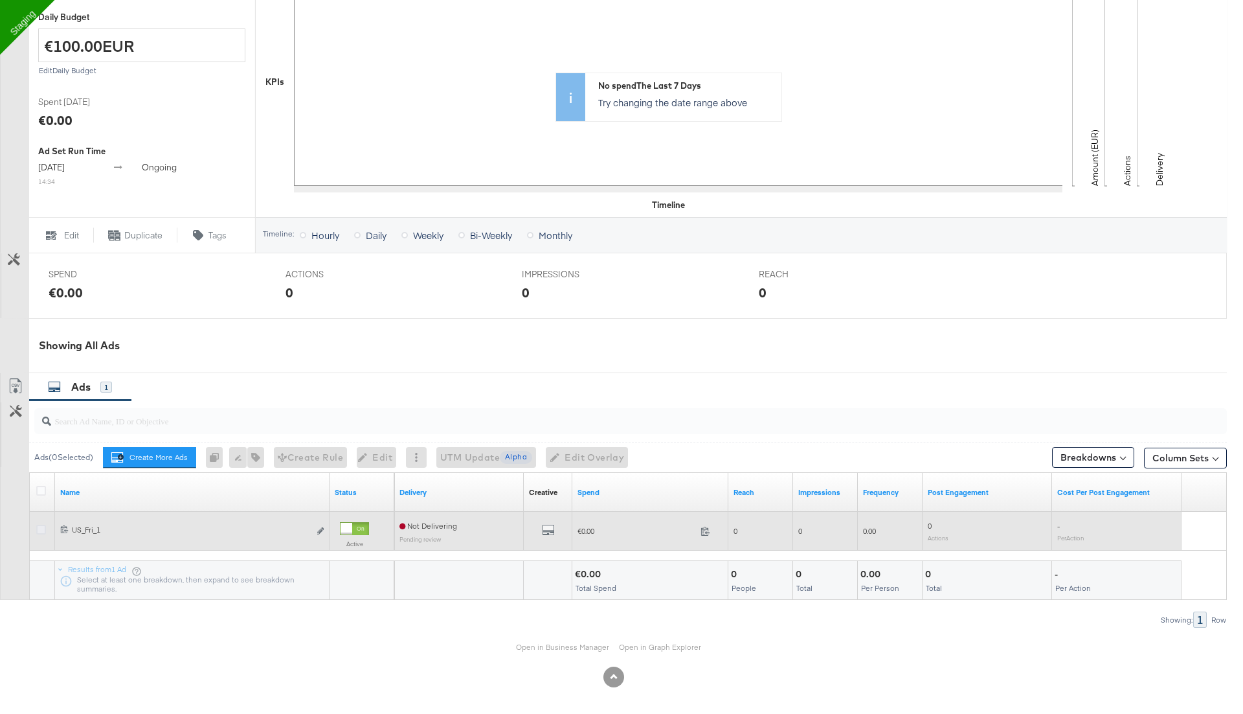
click at [42, 527] on icon at bounding box center [41, 530] width 10 height 10
click at [0, 0] on input "checkbox" at bounding box center [0, 0] width 0 height 0
click at [355, 526] on div at bounding box center [354, 528] width 29 height 13
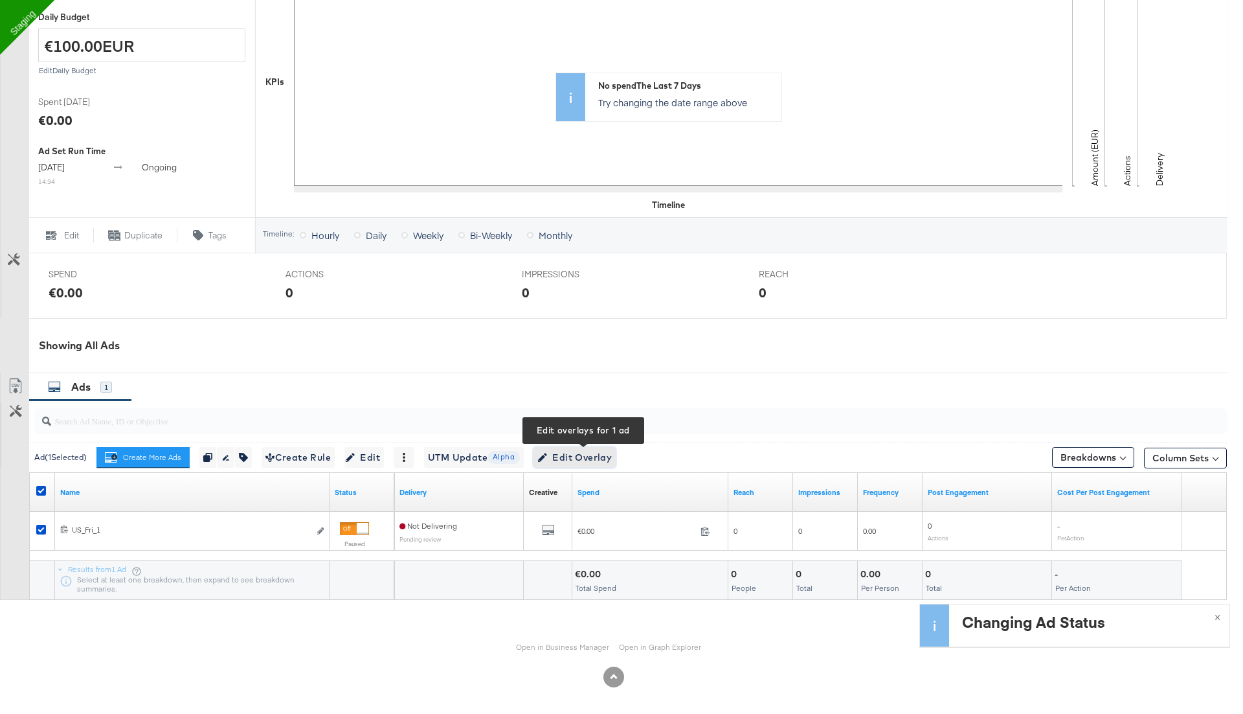
click at [583, 453] on span "Edit Overlay Edit overlays for 1 ad" at bounding box center [574, 457] width 74 height 16
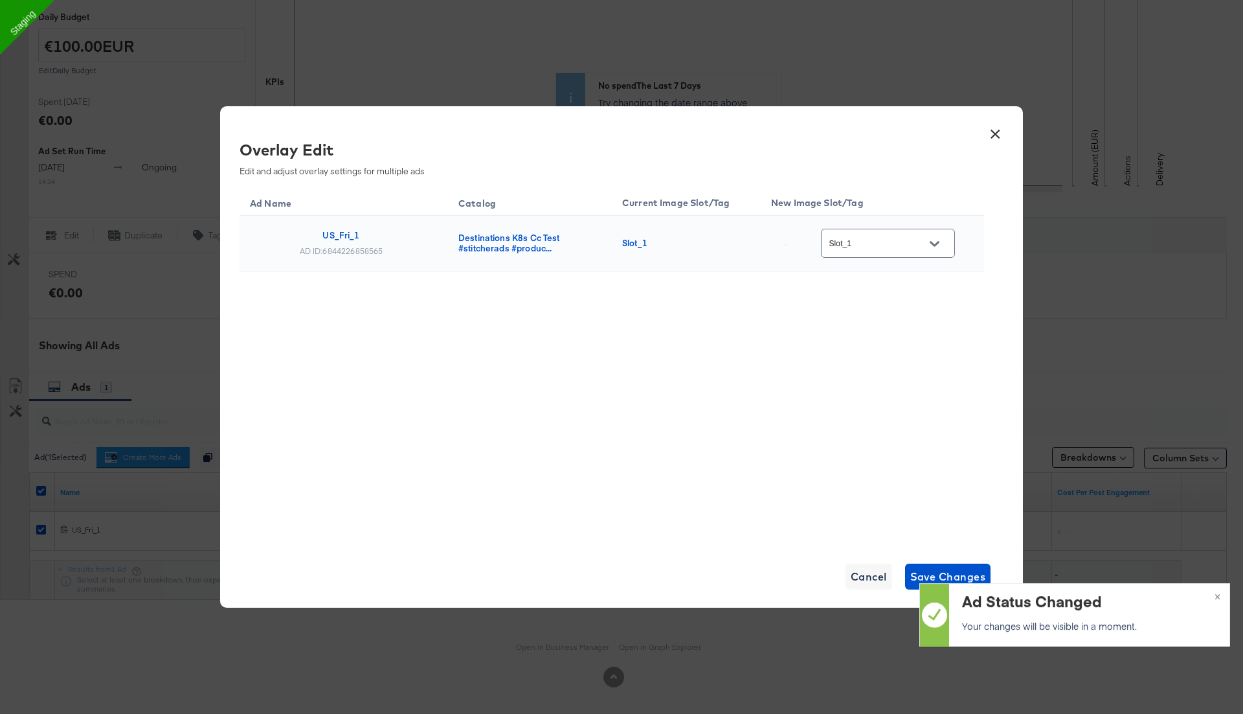
click at [877, 240] on input "Slot_1" at bounding box center [878, 243] width 102 height 15
click at [875, 410] on div "Slot_4" at bounding box center [896, 403] width 75 height 13
type input "Slot_4"
click at [882, 255] on div "Slot_4" at bounding box center [888, 243] width 134 height 29
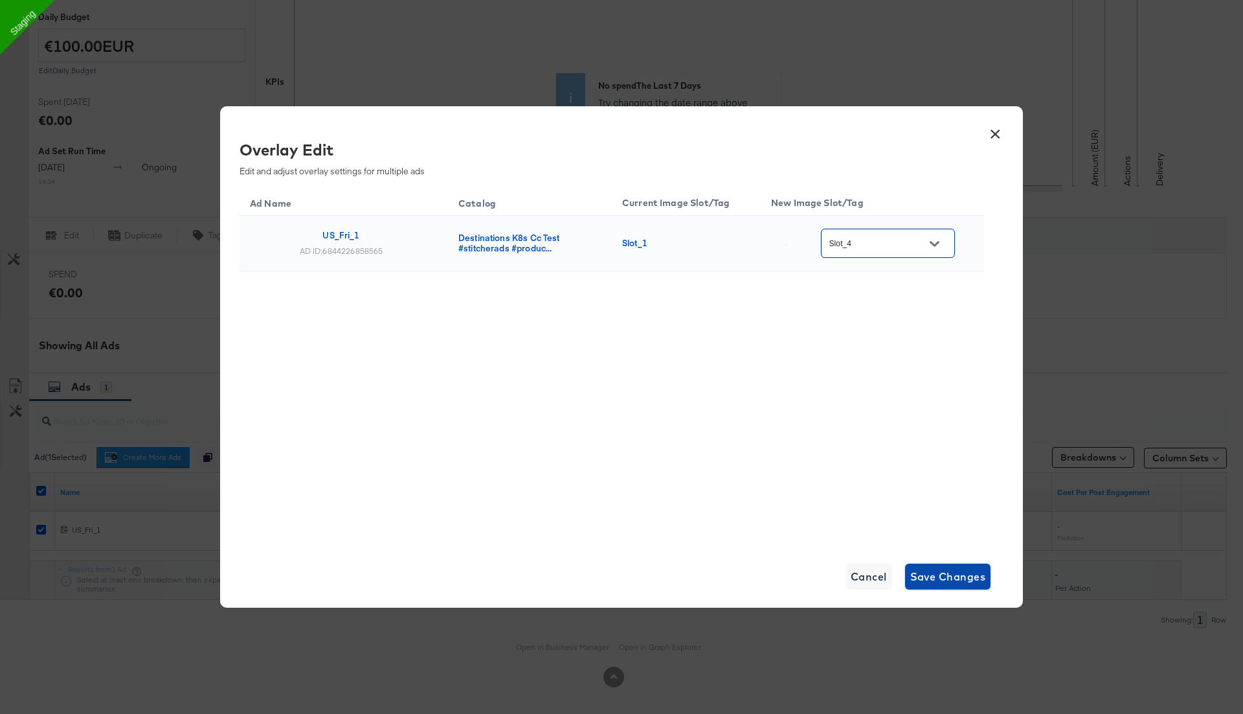
click at [950, 579] on span "Save Changes" at bounding box center [948, 576] width 76 height 18
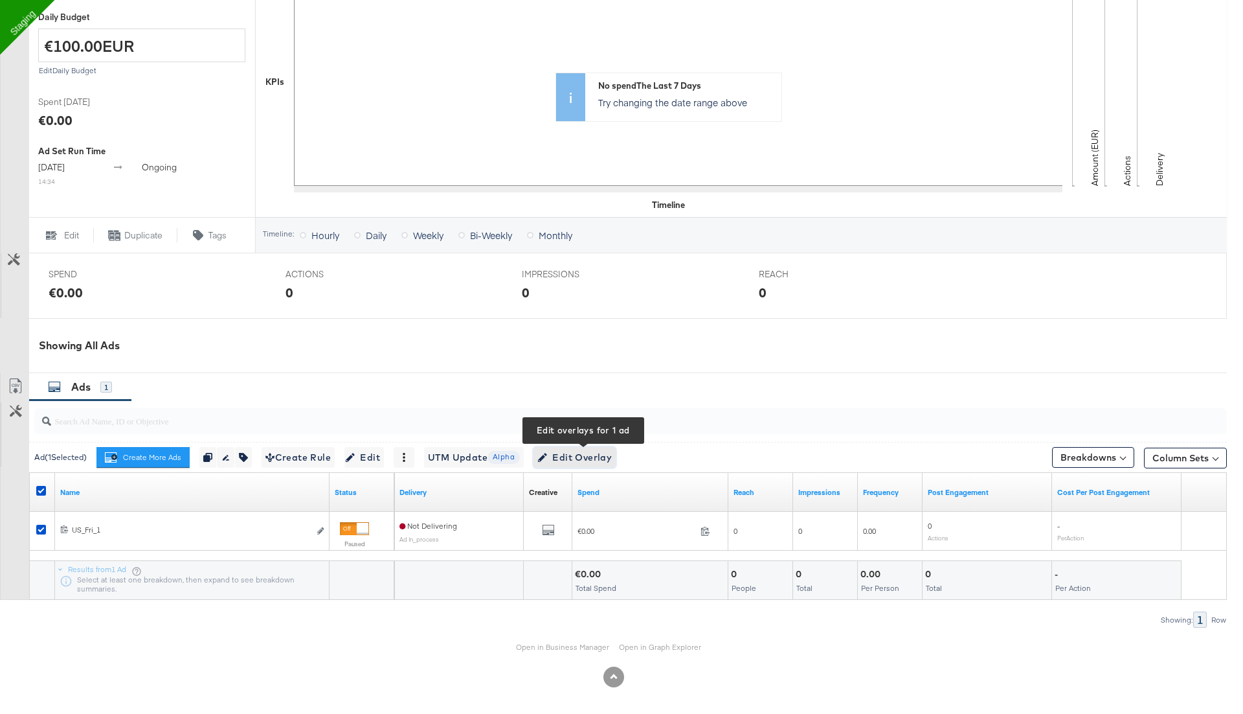
click at [574, 450] on span "Edit Overlay Edit overlays for 1 ad" at bounding box center [574, 457] width 74 height 16
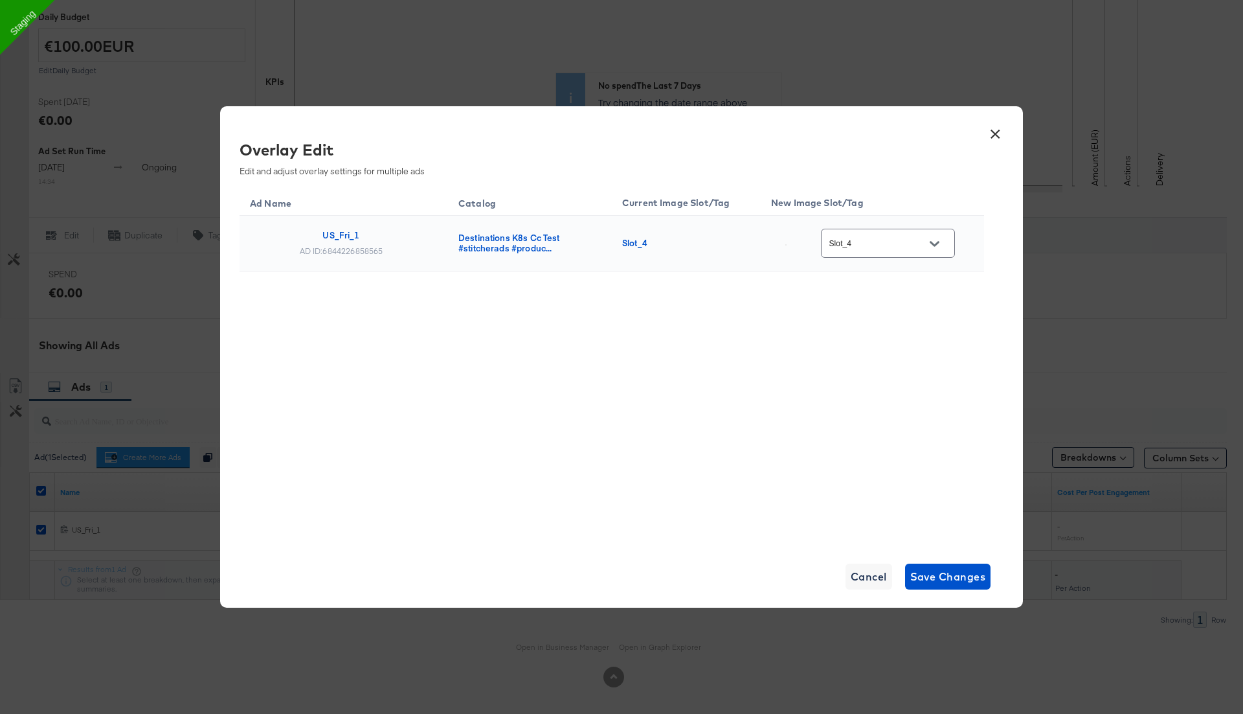
click at [998, 139] on button "×" at bounding box center [995, 130] width 23 height 23
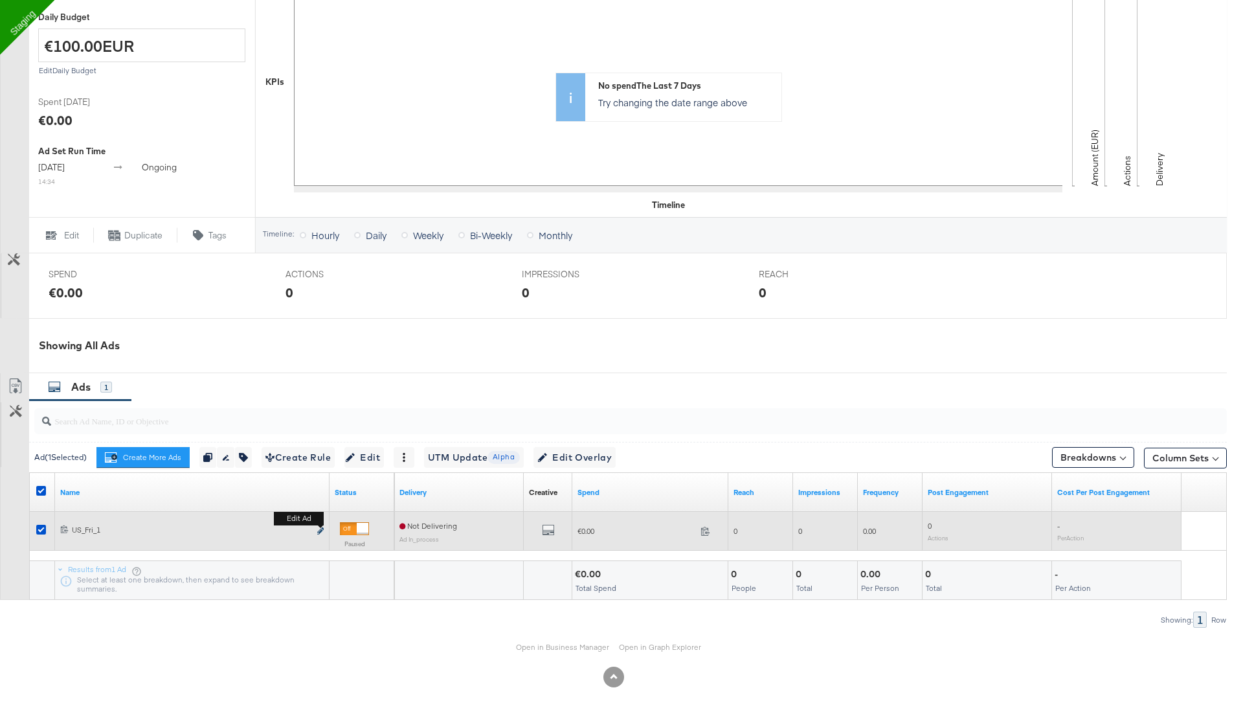
click at [319, 527] on icon "link" at bounding box center [320, 530] width 6 height 7
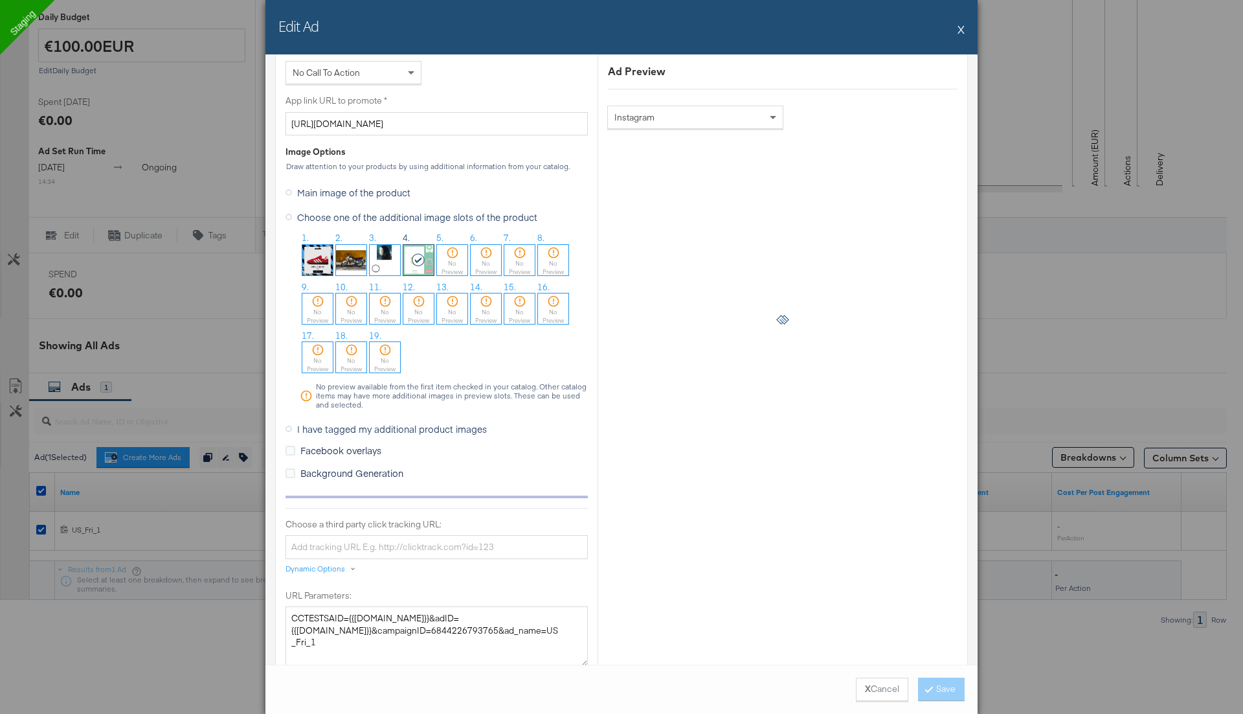
scroll to position [1028, 0]
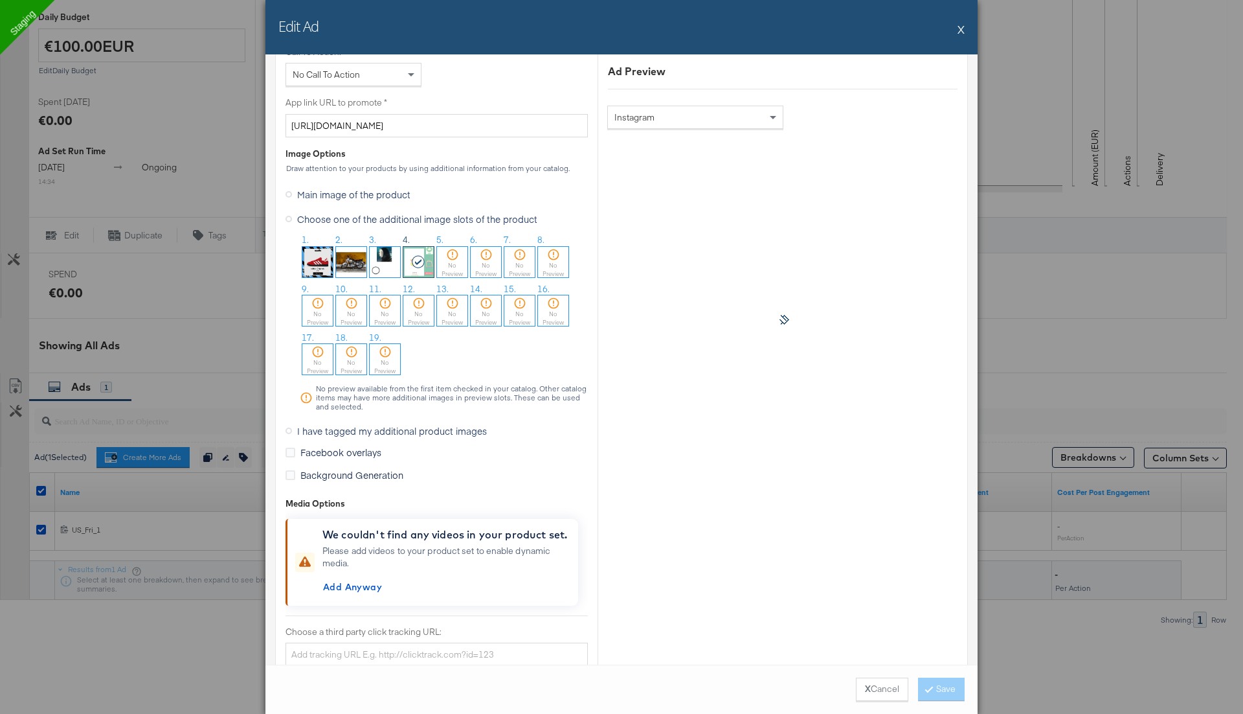
click at [960, 27] on button "X" at bounding box center [961, 29] width 7 height 26
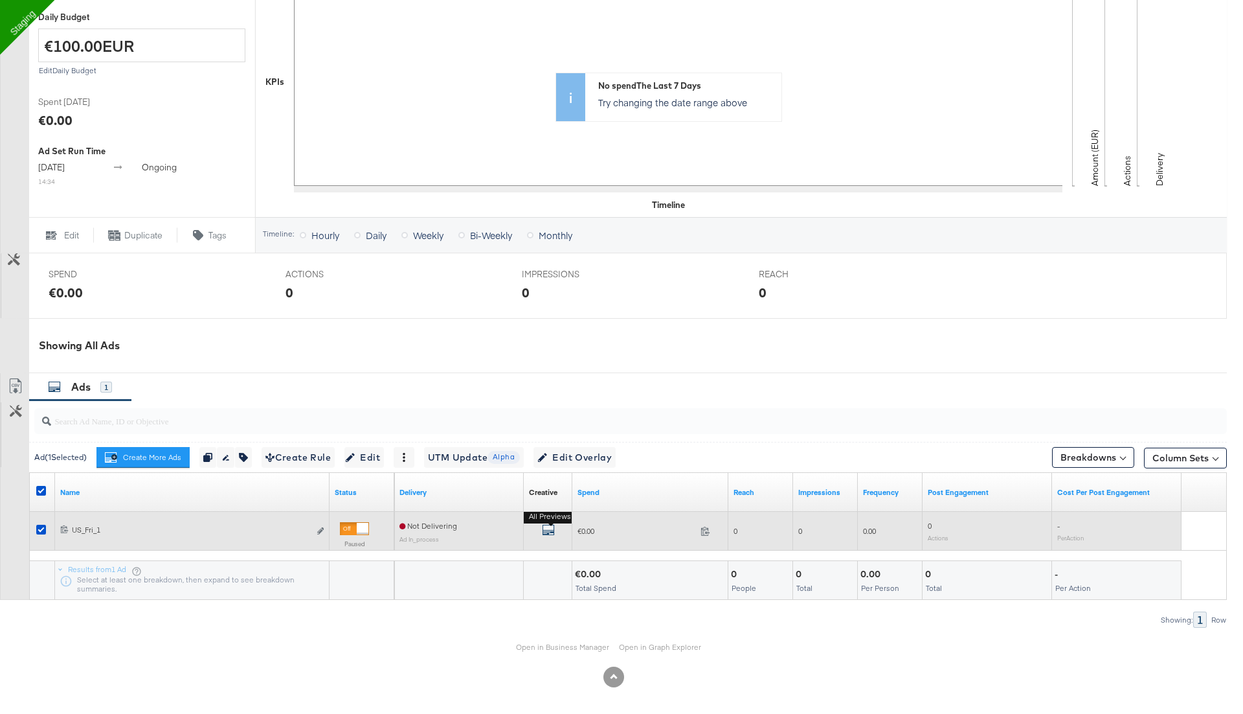
click at [552, 528] on icon "default" at bounding box center [548, 529] width 13 height 13
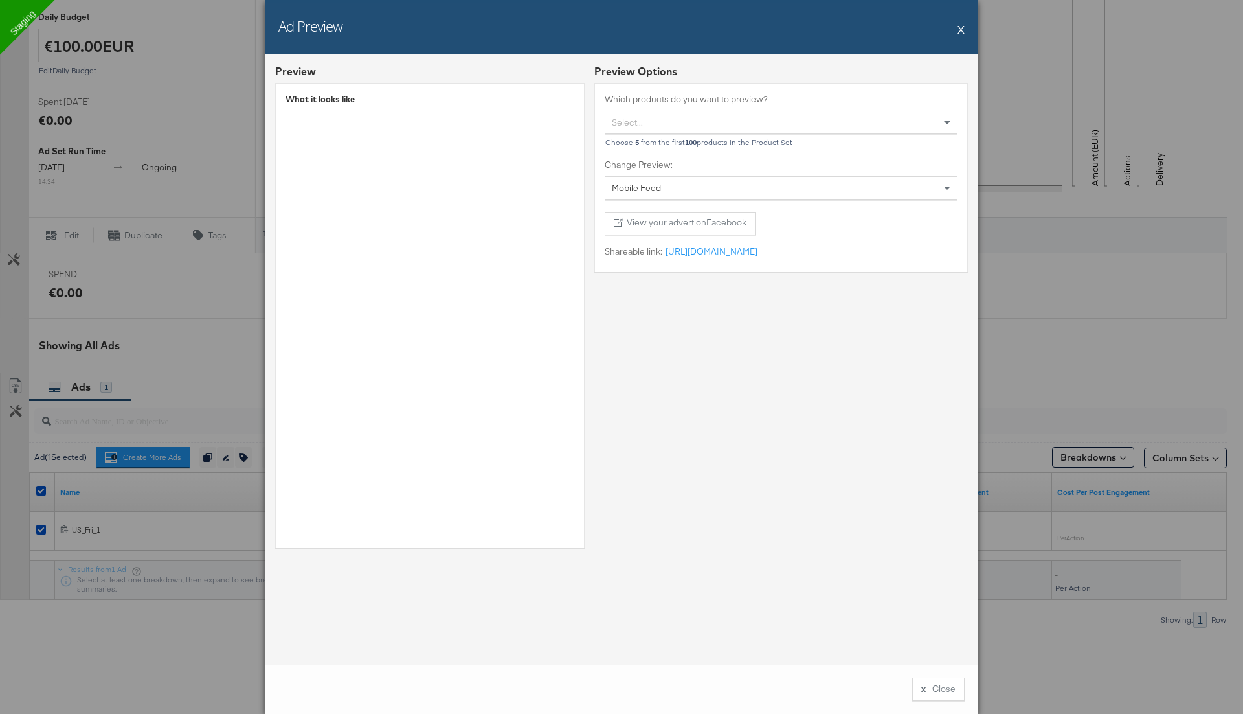
click at [964, 25] on button "X" at bounding box center [961, 29] width 7 height 26
